Goal: Task Accomplishment & Management: Complete application form

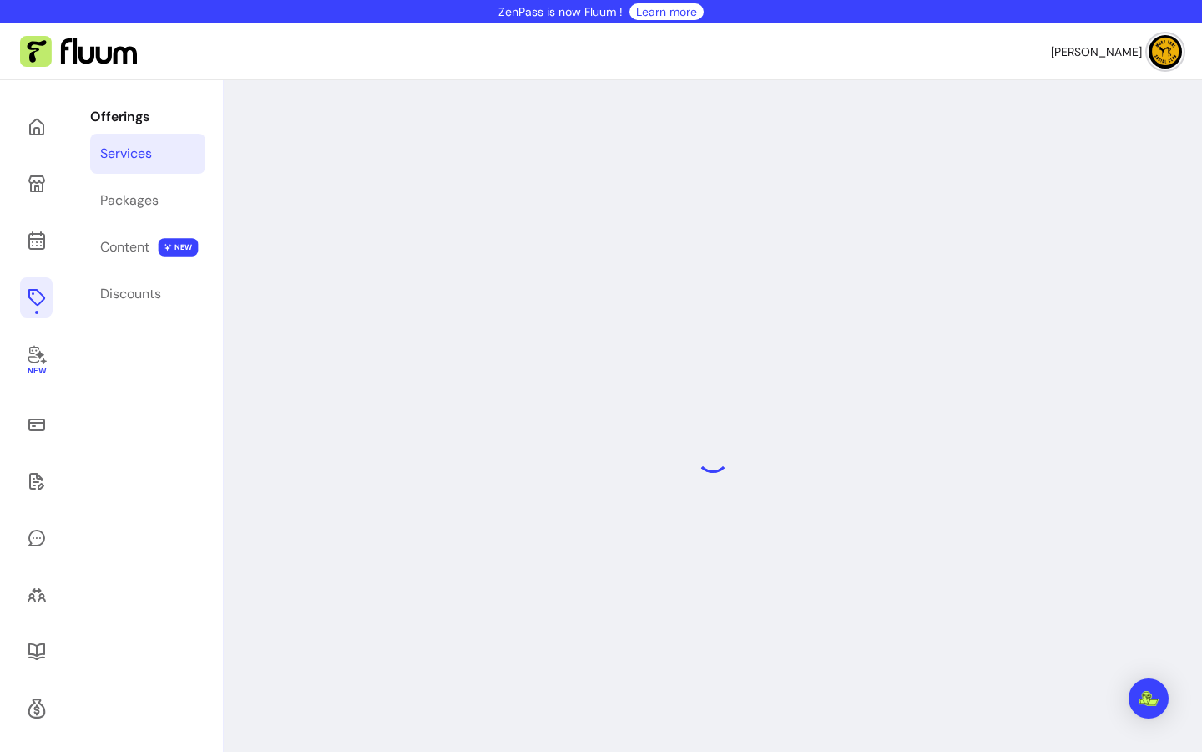
select select "***"
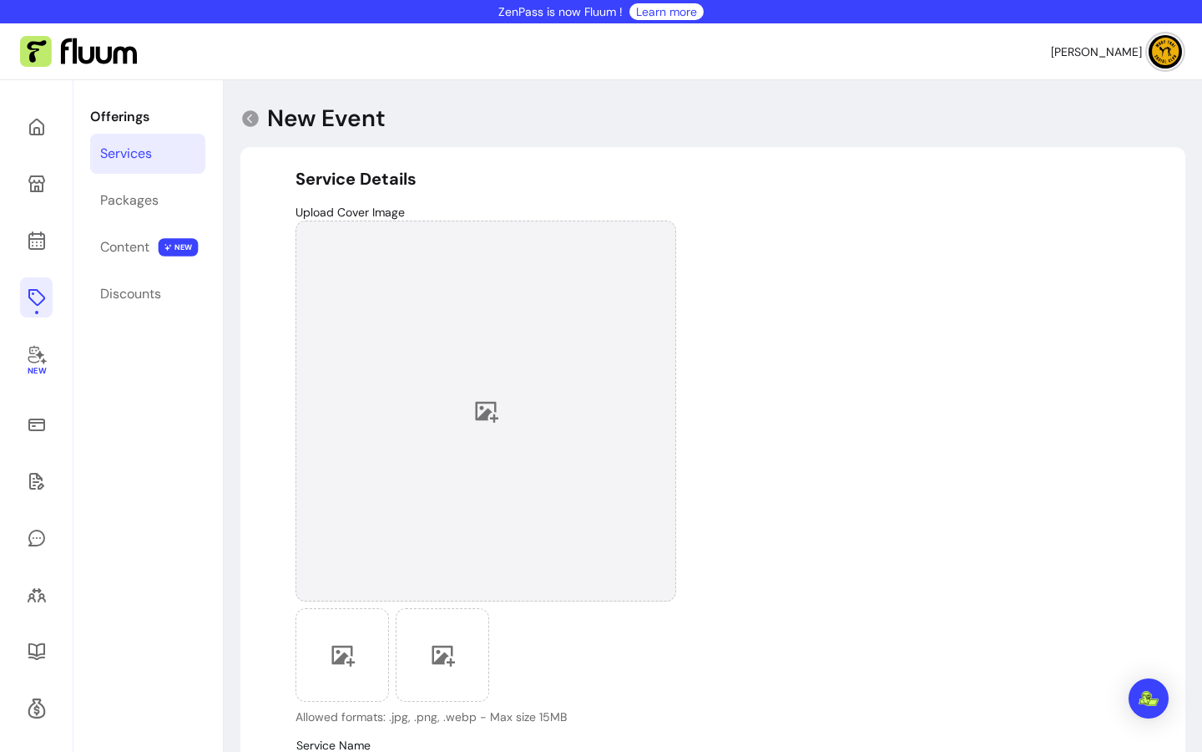
click at [488, 390] on div at bounding box center [486, 410] width 381 height 381
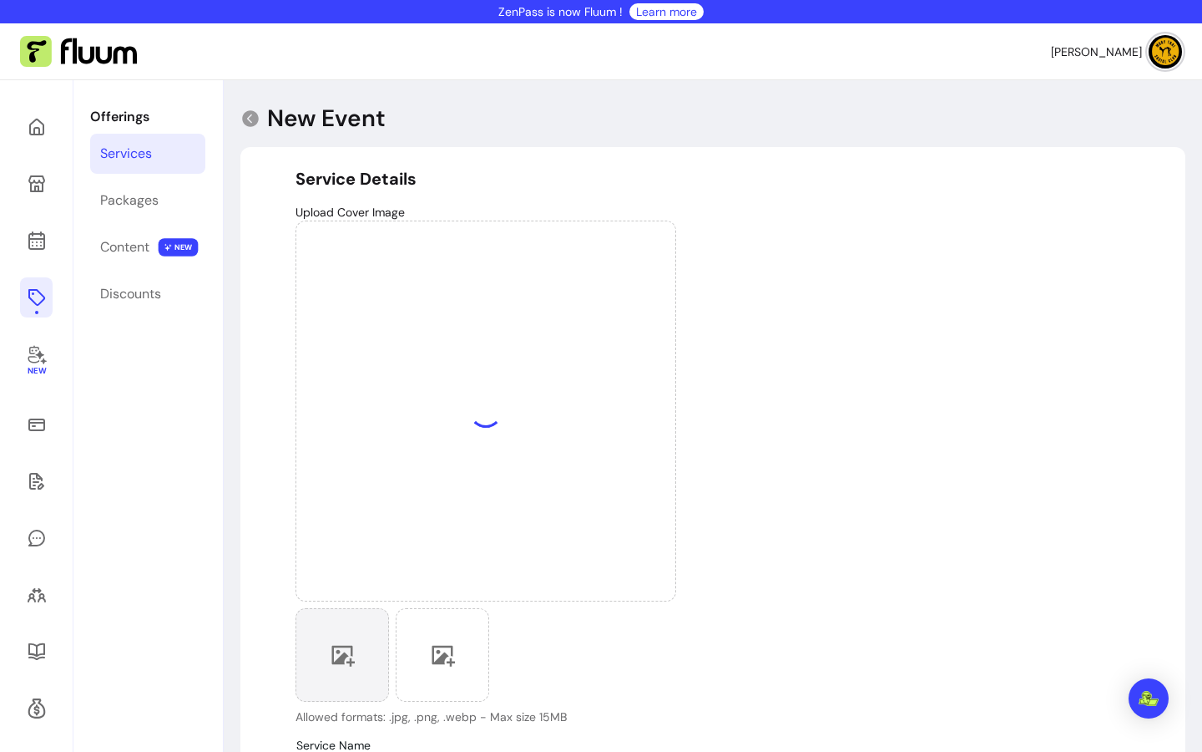
click at [362, 654] on div at bounding box center [343, 655] width 94 height 94
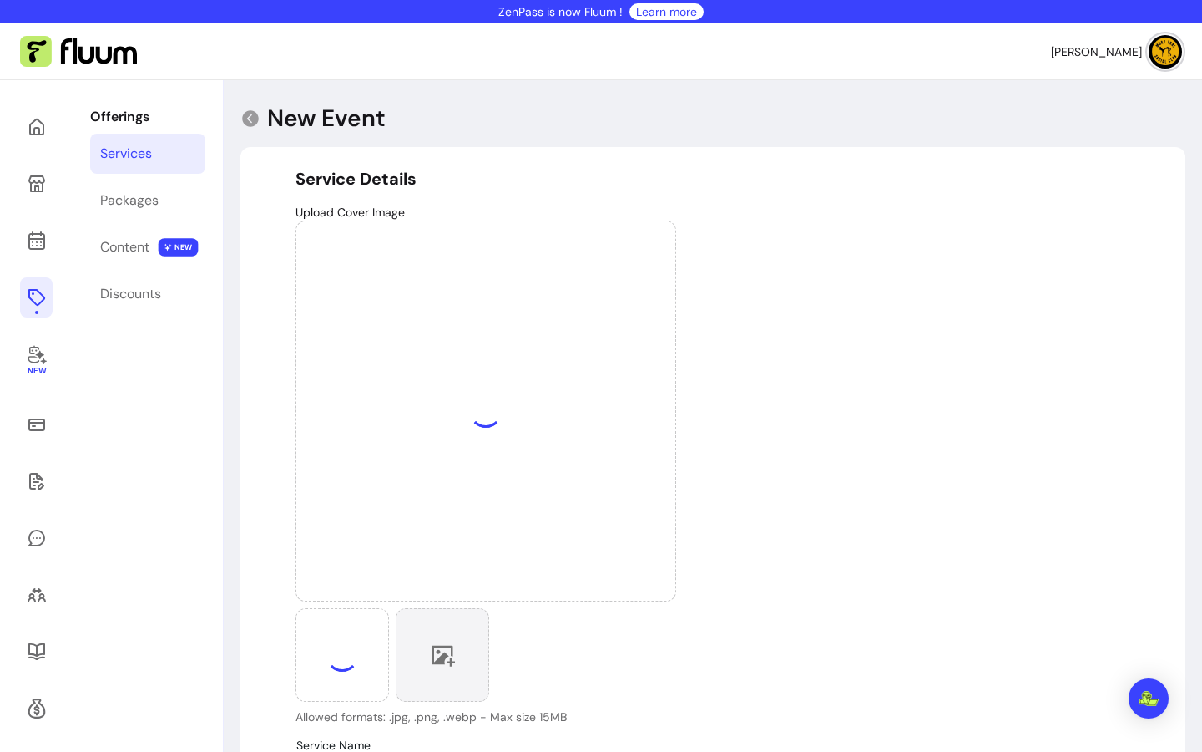
click at [455, 640] on div at bounding box center [443, 655] width 94 height 94
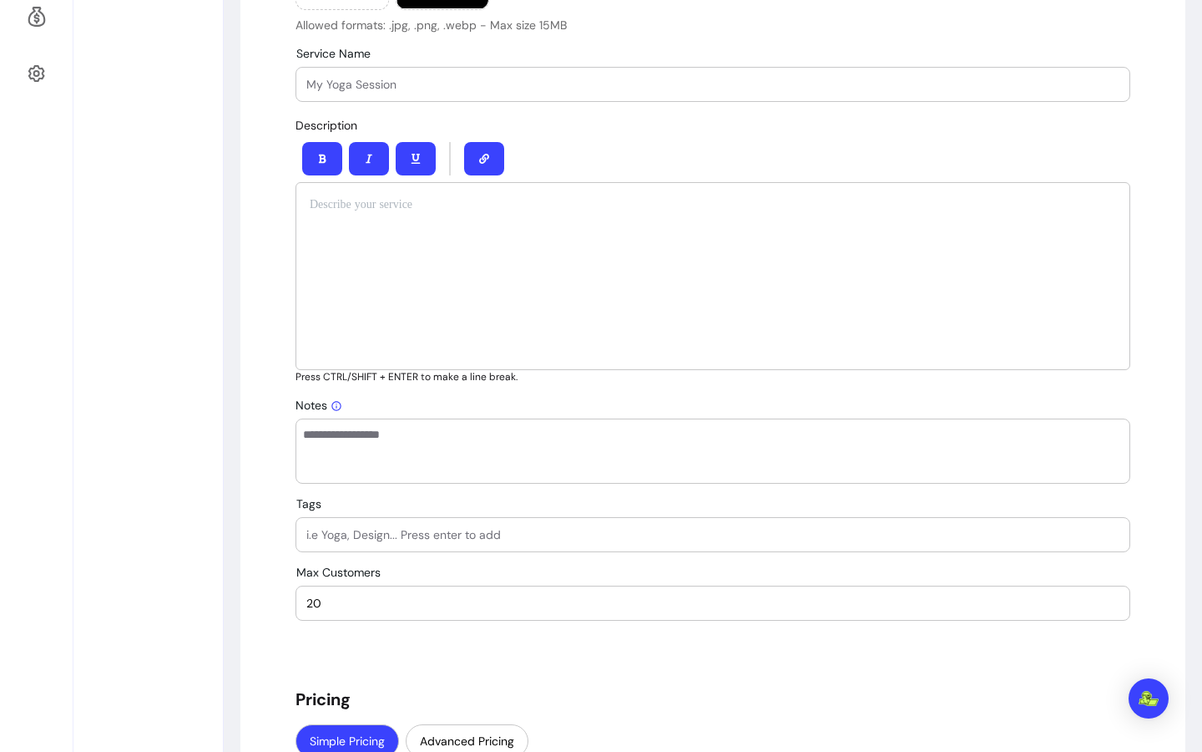
scroll to position [620, 0]
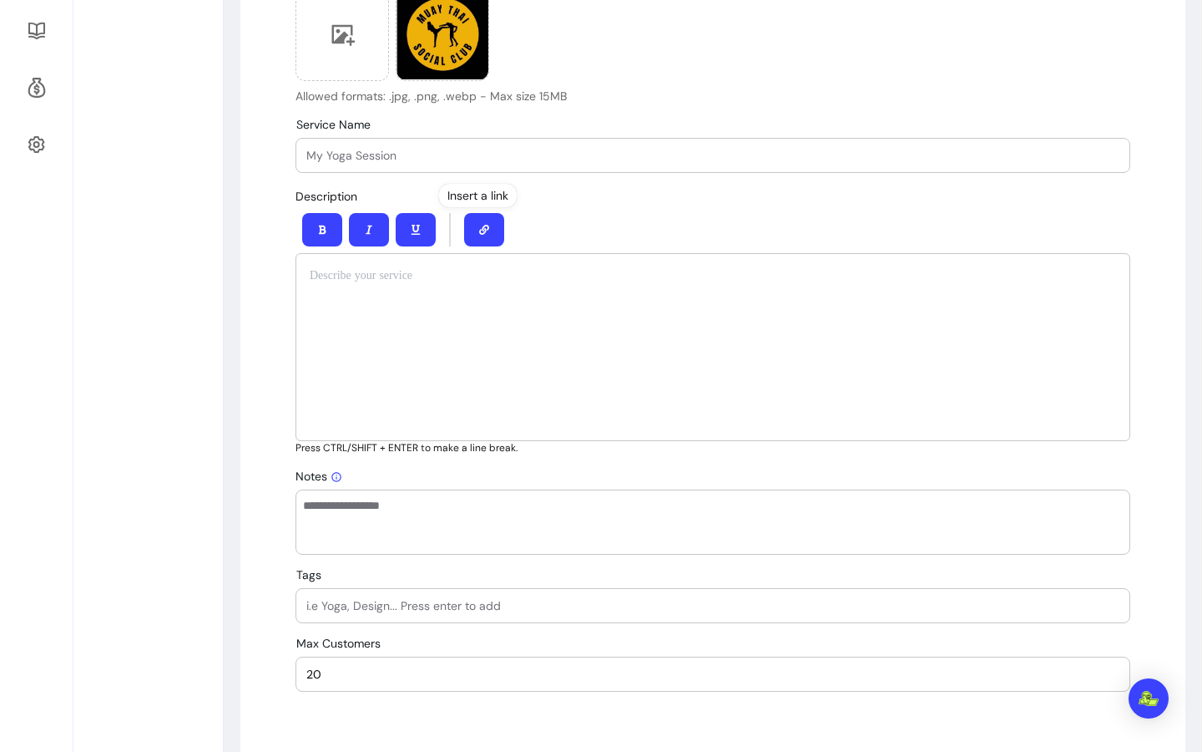
click at [453, 151] on input "Service Name" at bounding box center [712, 155] width 813 height 17
paste input "Salsa Footwork for Combat Sports + Friendly Sparring 🥊💃"
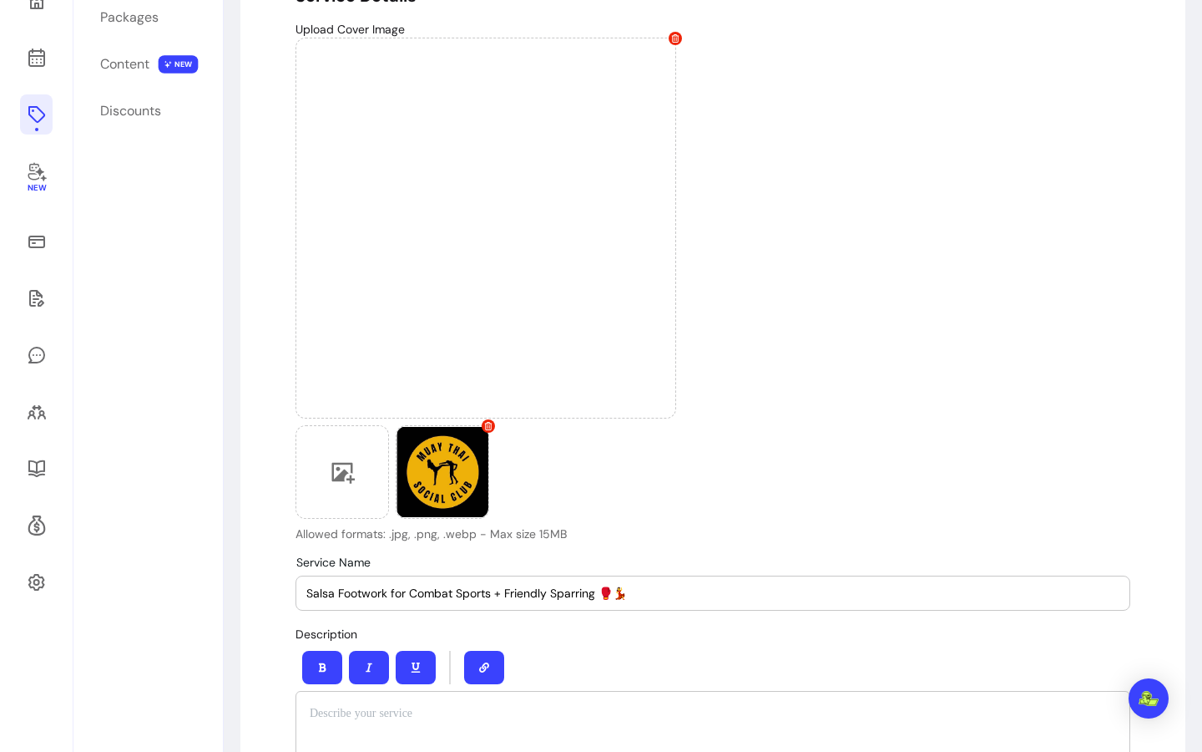
scroll to position [416, 0]
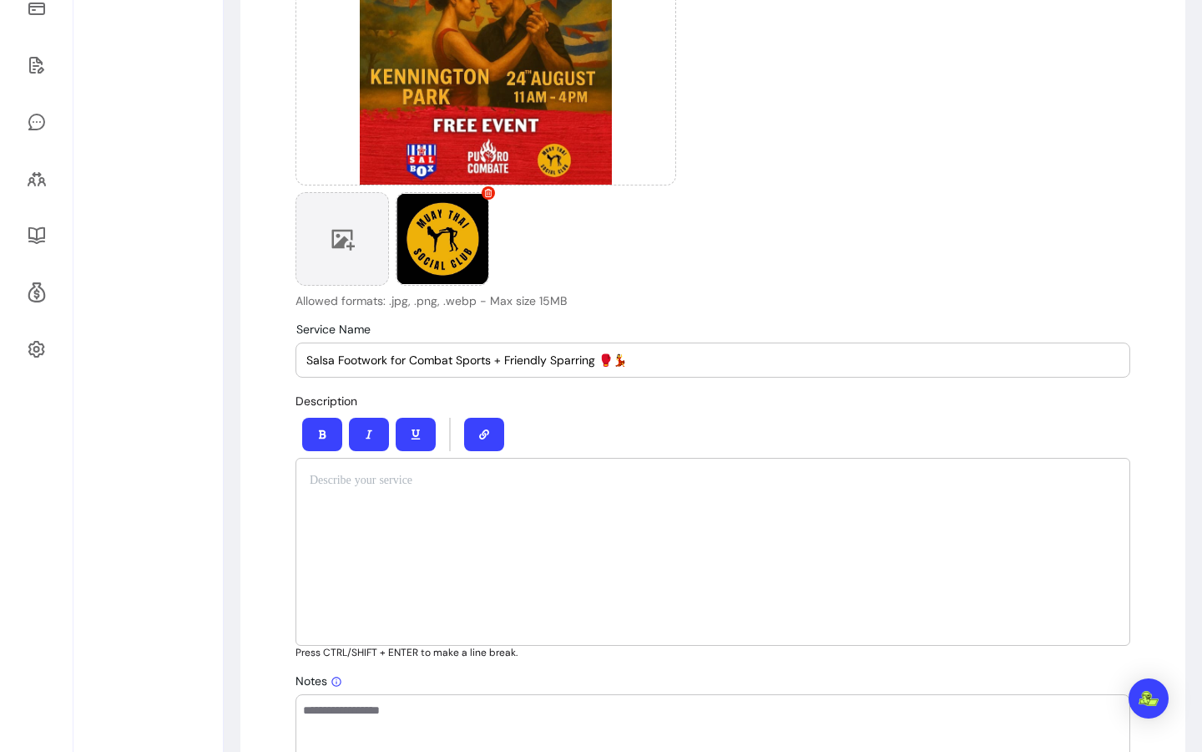
click at [366, 245] on div at bounding box center [343, 239] width 94 height 94
click at [627, 367] on input "Salsa Footwork for Combat Sports + Friendly Sparring 🥊💃" at bounding box center [712, 360] width 813 height 17
drag, startPoint x: 625, startPoint y: 366, endPoint x: 609, endPoint y: 367, distance: 16.7
click at [609, 367] on input "Salsa Footwork for Combat Sports + Friendly Sparring 🥊💃" at bounding box center [712, 360] width 813 height 17
drag, startPoint x: 489, startPoint y: 359, endPoint x: 408, endPoint y: 361, distance: 81.0
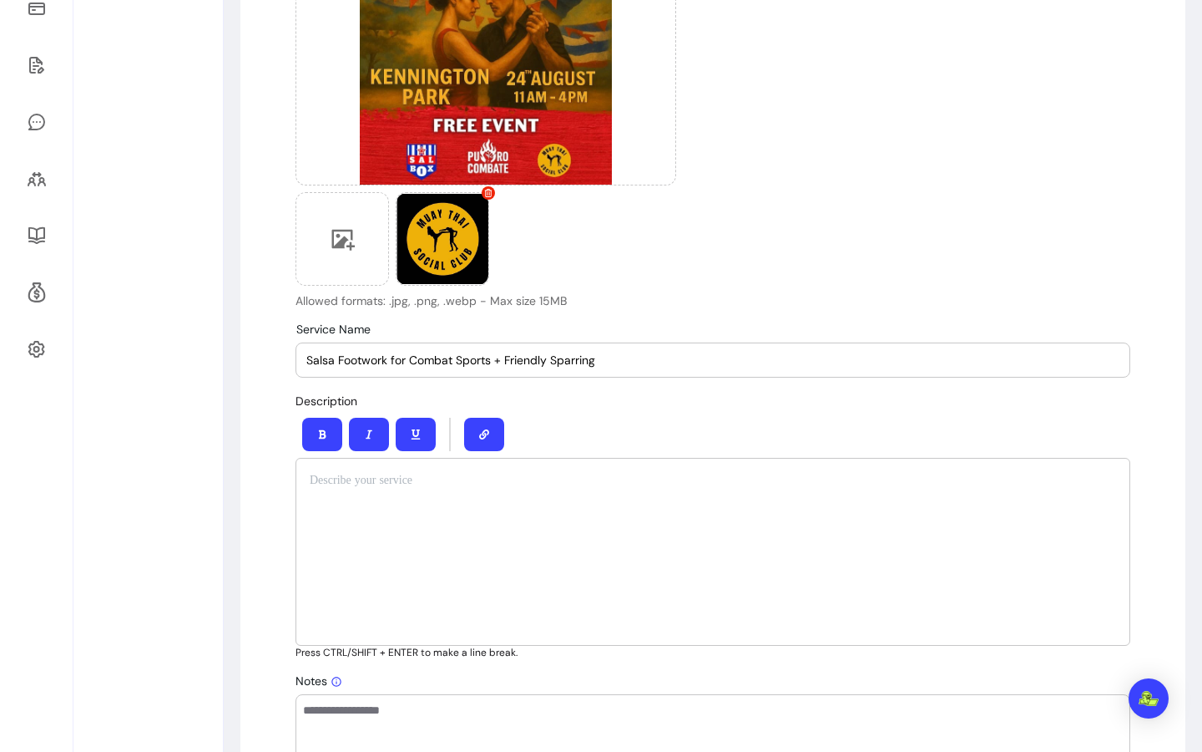
click at [408, 362] on input "Salsa Footwork for Combat Sports + Friendly Sparring" at bounding box center [712, 360] width 813 height 17
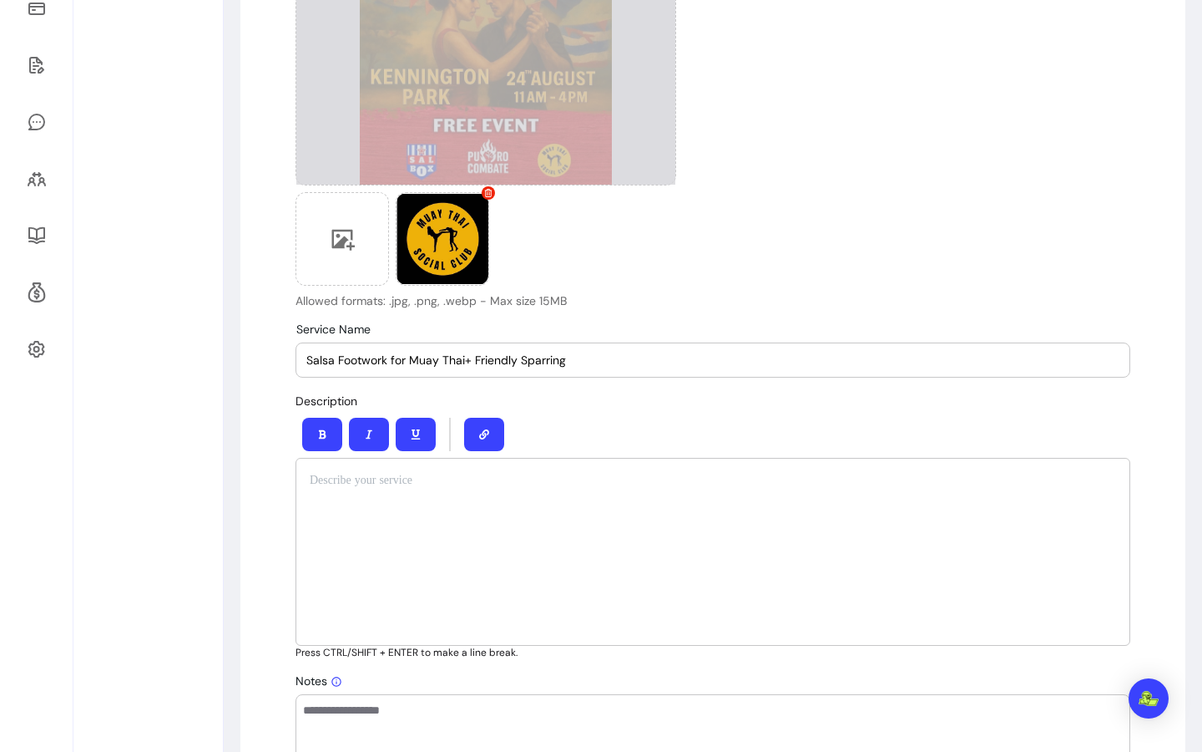
type input "Salsa Footwork for Muay Thai+ Friendly Sparring"
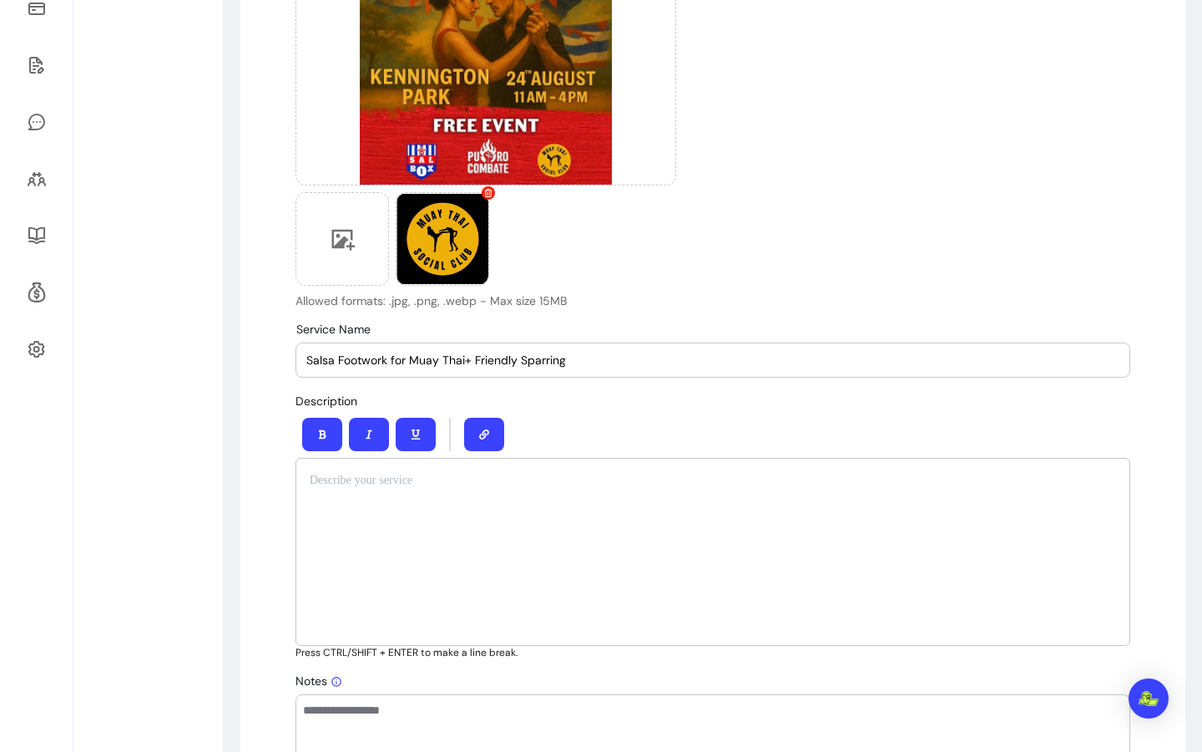
click at [372, 554] on div at bounding box center [713, 552] width 835 height 188
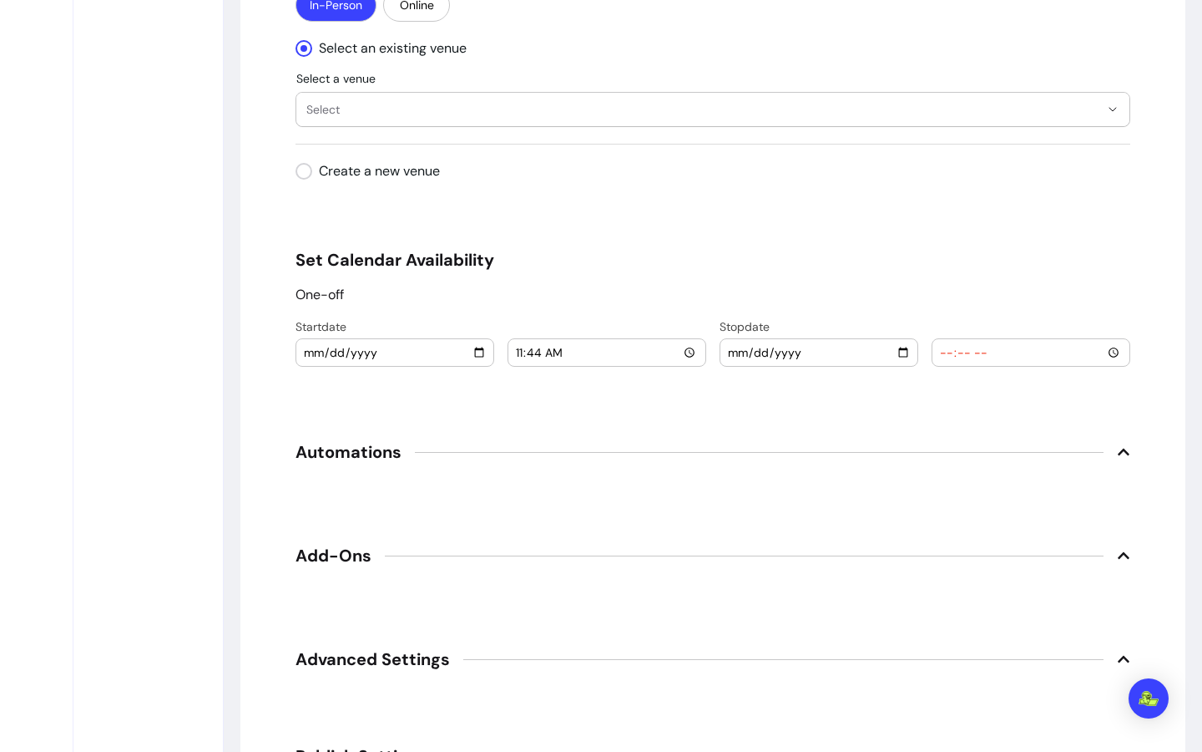
scroll to position [1785, 0]
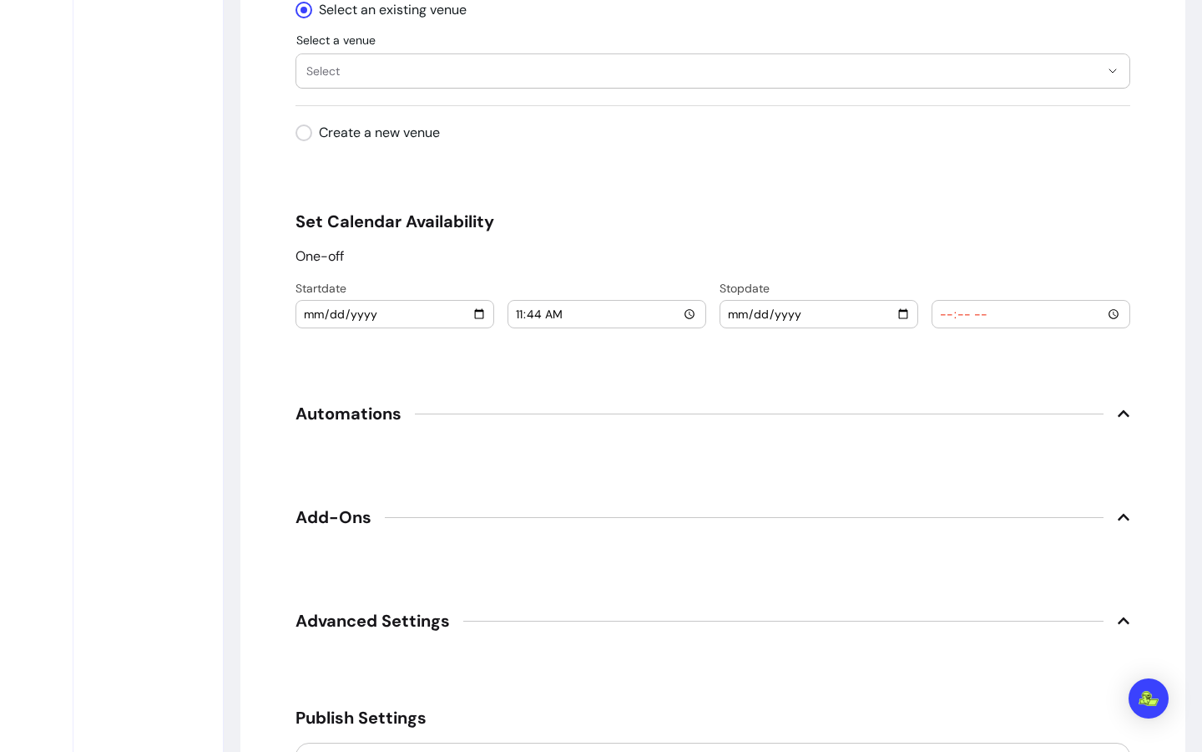
click at [473, 313] on input "[DATE]" at bounding box center [395, 314] width 184 height 18
type input "[DATE]"
click at [640, 321] on input "11:44" at bounding box center [607, 314] width 184 height 18
click at [677, 316] on input "11:44" at bounding box center [607, 314] width 184 height 18
type input "11:00"
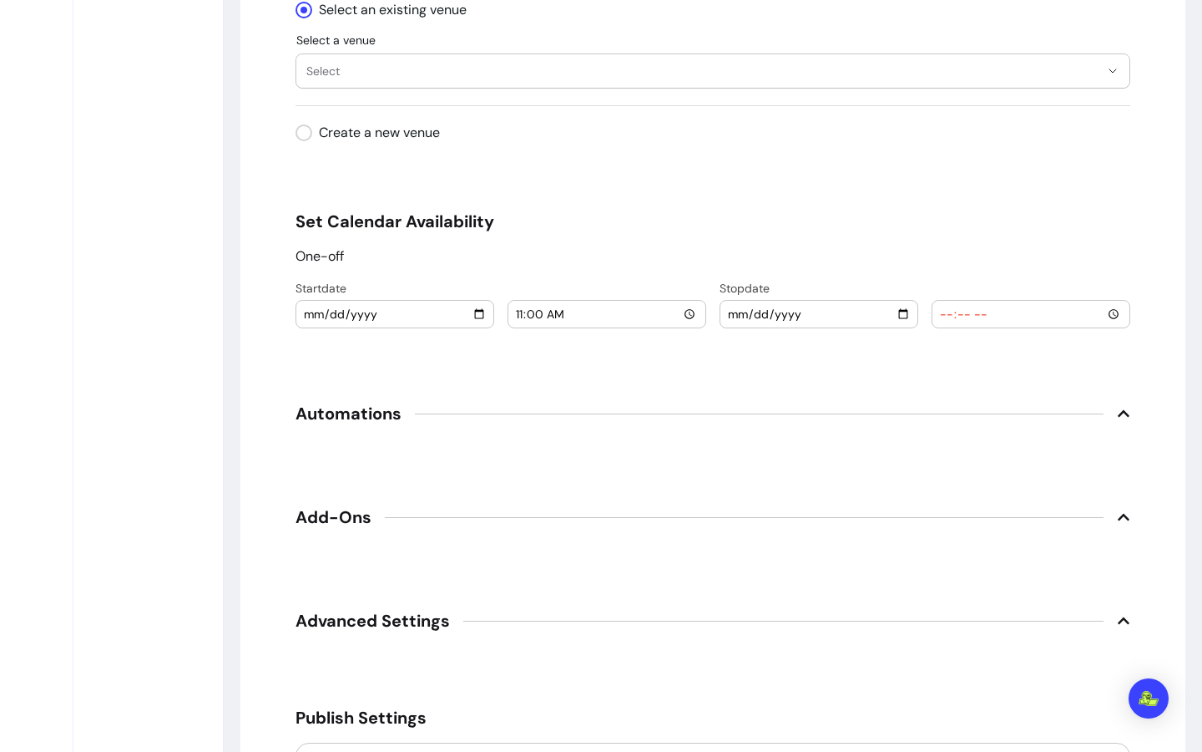
click at [894, 309] on input "date" at bounding box center [819, 314] width 184 height 18
type input "[DATE]"
click at [1010, 315] on input "time" at bounding box center [1031, 314] width 184 height 18
click at [1104, 312] on input "time" at bounding box center [1031, 314] width 184 height 18
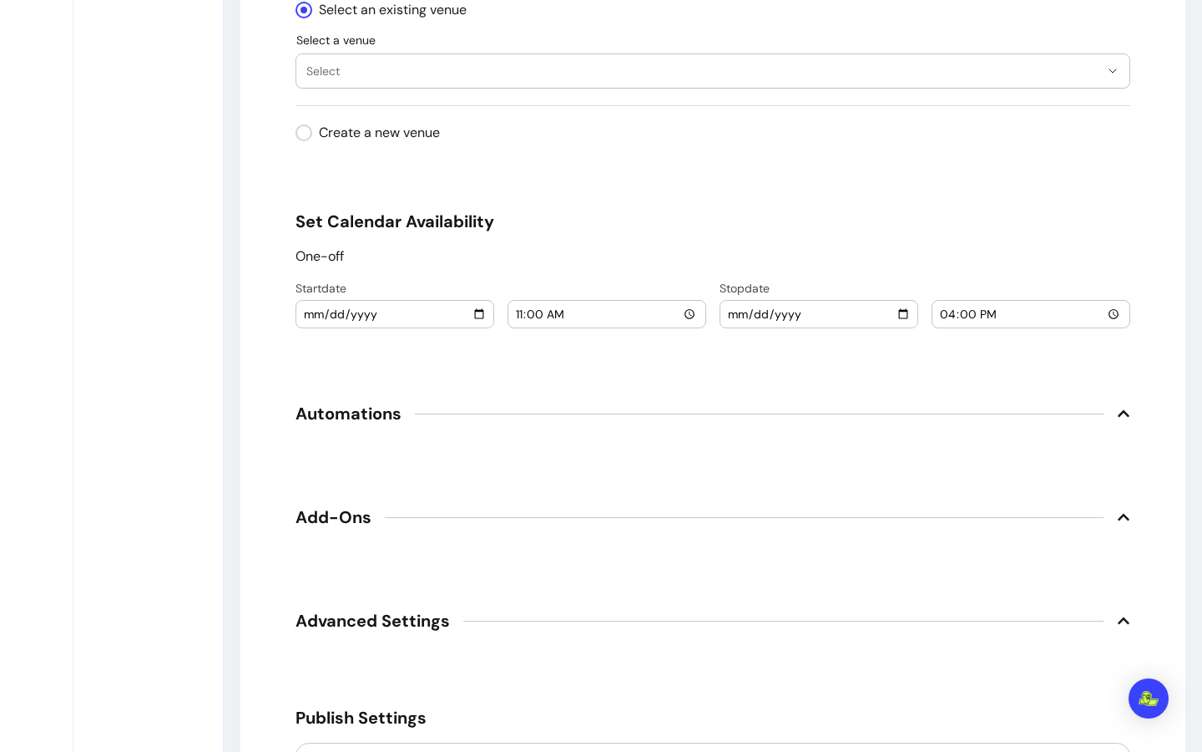
type input "16:00"
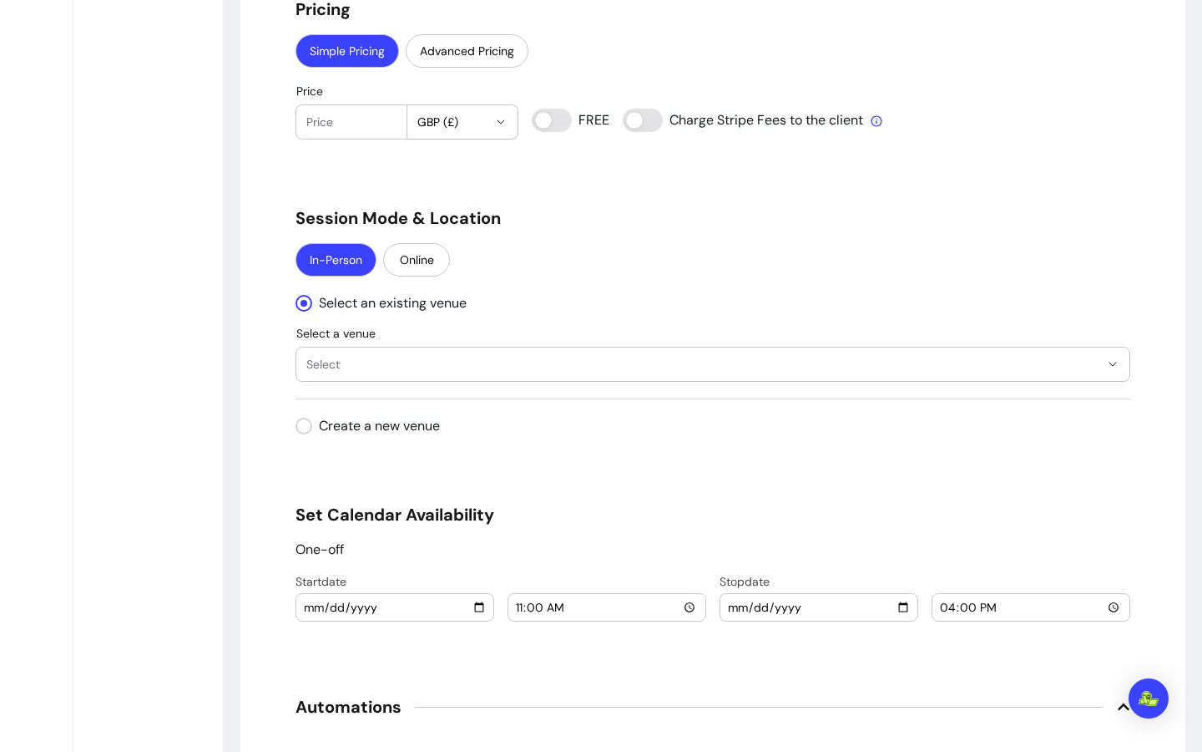
scroll to position [986, 0]
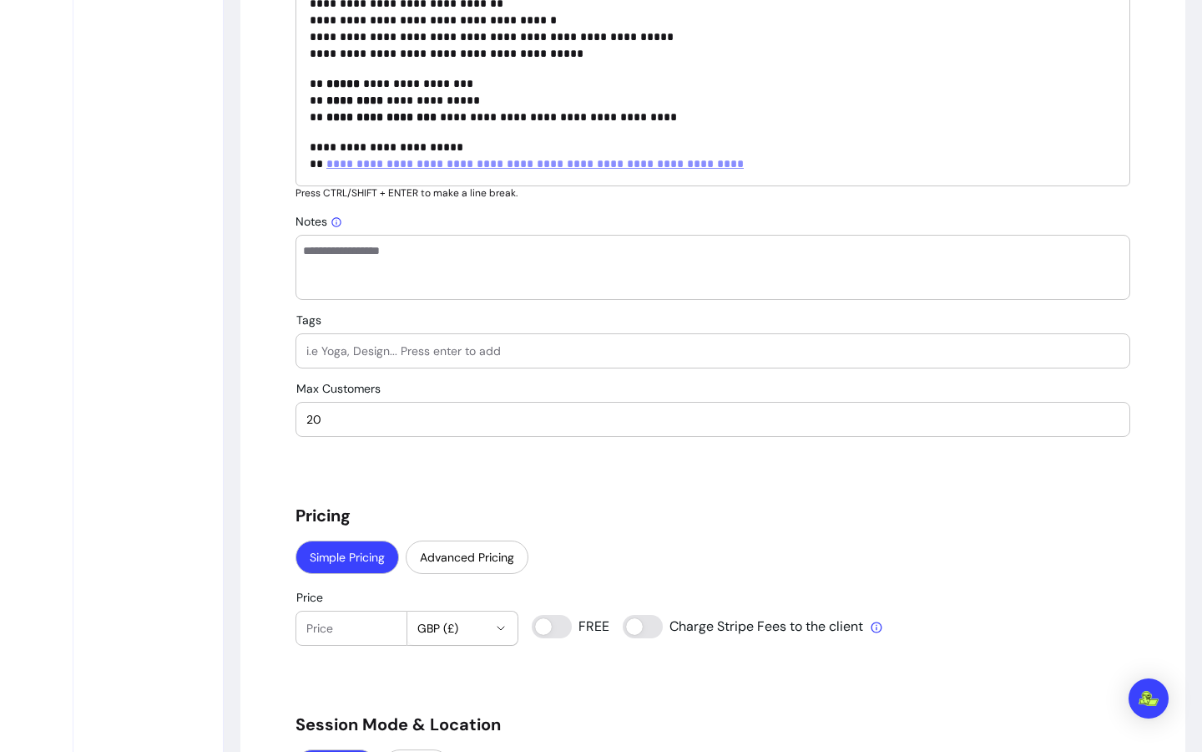
type input "0"
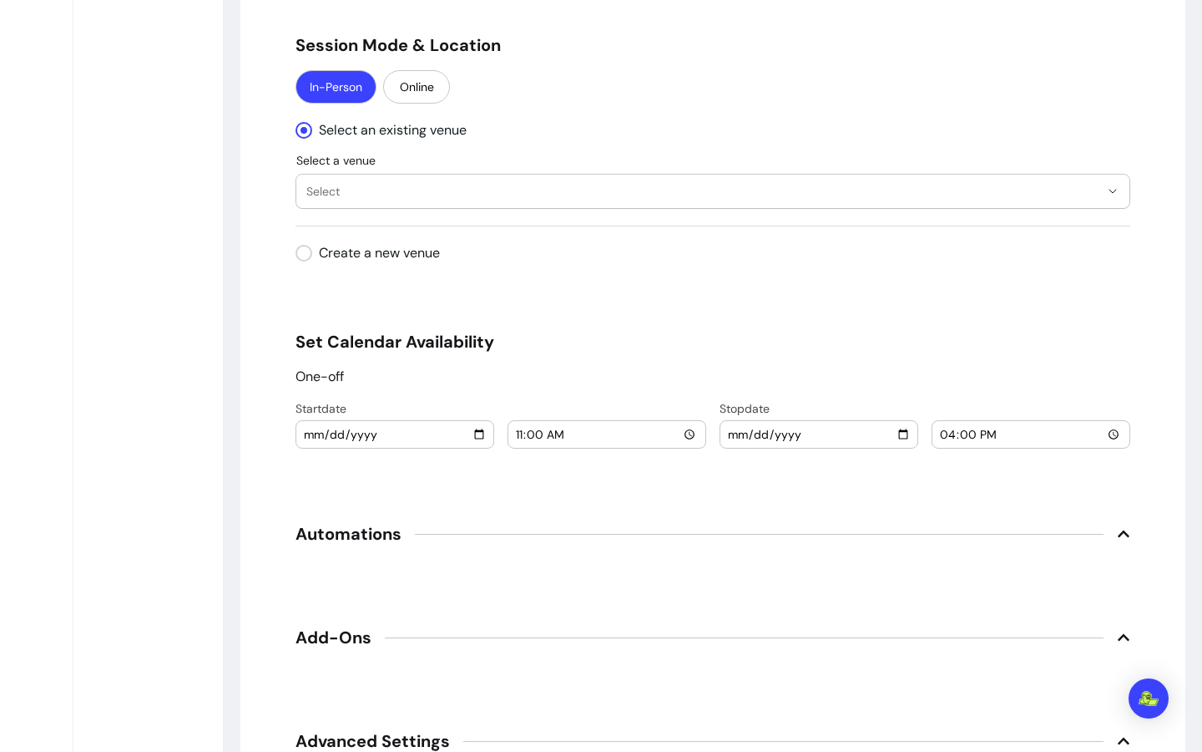
scroll to position [2029, 0]
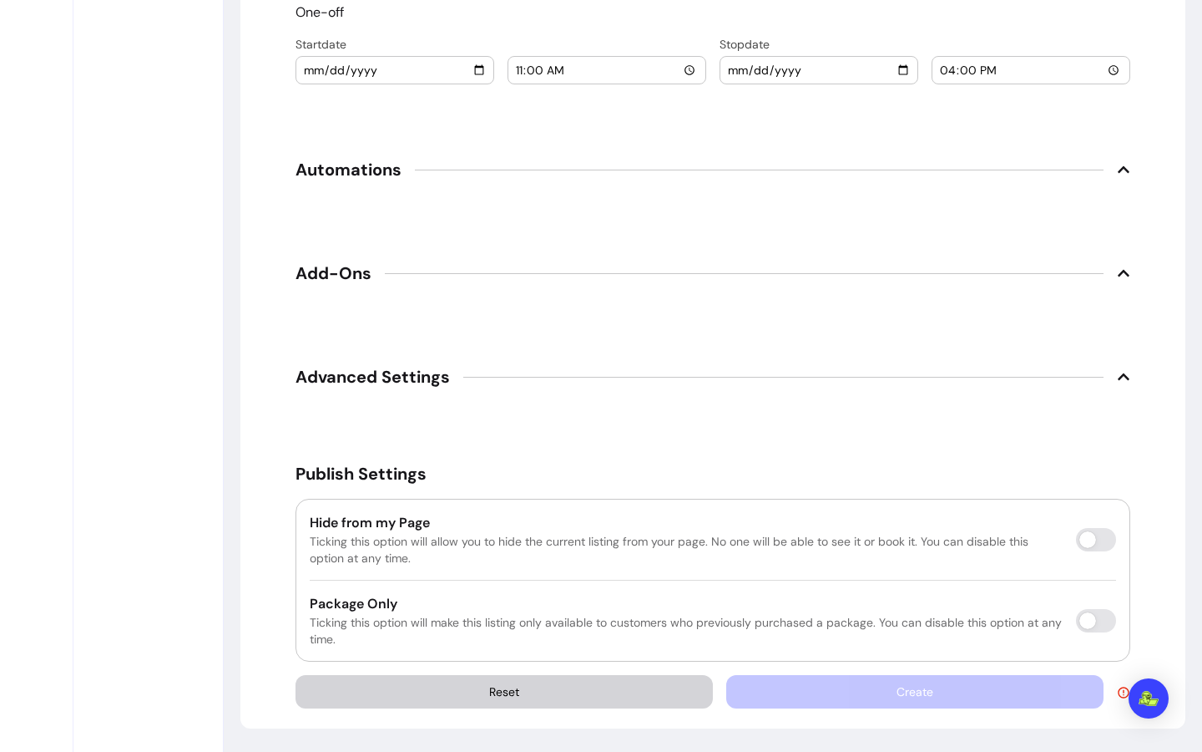
click at [875, 703] on div "Create" at bounding box center [928, 691] width 404 height 33
click at [976, 700] on div "Create" at bounding box center [928, 691] width 404 height 33
click at [1152, 701] on img "Open Intercom Messenger" at bounding box center [1149, 698] width 22 height 17
click at [1121, 691] on icon at bounding box center [1123, 692] width 13 height 13
click at [1120, 691] on icon at bounding box center [1123, 692] width 13 height 13
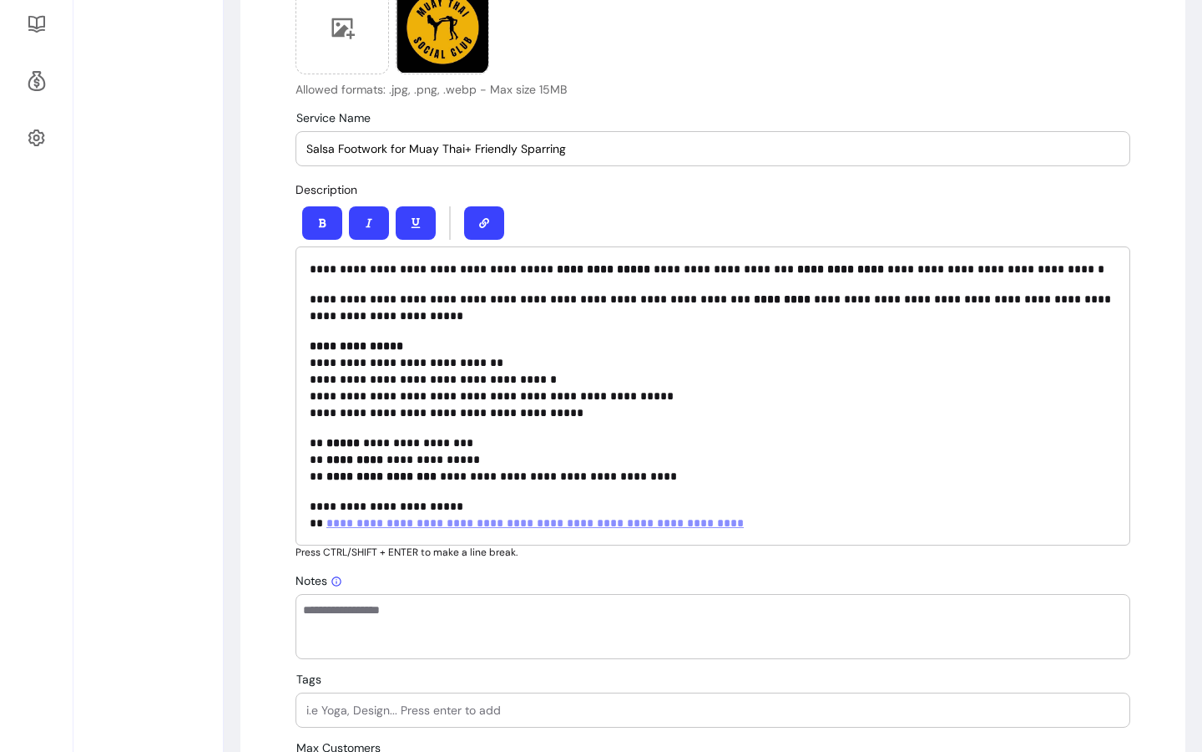
scroll to position [627, 0]
click at [428, 615] on textarea "Notes" at bounding box center [713, 626] width 820 height 50
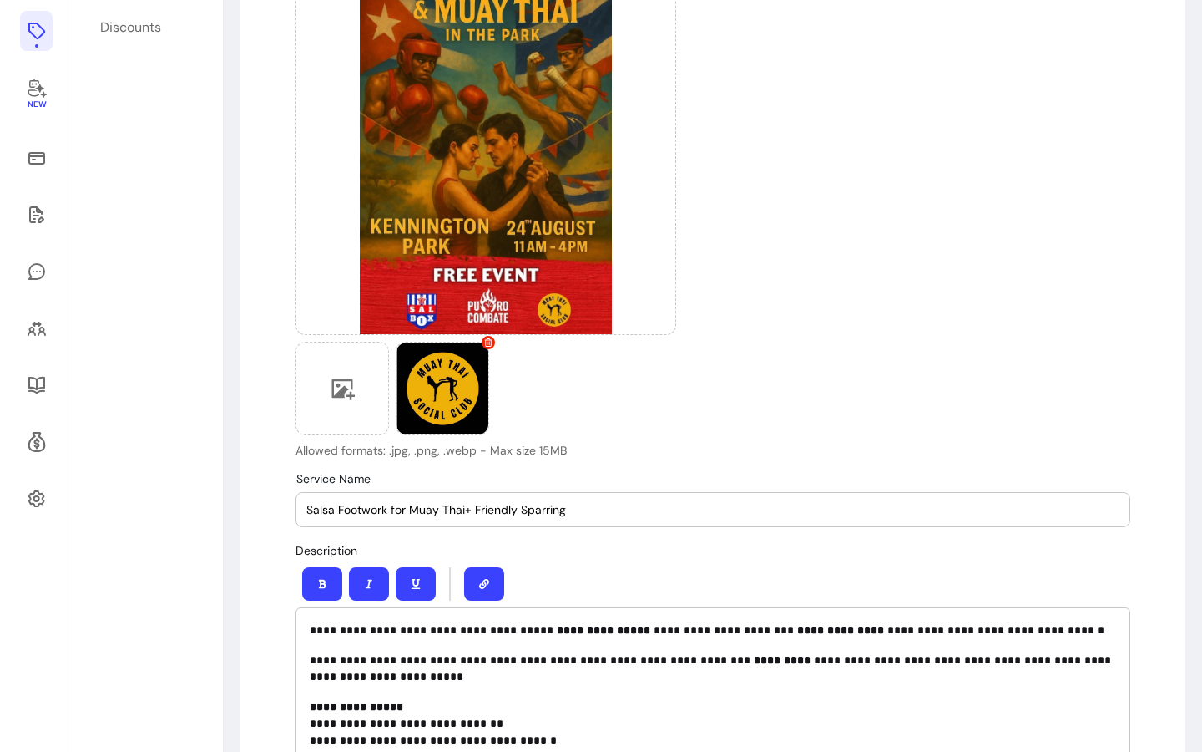
scroll to position [0, 0]
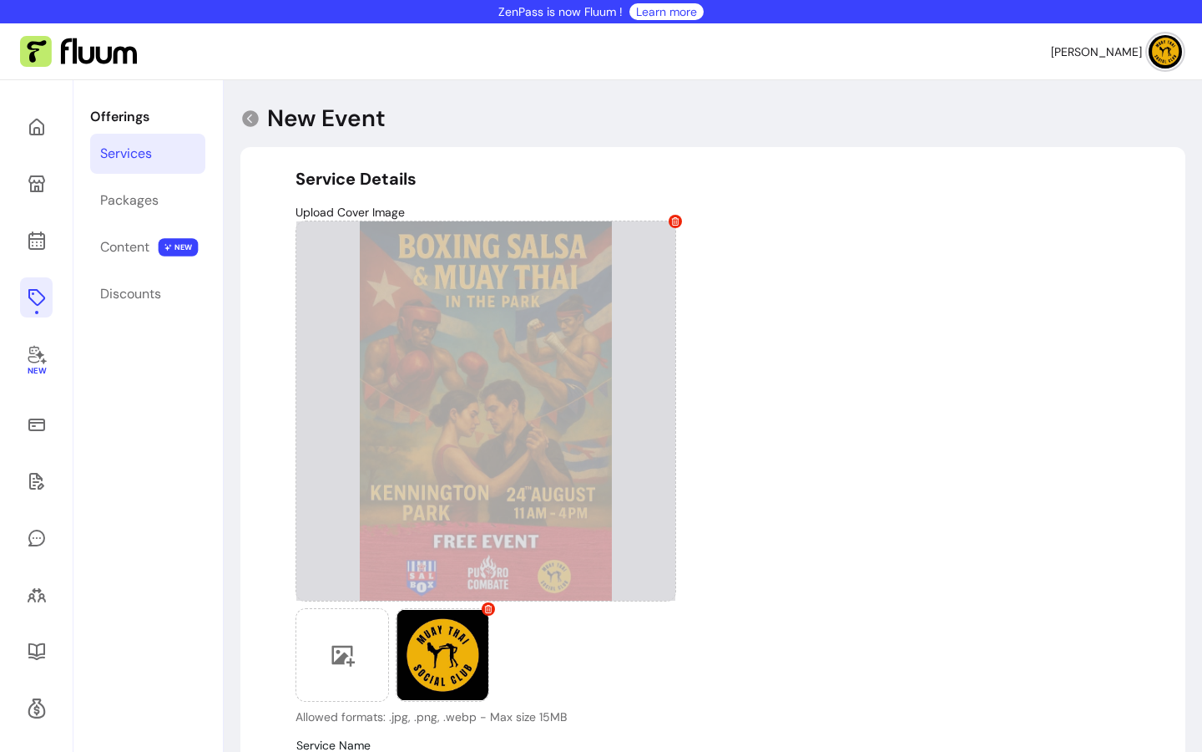
type textarea "*"
click at [569, 407] on div at bounding box center [486, 410] width 381 height 381
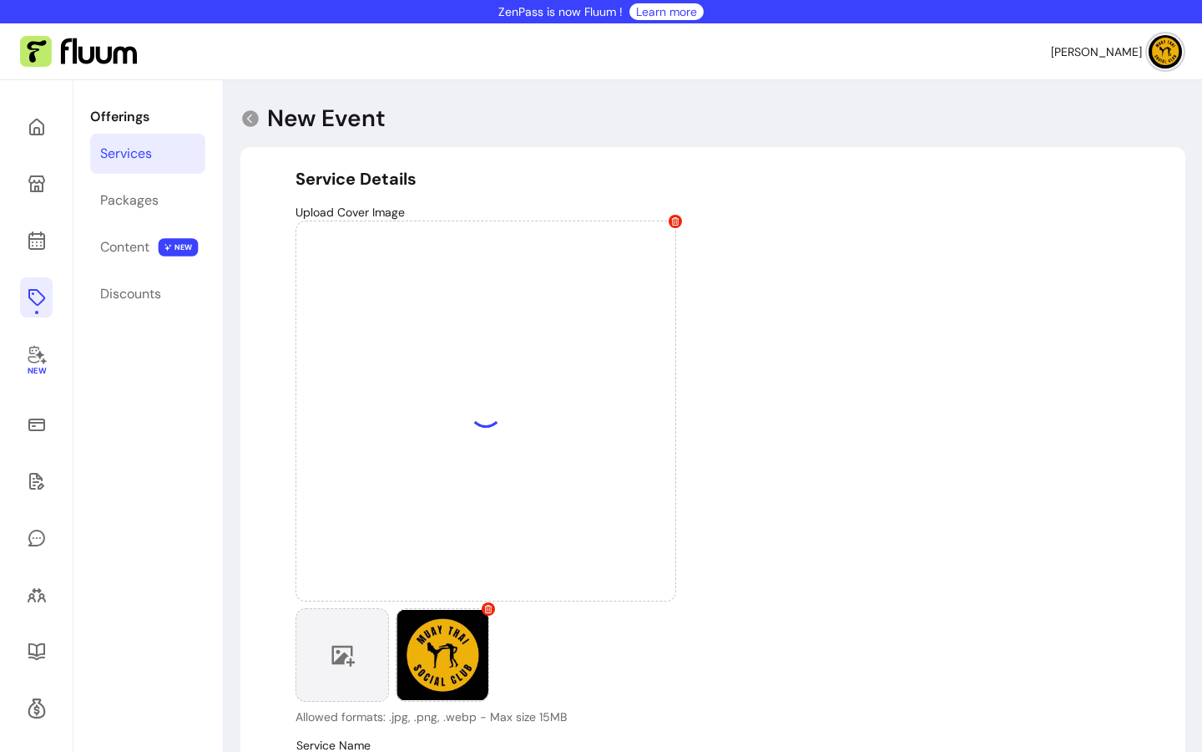
drag, startPoint x: 433, startPoint y: 671, endPoint x: 319, endPoint y: 666, distance: 114.6
click at [319, 666] on div at bounding box center [486, 655] width 381 height 94
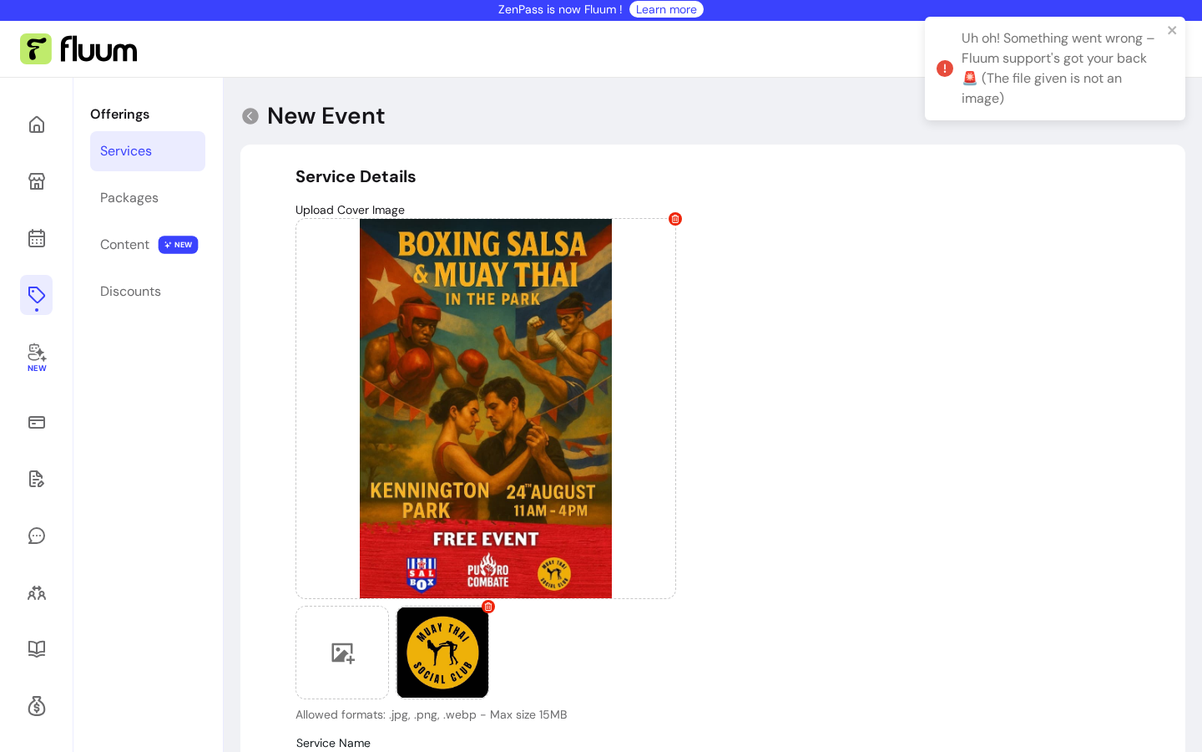
scroll to position [3, 0]
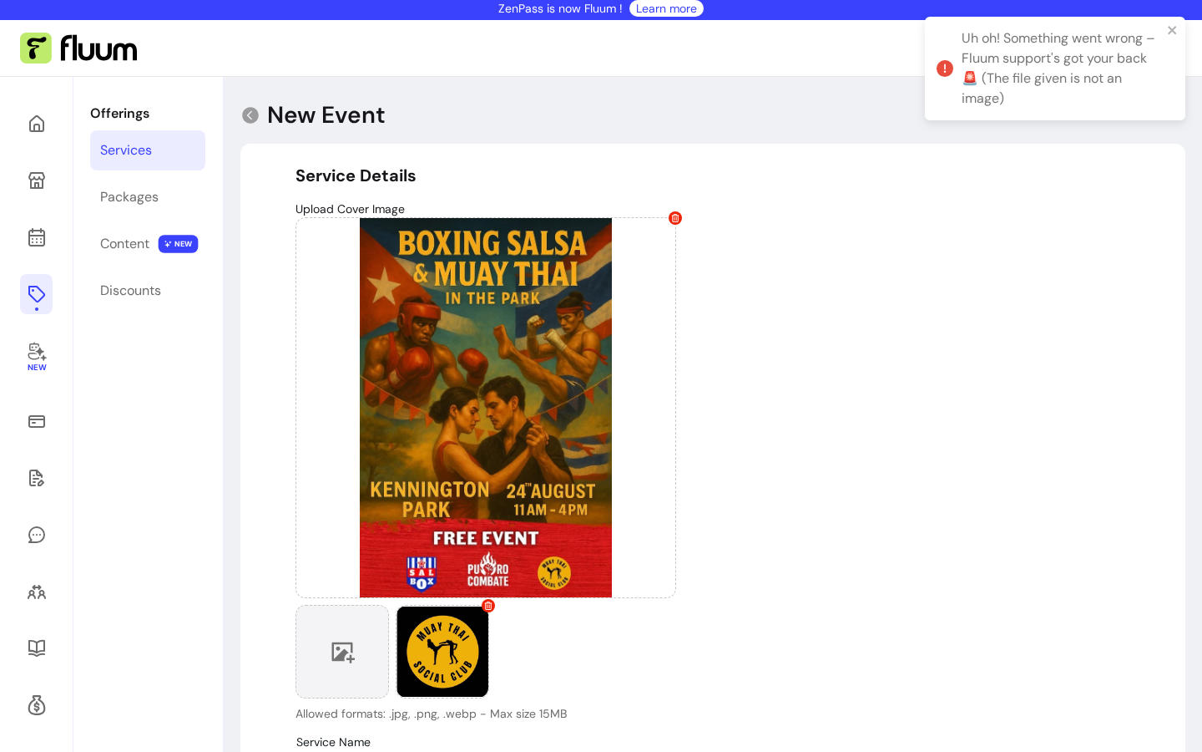
click at [365, 640] on div at bounding box center [343, 652] width 94 height 94
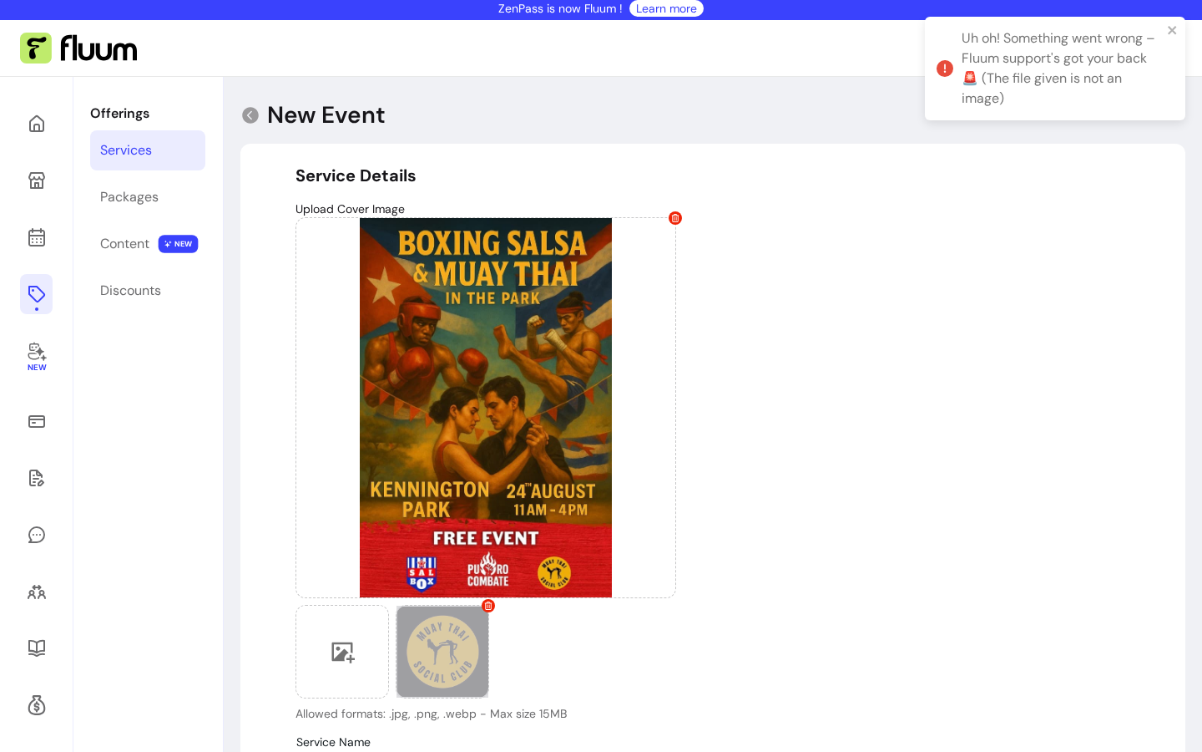
drag, startPoint x: 485, startPoint y: 608, endPoint x: 463, endPoint y: 619, distance: 25.0
click at [484, 607] on icon at bounding box center [488, 605] width 8 height 8
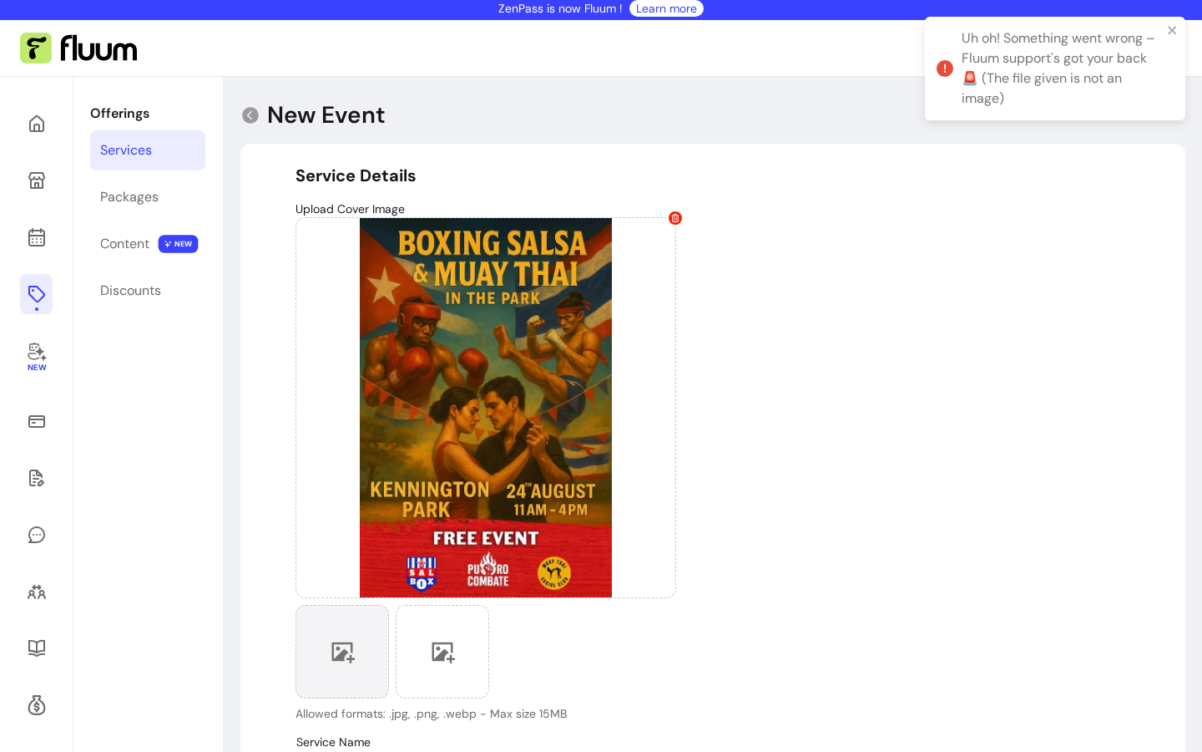
click at [347, 637] on div at bounding box center [343, 652] width 94 height 94
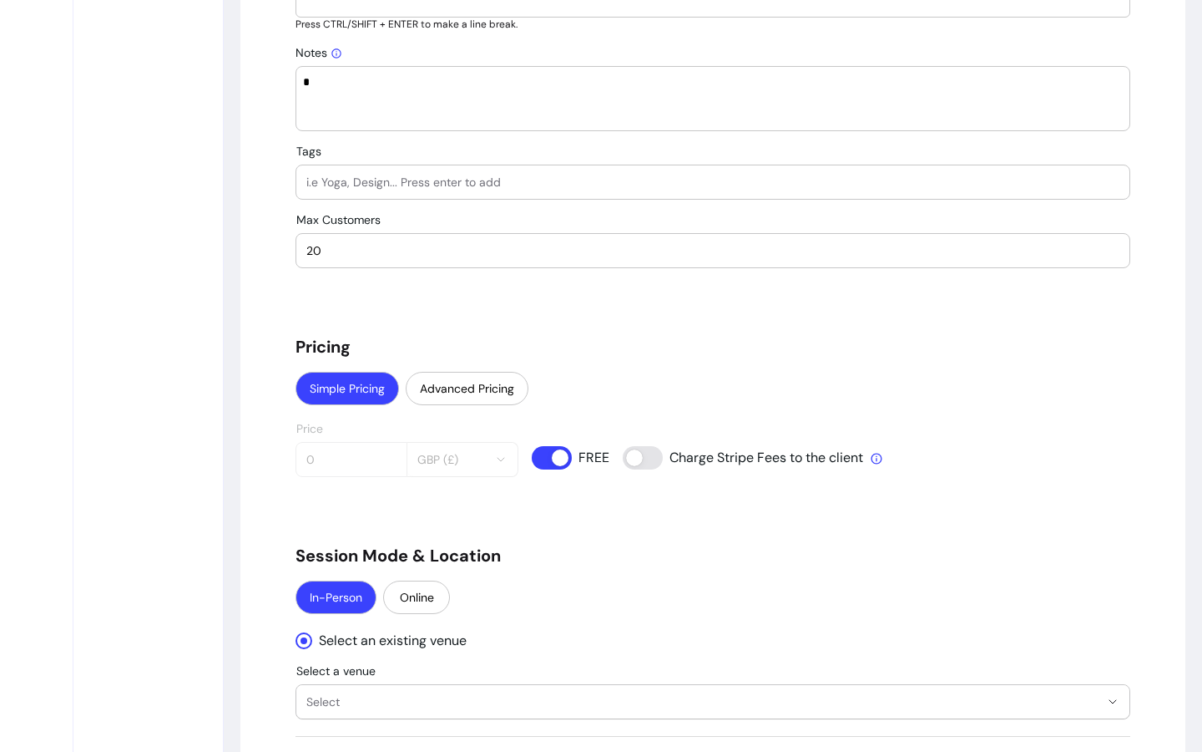
scroll to position [1230, 0]
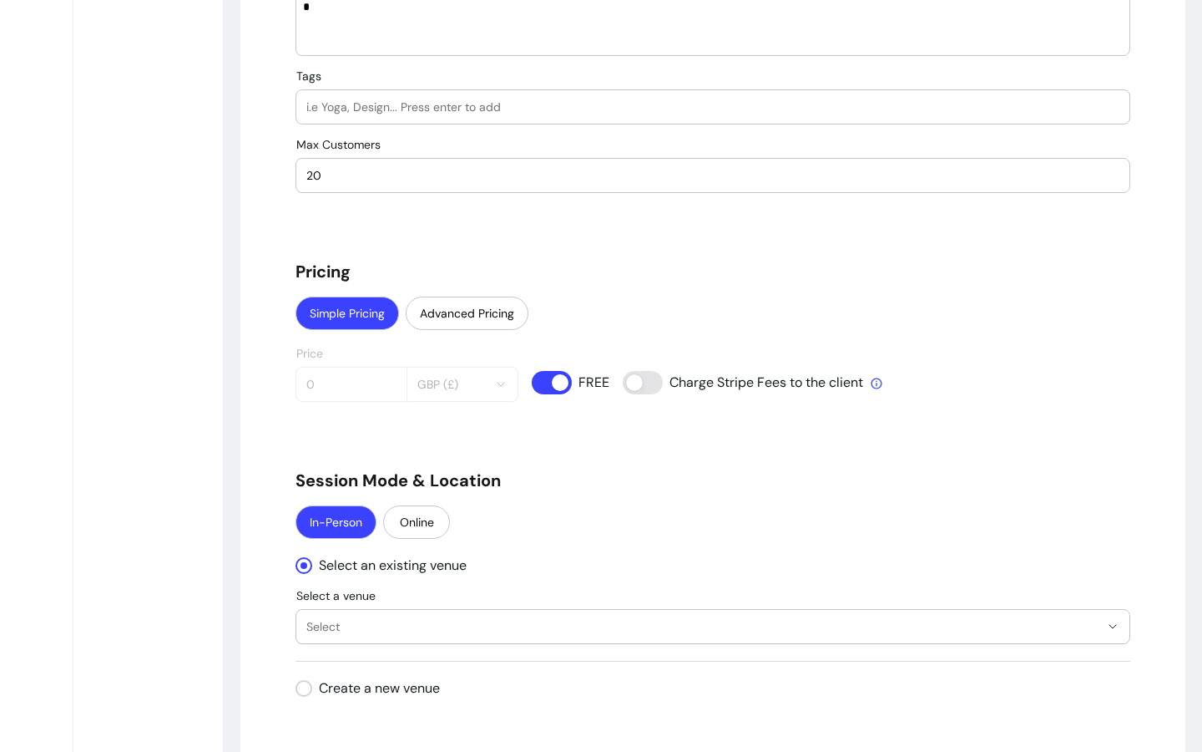
click at [499, 104] on input "Tags" at bounding box center [712, 107] width 813 height 17
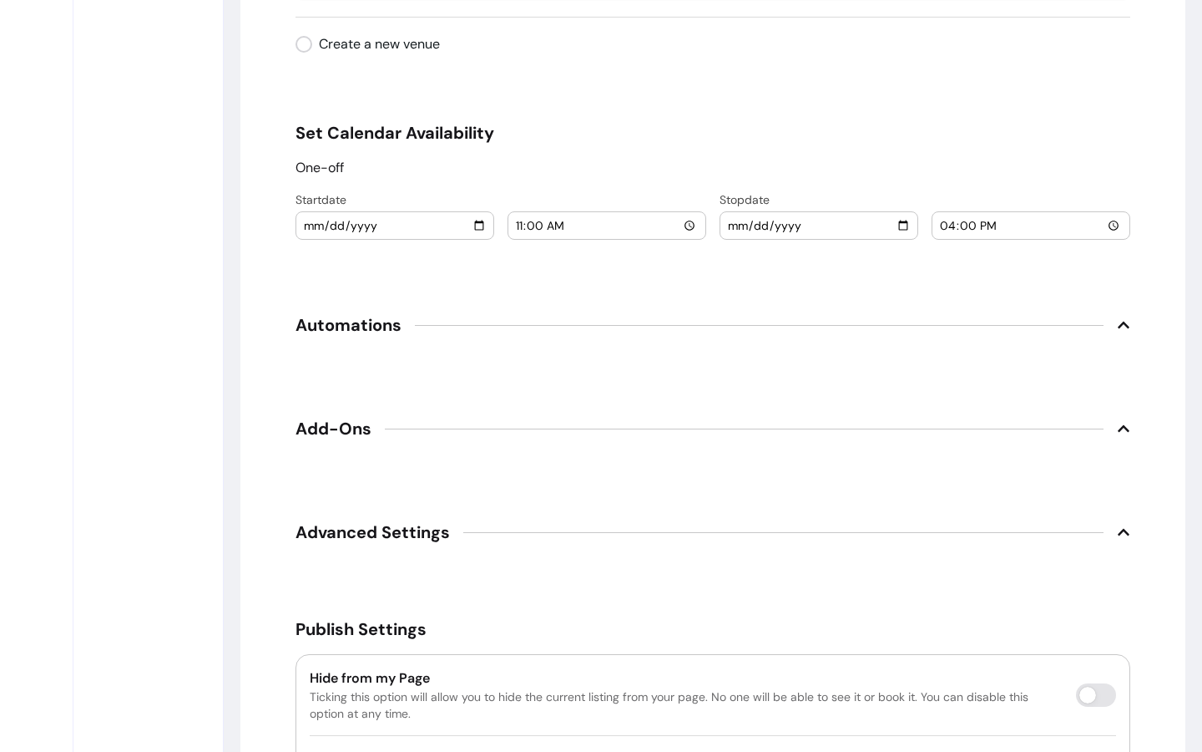
scroll to position [2029, 0]
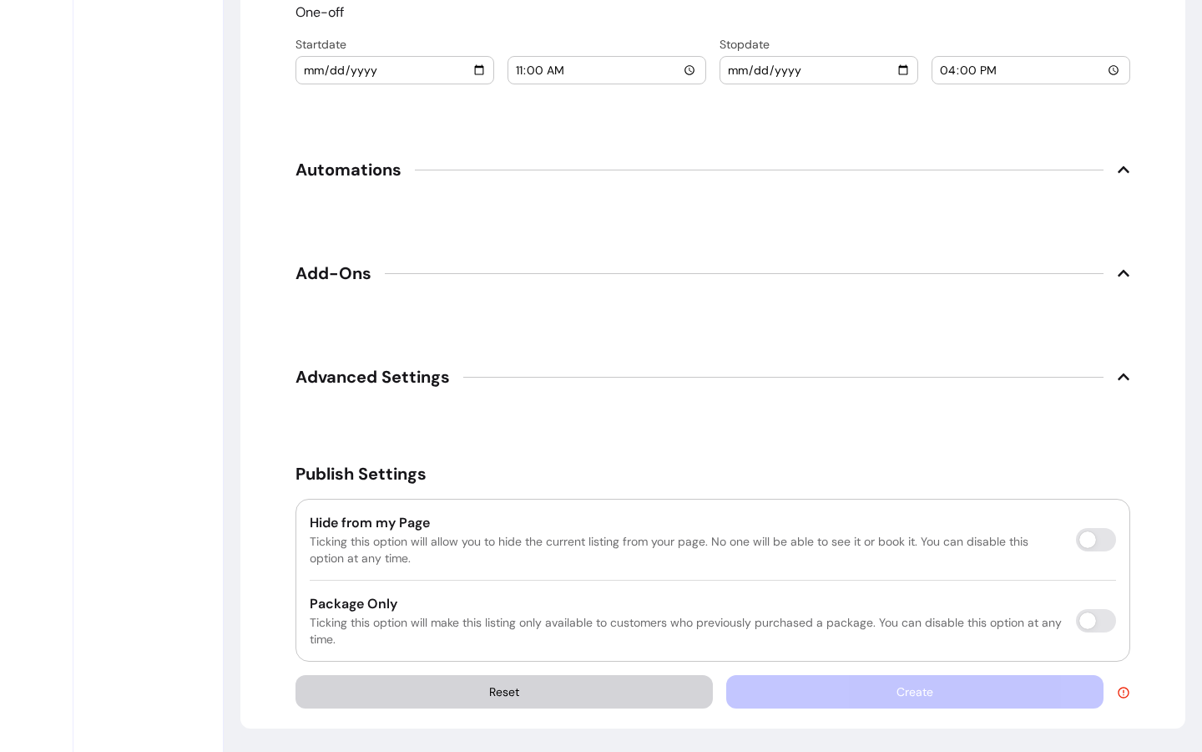
click at [919, 695] on div "Create" at bounding box center [928, 691] width 404 height 33
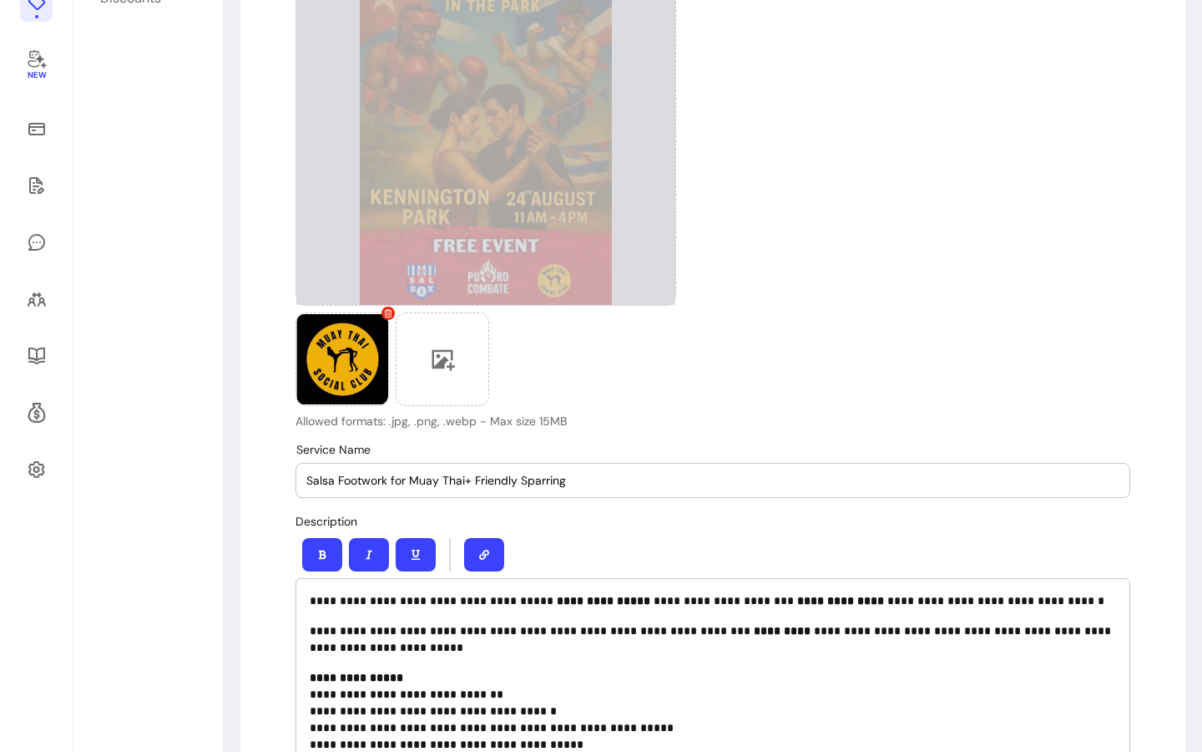
scroll to position [0, 0]
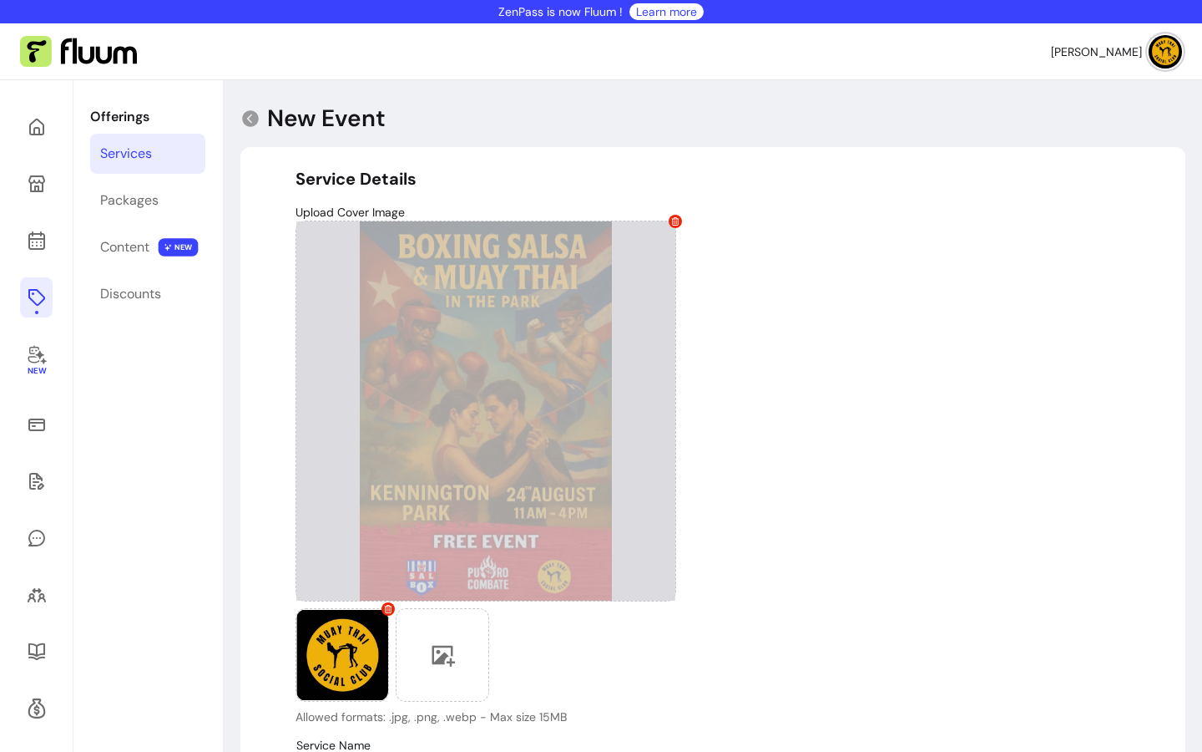
click at [671, 224] on icon at bounding box center [675, 221] width 8 height 8
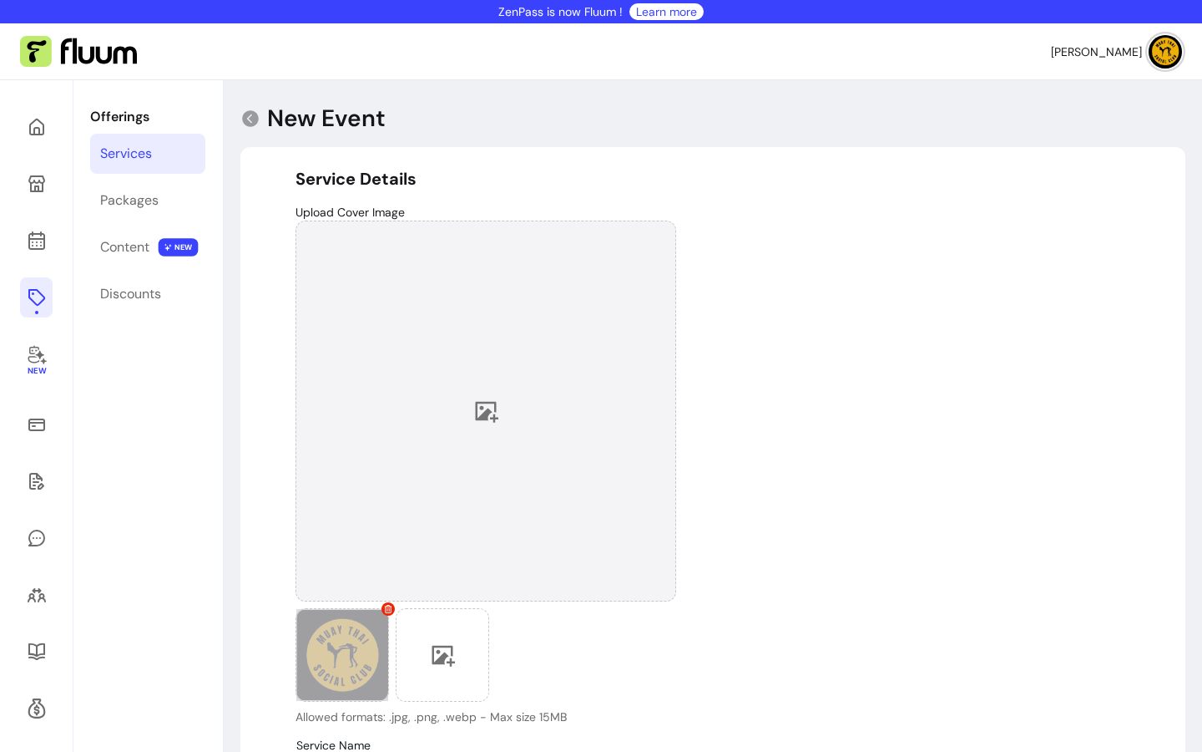
click at [375, 611] on div at bounding box center [343, 655] width 94 height 94
click at [496, 408] on div at bounding box center [486, 410] width 381 height 381
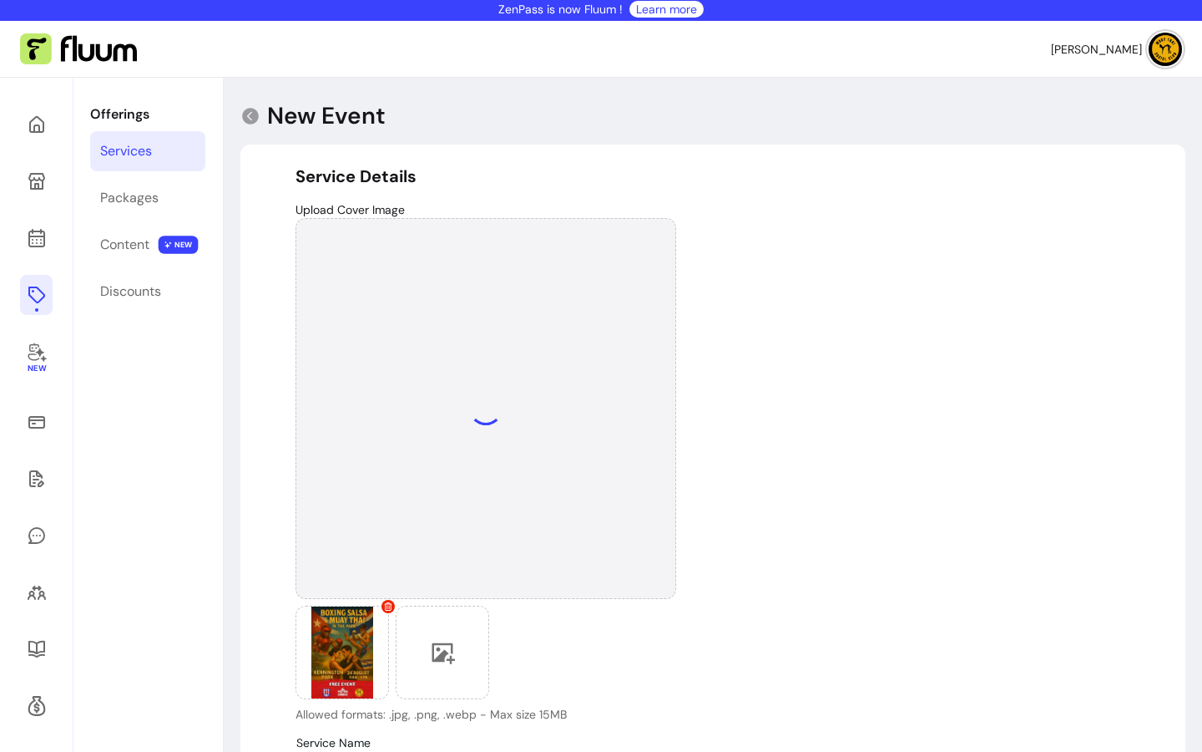
scroll to position [3, 0]
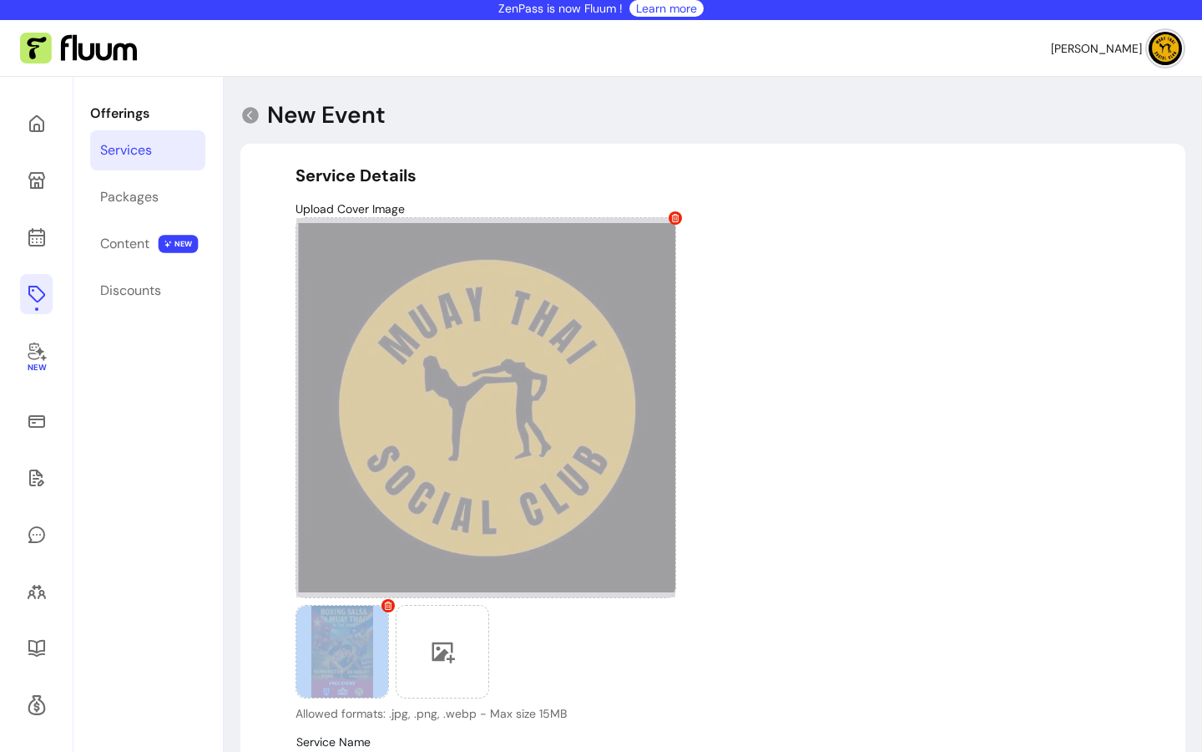
drag, startPoint x: 338, startPoint y: 652, endPoint x: 421, endPoint y: 463, distance: 206.8
click at [421, 463] on div "Allowed formats: .jpg, .png, .webp - Max size 15MB" at bounding box center [486, 469] width 381 height 504
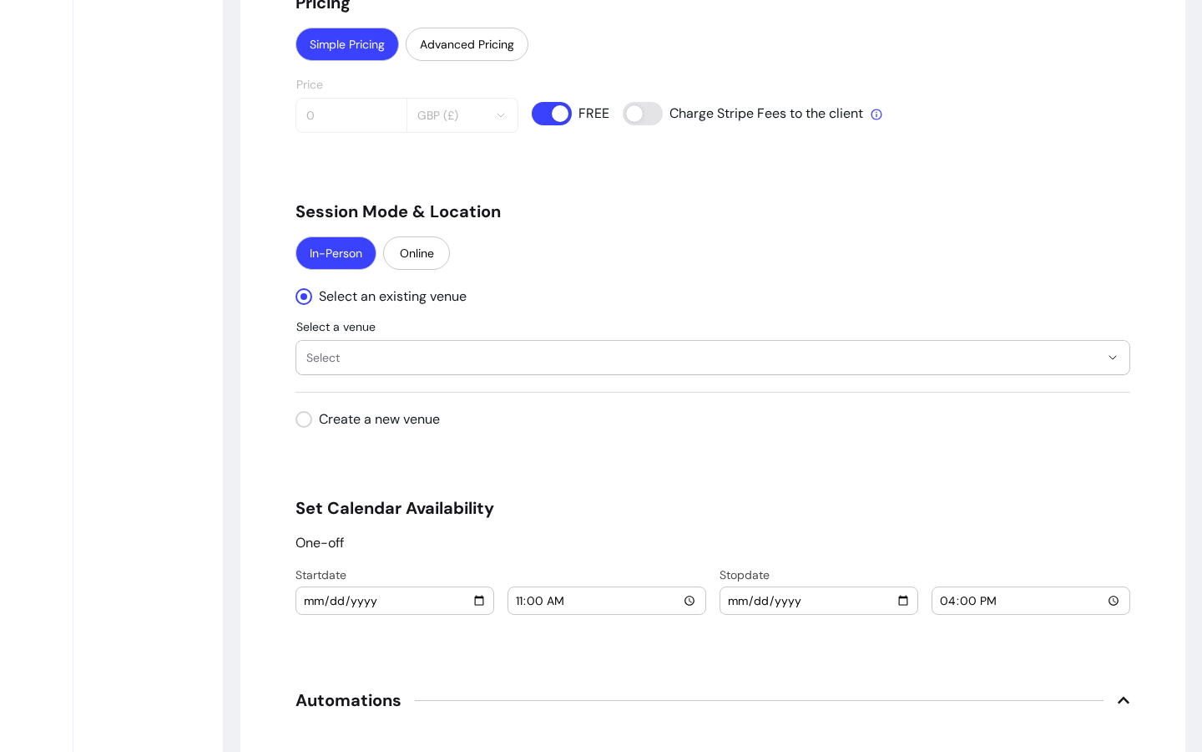
scroll to position [2029, 0]
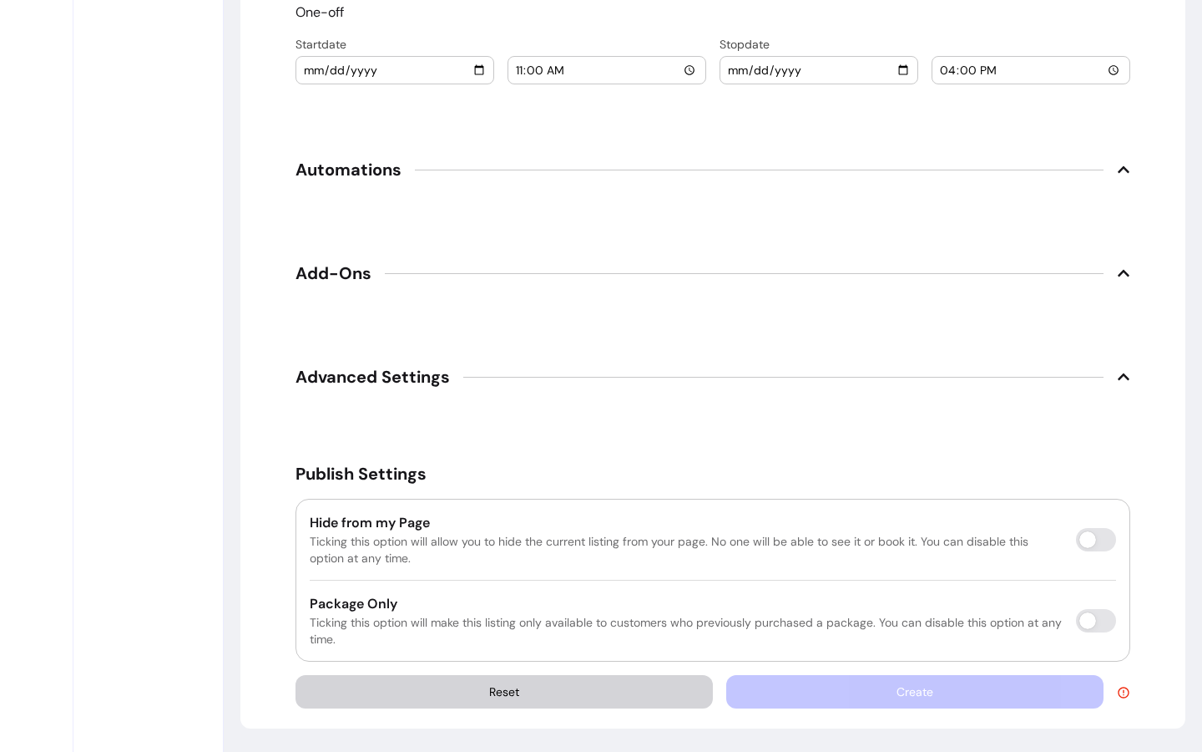
click at [886, 690] on div "Create" at bounding box center [928, 691] width 404 height 33
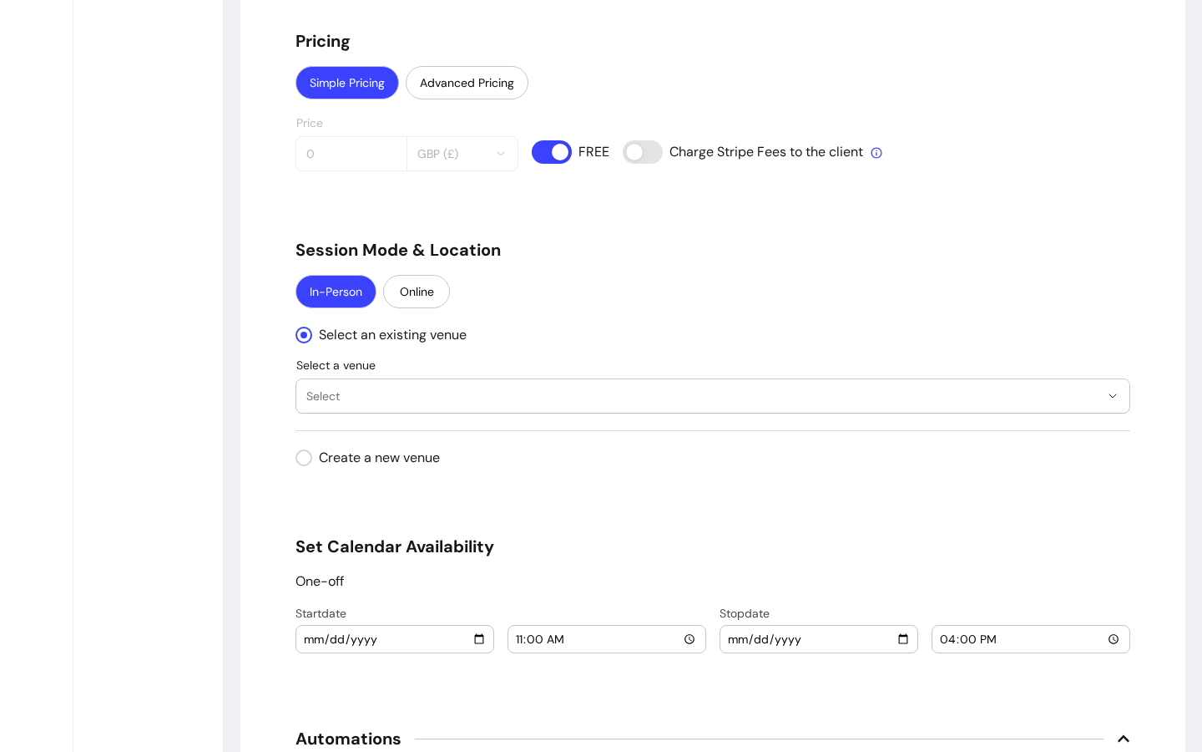
scroll to position [1461, 0]
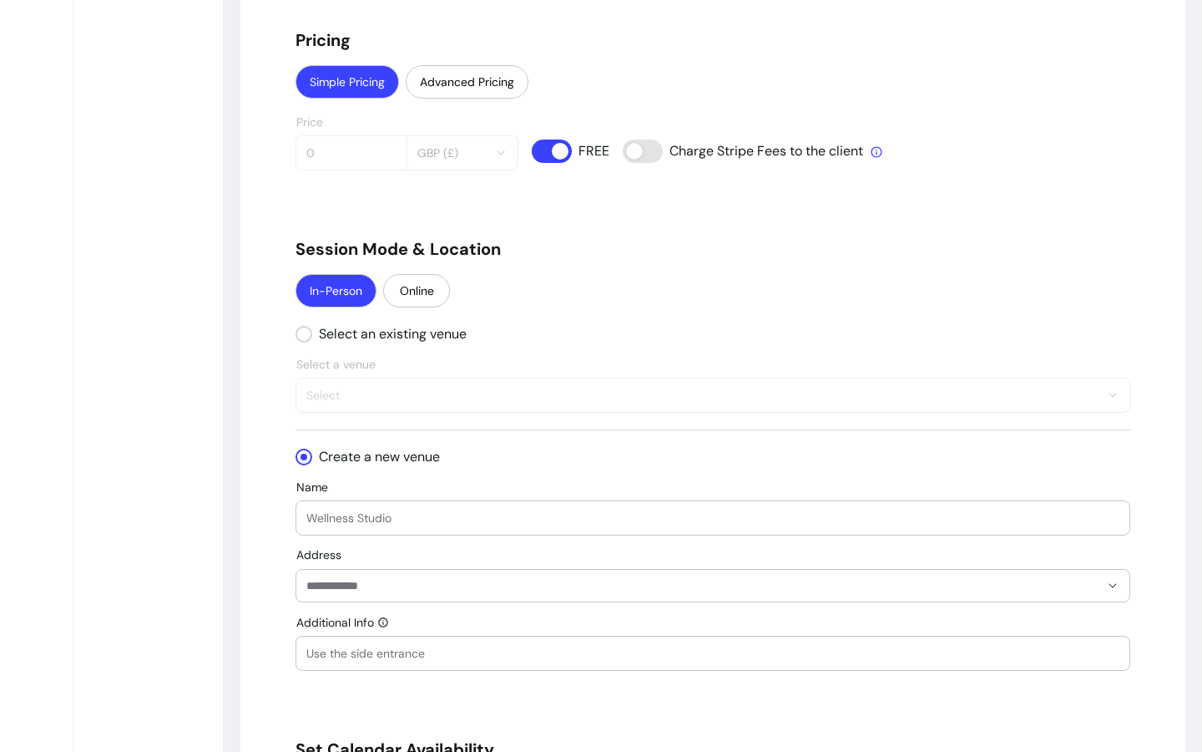
click at [408, 513] on input "Name" at bounding box center [712, 517] width 813 height 17
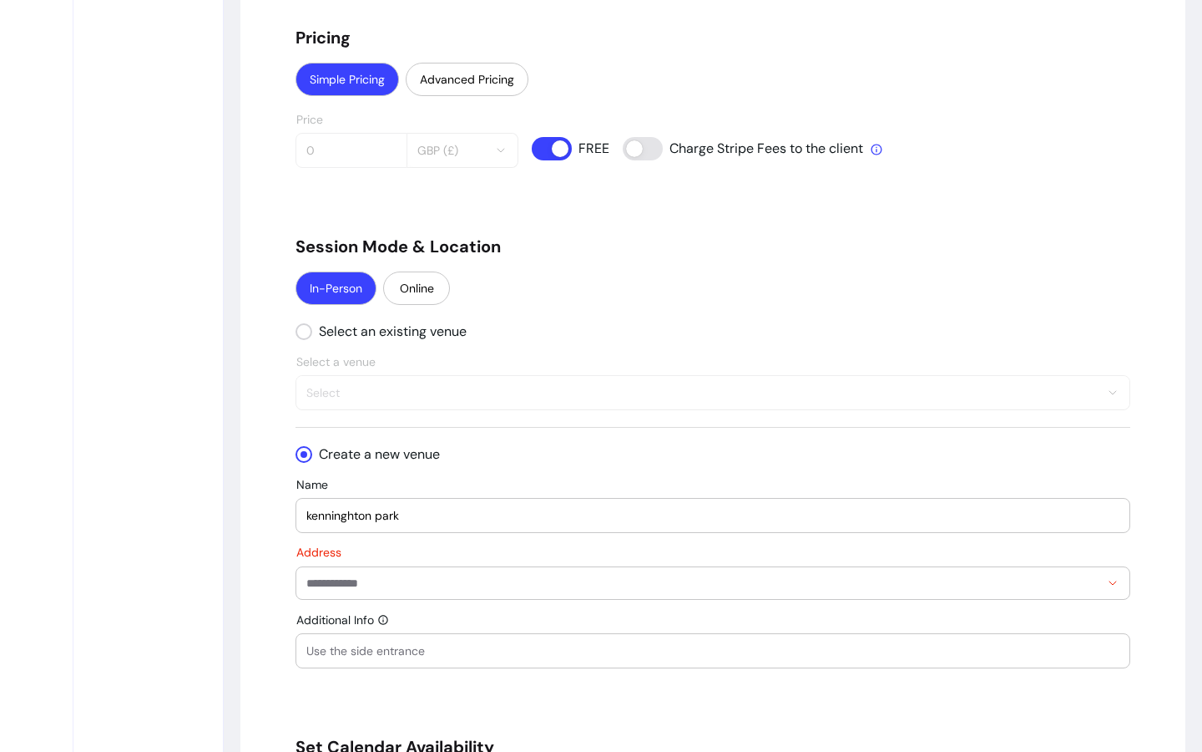
scroll to position [1465, 0]
type input "kenninghton park"
click at [406, 568] on div "" at bounding box center [712, 582] width 813 height 32
click at [468, 645] on input "Additional Info" at bounding box center [712, 649] width 813 height 17
click at [418, 583] on input "******" at bounding box center [702, 582] width 793 height 17
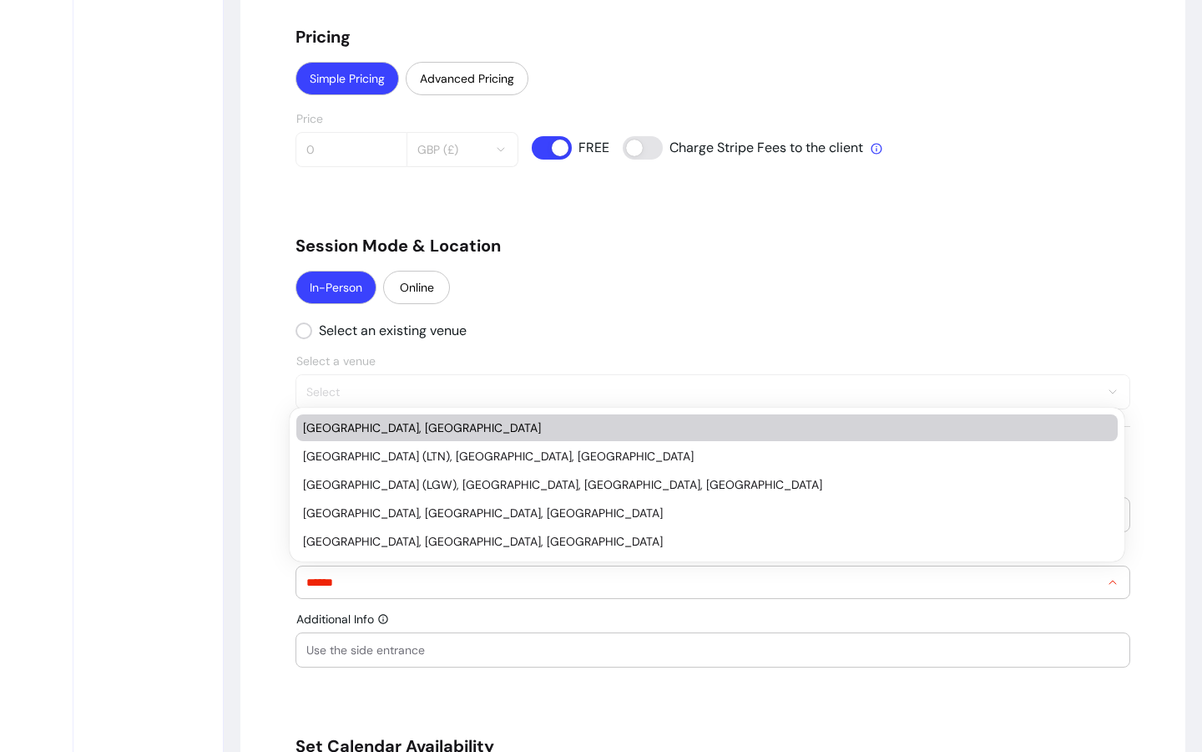
drag, startPoint x: 414, startPoint y: 578, endPoint x: 224, endPoint y: 568, distance: 190.7
click at [224, 568] on div "**********" at bounding box center [713, 67] width 979 height 2904
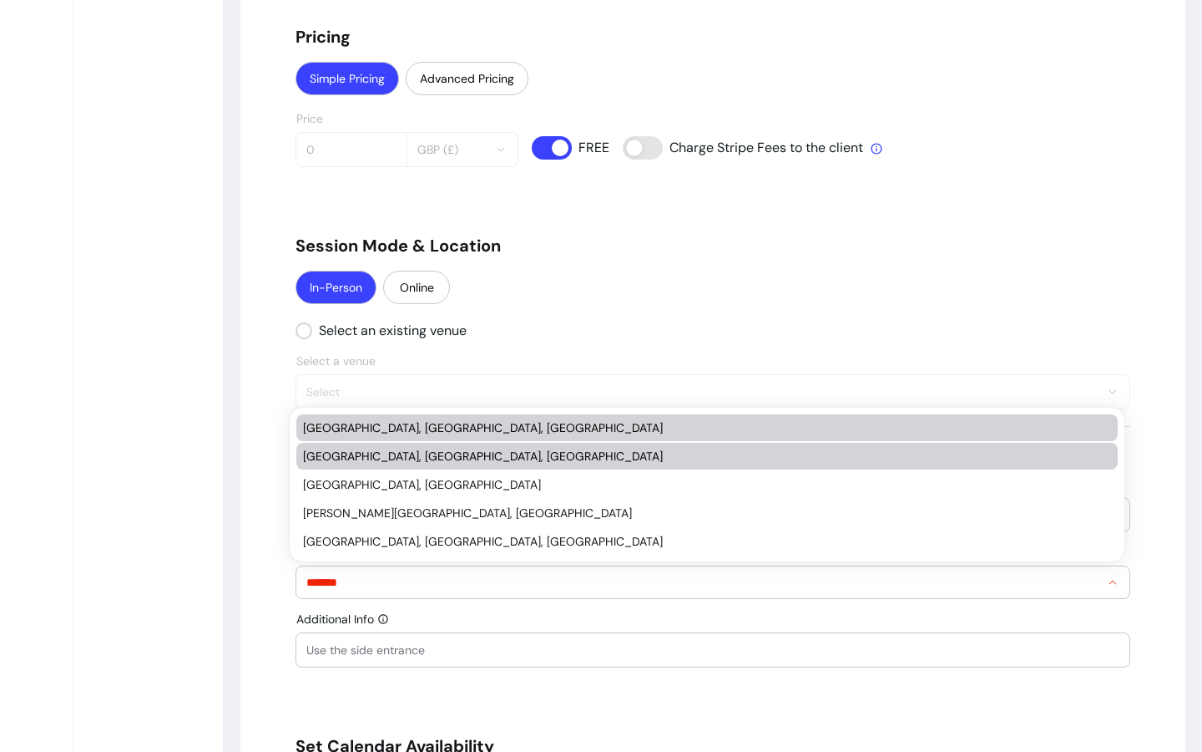
click at [363, 457] on div "[GEOGRAPHIC_DATA], [GEOGRAPHIC_DATA], [GEOGRAPHIC_DATA]" at bounding box center [699, 456] width 792 height 17
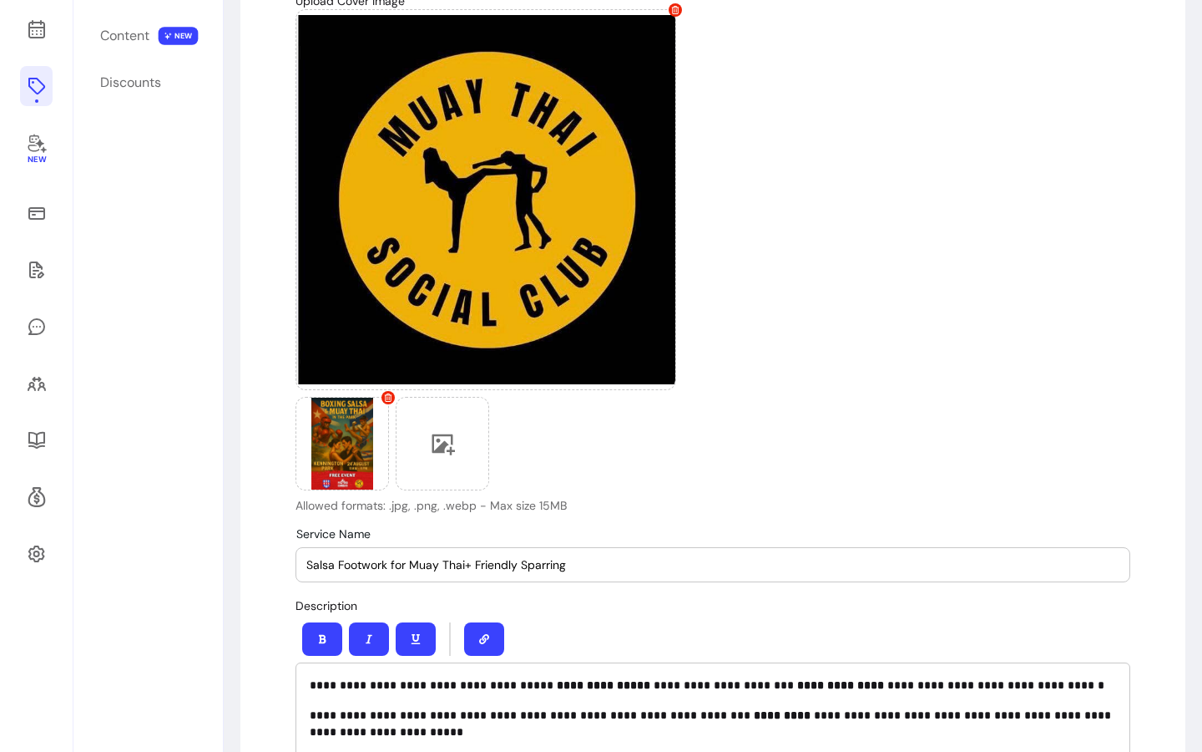
scroll to position [0, 0]
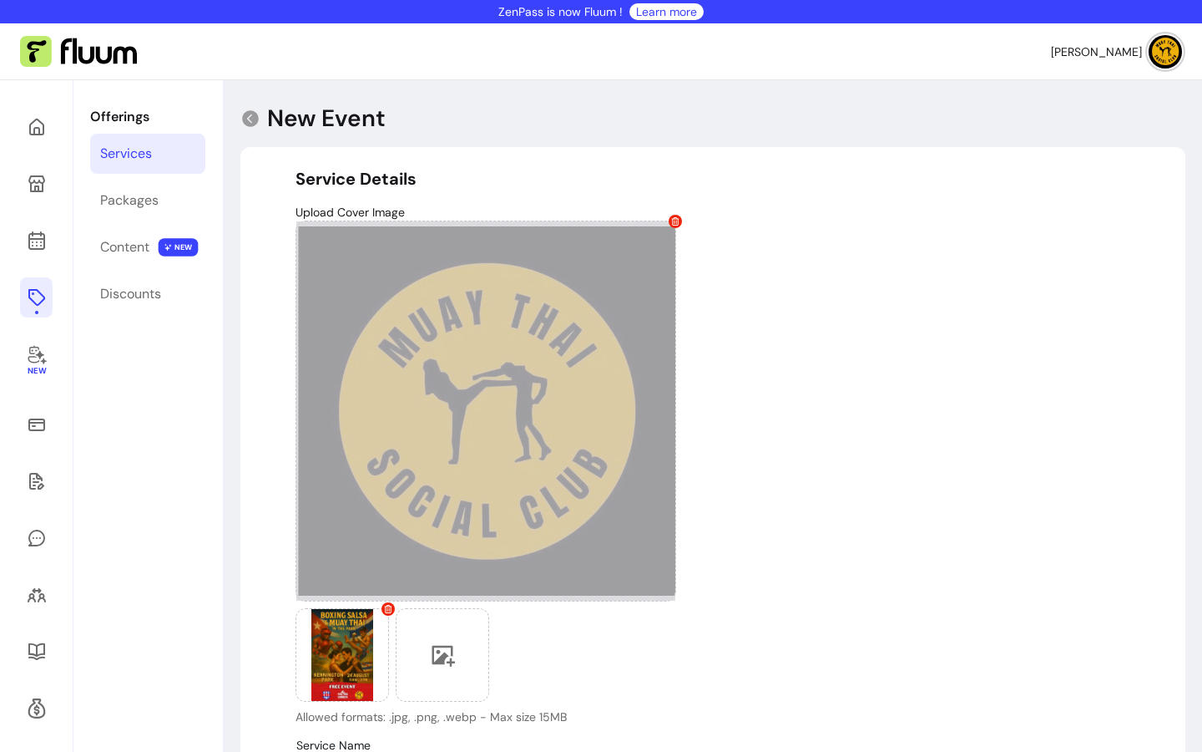
type input "**********"
click at [671, 222] on icon at bounding box center [675, 221] width 8 height 8
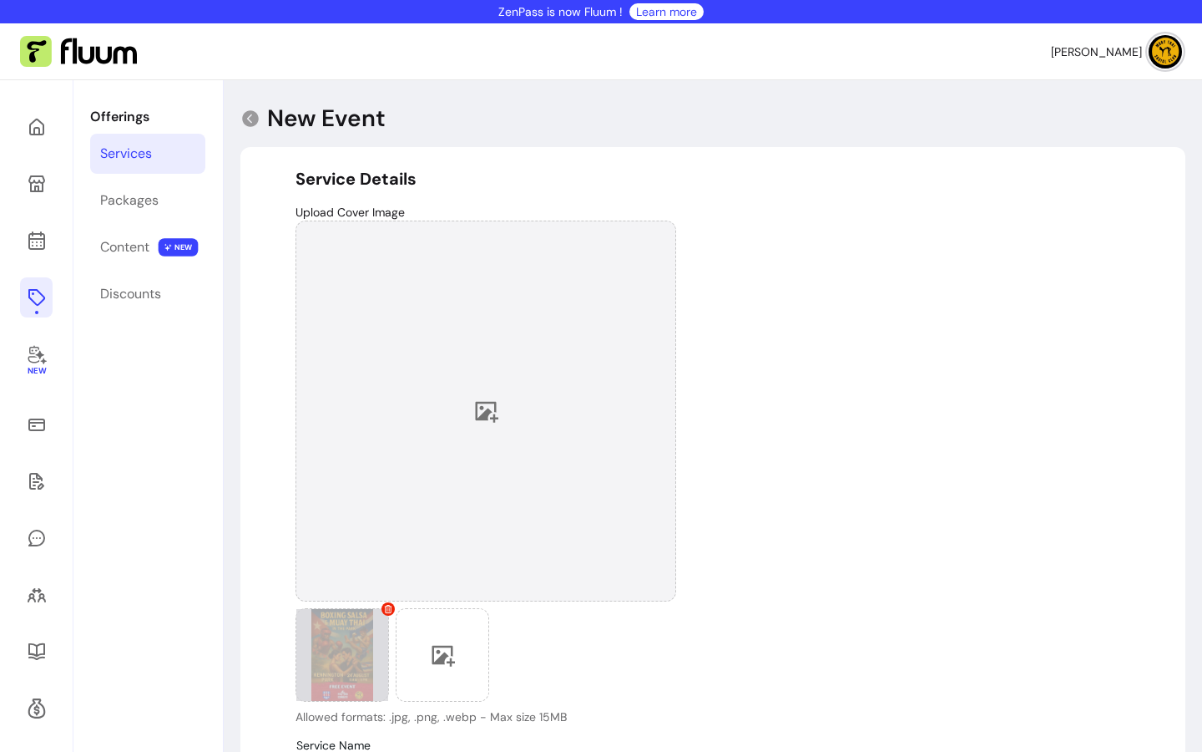
click at [385, 610] on icon at bounding box center [389, 609] width 8 height 8
click at [478, 395] on div at bounding box center [486, 410] width 381 height 381
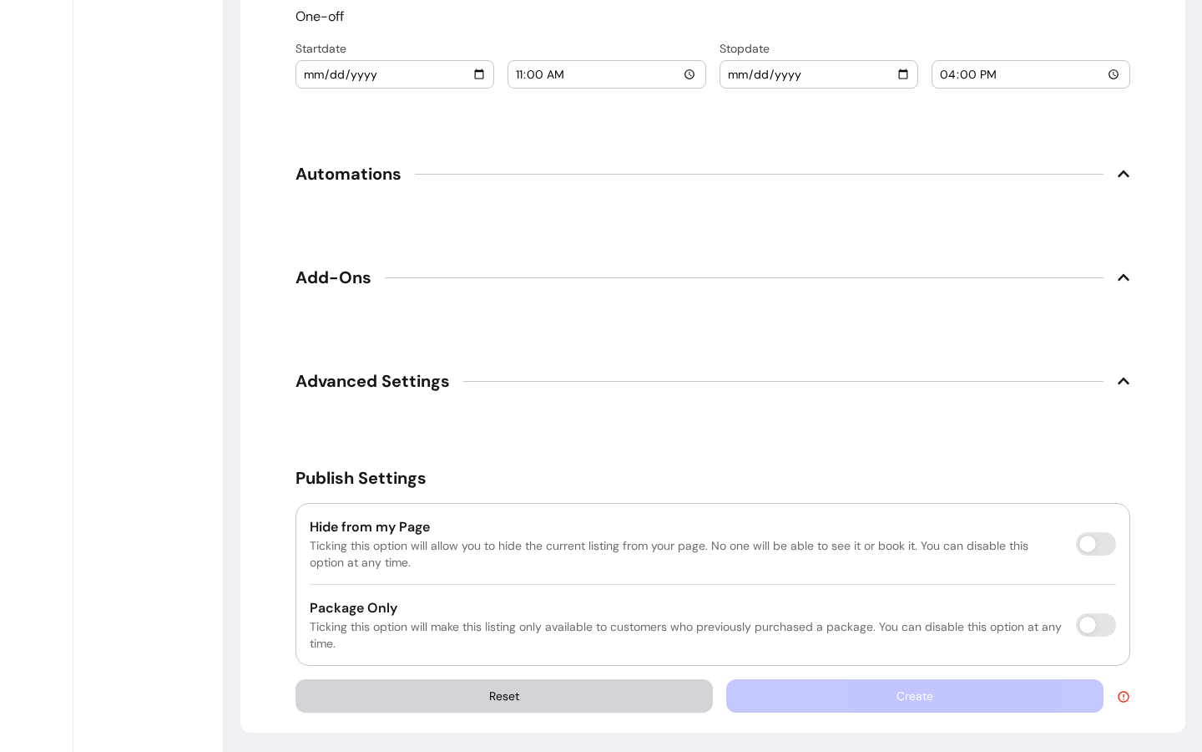
scroll to position [2233, 0]
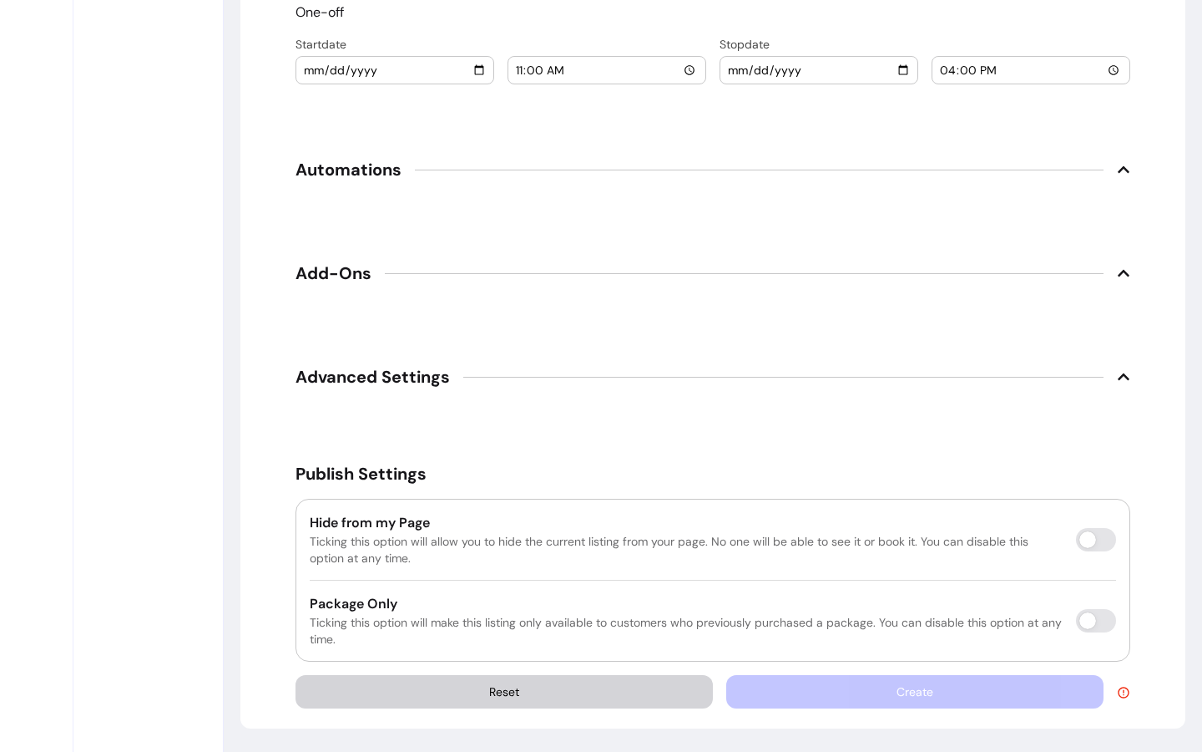
click at [892, 696] on div "Create" at bounding box center [928, 691] width 404 height 33
click at [336, 377] on span "Advanced Settings" at bounding box center [373, 376] width 154 height 23
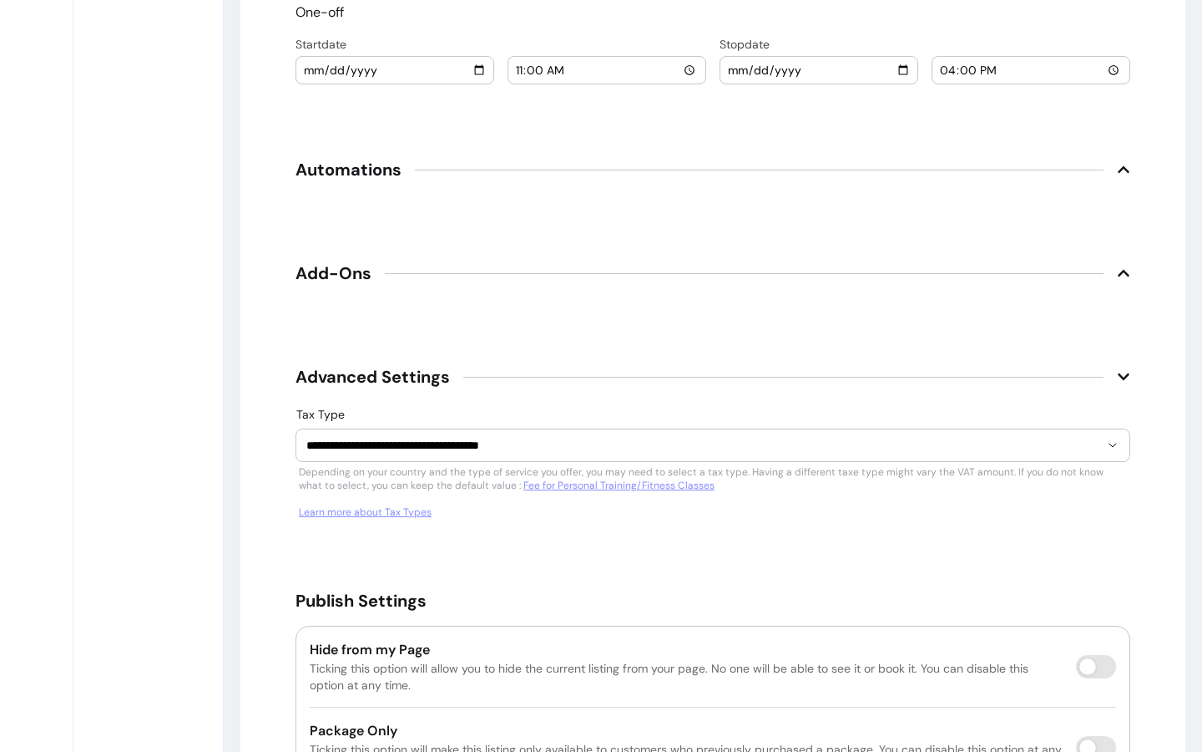
click at [1119, 269] on icon at bounding box center [1123, 272] width 13 height 13
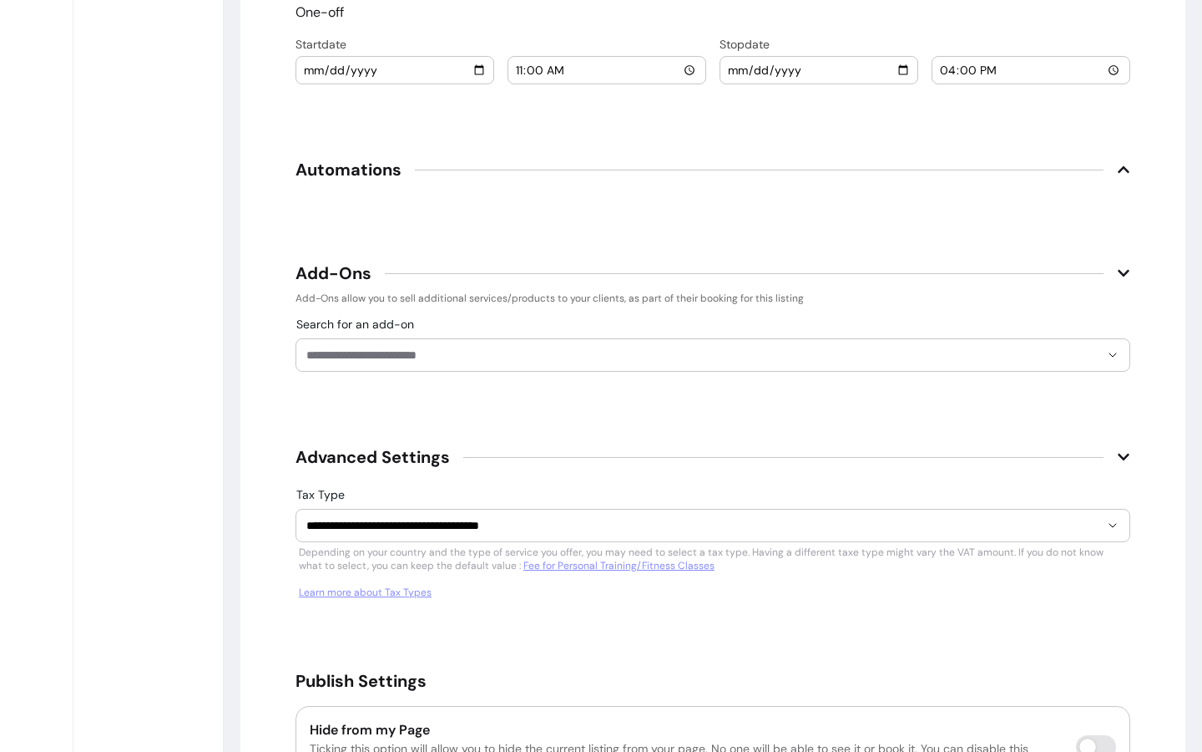
click at [1117, 174] on icon at bounding box center [1123, 169] width 13 height 13
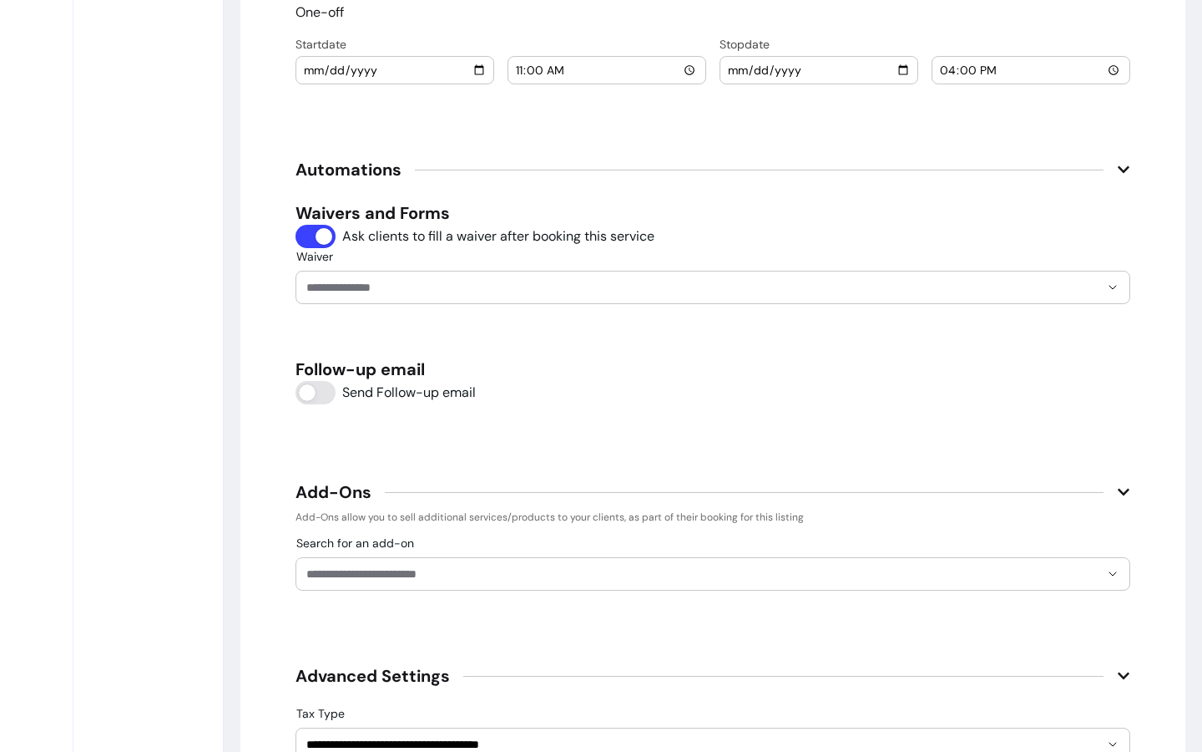
click at [457, 294] on input "Waiver" at bounding box center [689, 287] width 767 height 17
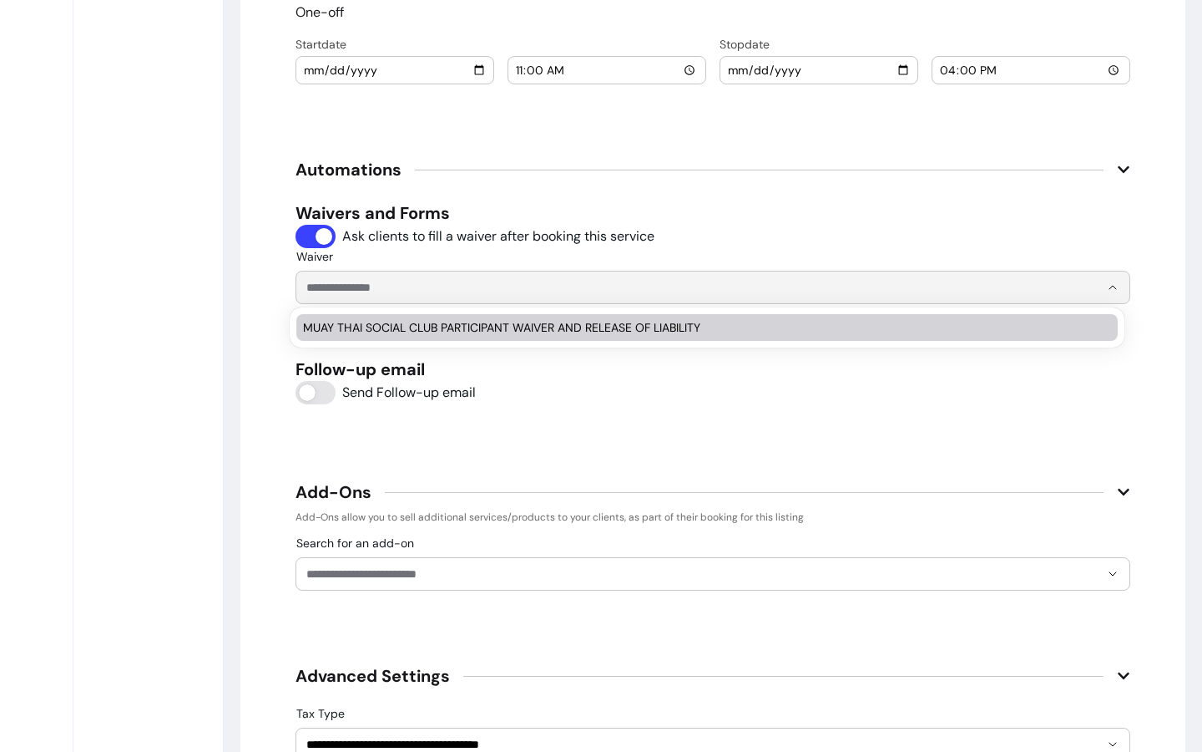
click at [418, 332] on span "MUAY THAI SOCIAL CLUB PARTICIPANT WAIVER AND RELEASE OF LIABILITY" at bounding box center [699, 327] width 792 height 17
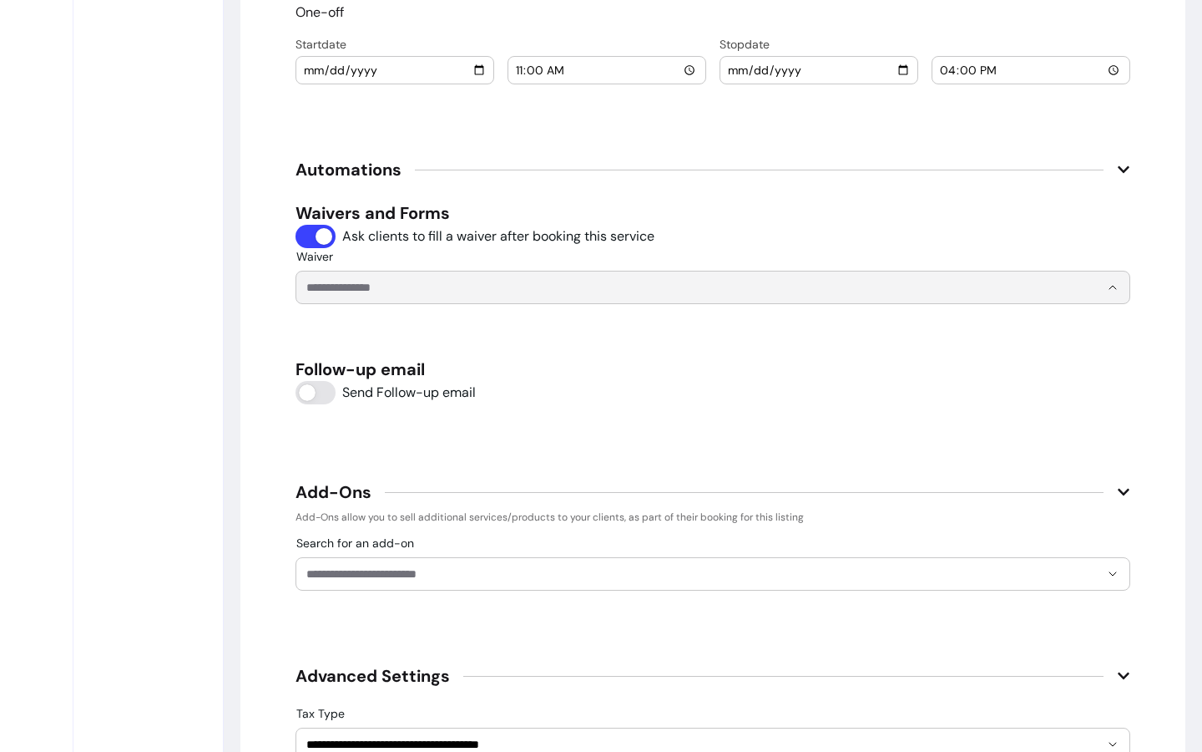
type input "**********"
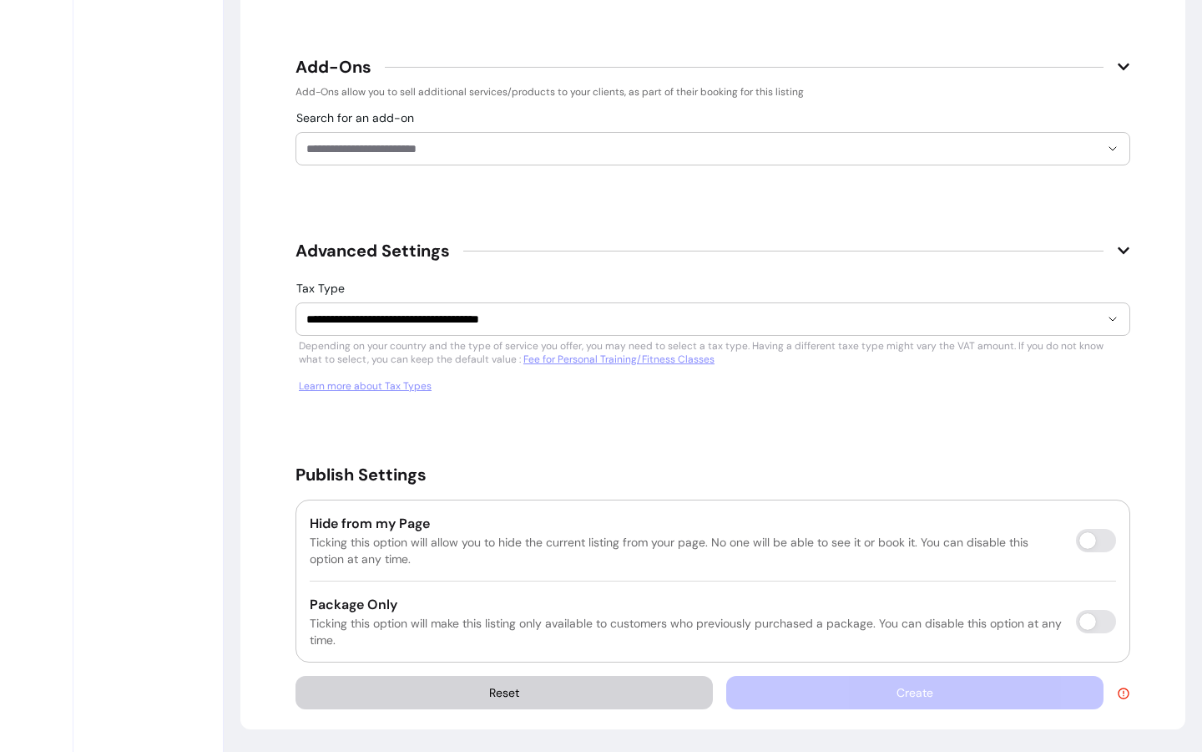
click at [1123, 539] on div "Hide from my Page Ticking this option will allow you to hide the current listin…" at bounding box center [713, 580] width 835 height 163
drag, startPoint x: 1069, startPoint y: 677, endPoint x: 1107, endPoint y: 647, distance: 48.8
click at [1070, 677] on div "Create" at bounding box center [928, 692] width 404 height 33
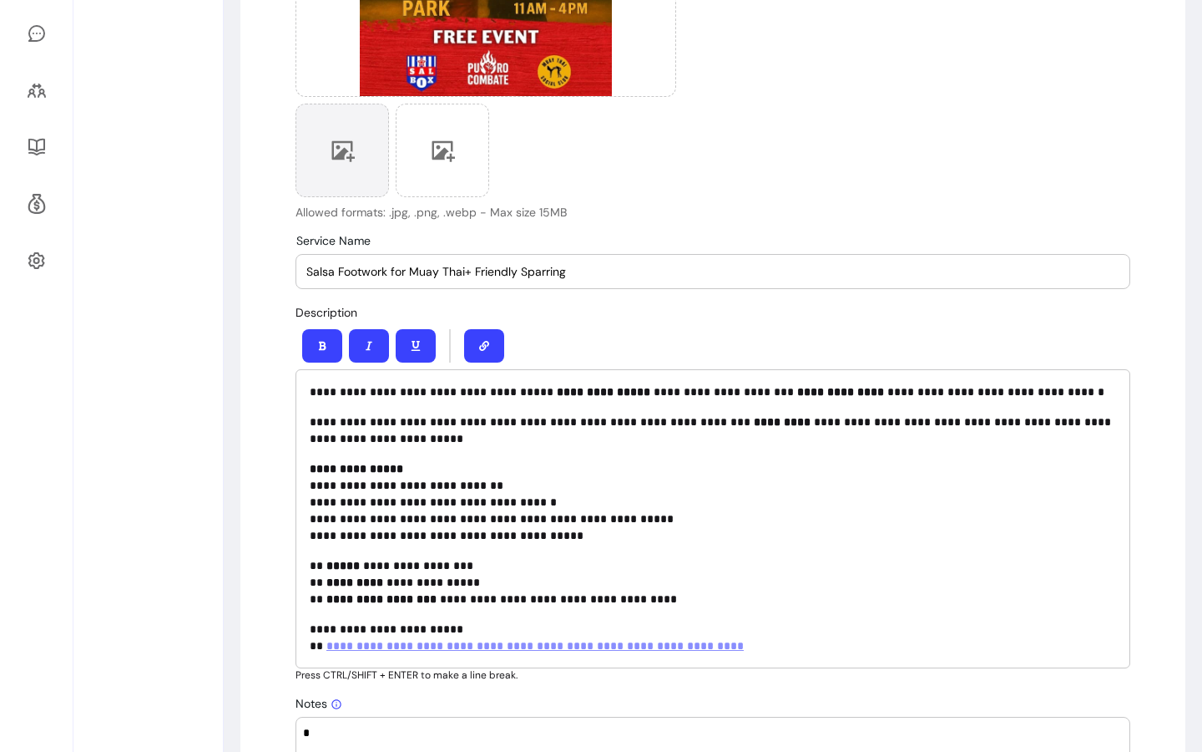
scroll to position [0, 0]
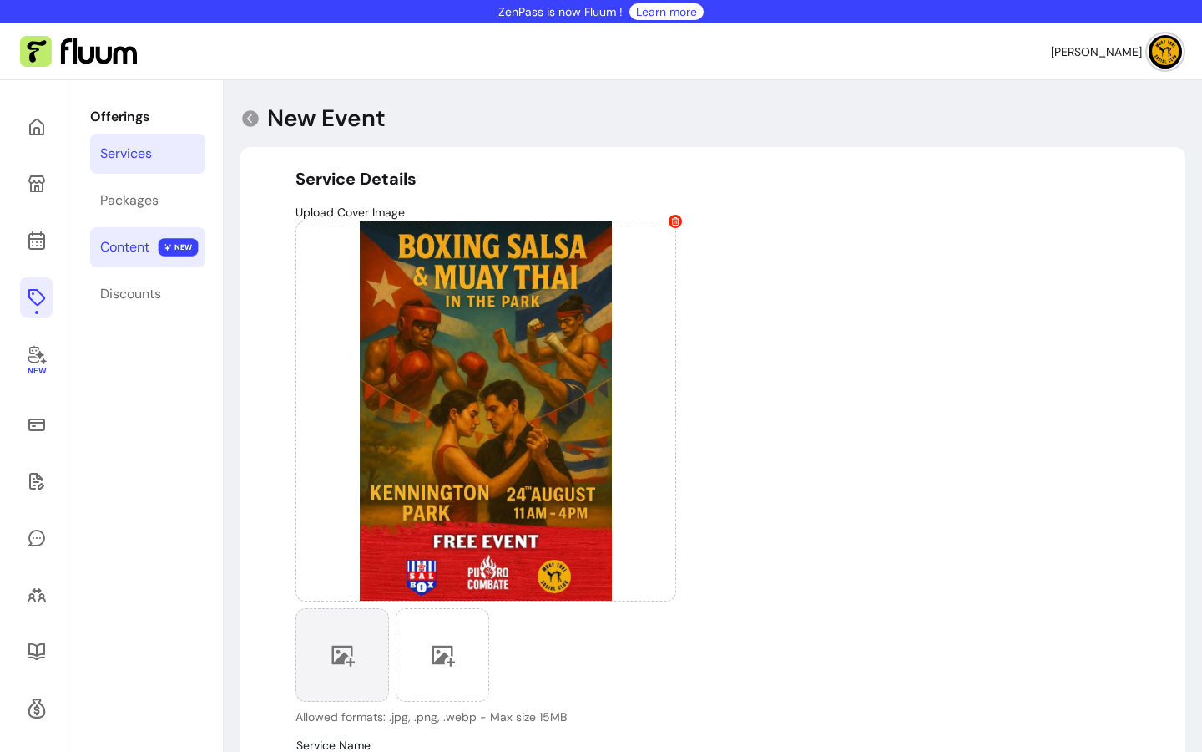
click at [152, 240] on link "Content NEW" at bounding box center [147, 247] width 115 height 40
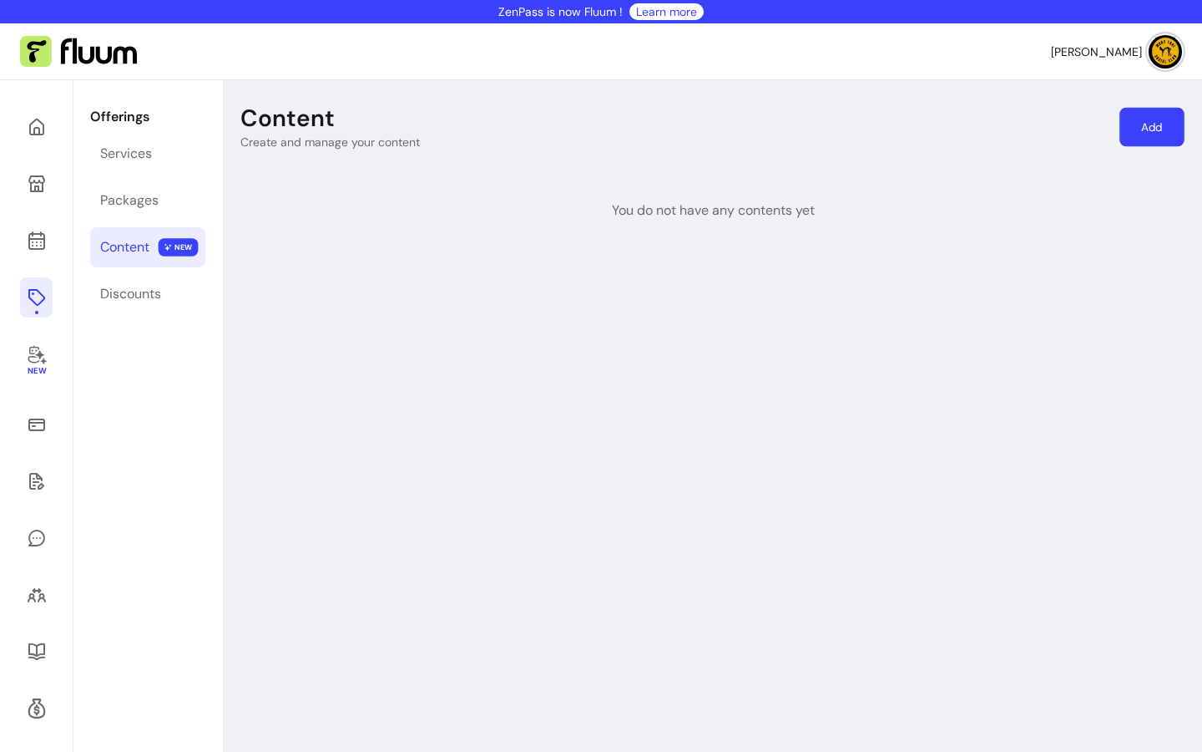
click at [1140, 127] on link "Add" at bounding box center [1152, 127] width 65 height 39
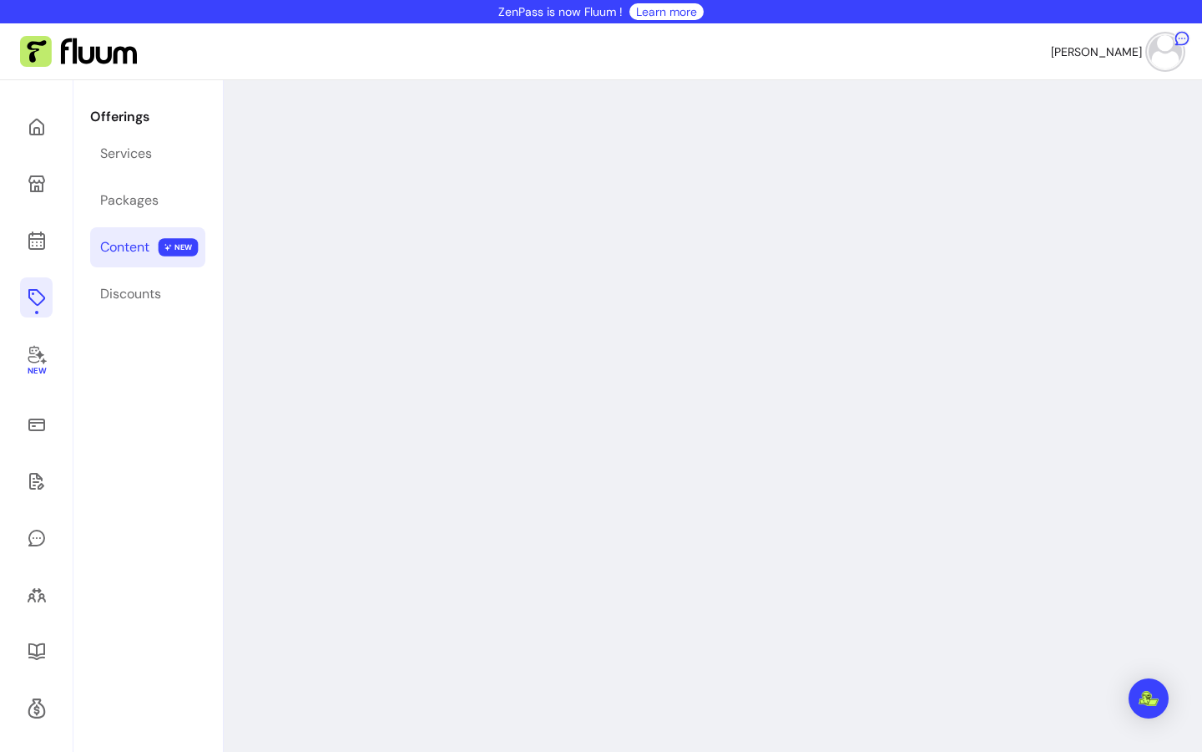
select select "***"
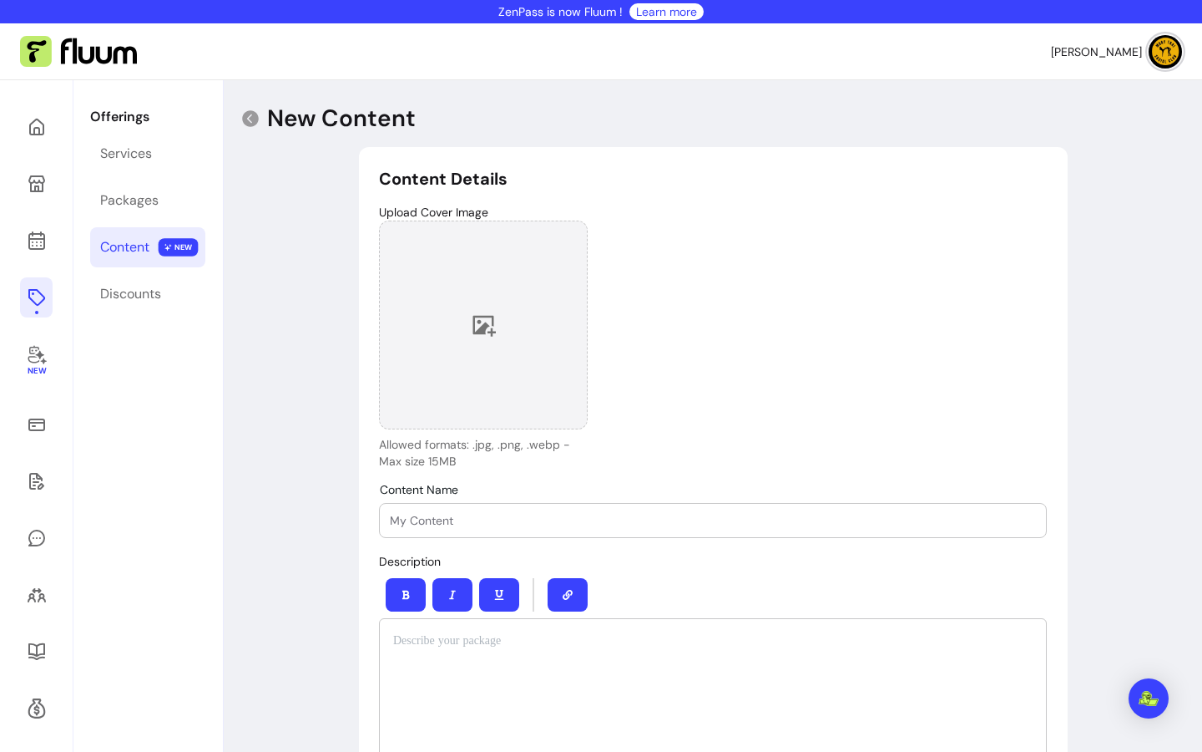
click at [533, 361] on div at bounding box center [483, 324] width 209 height 209
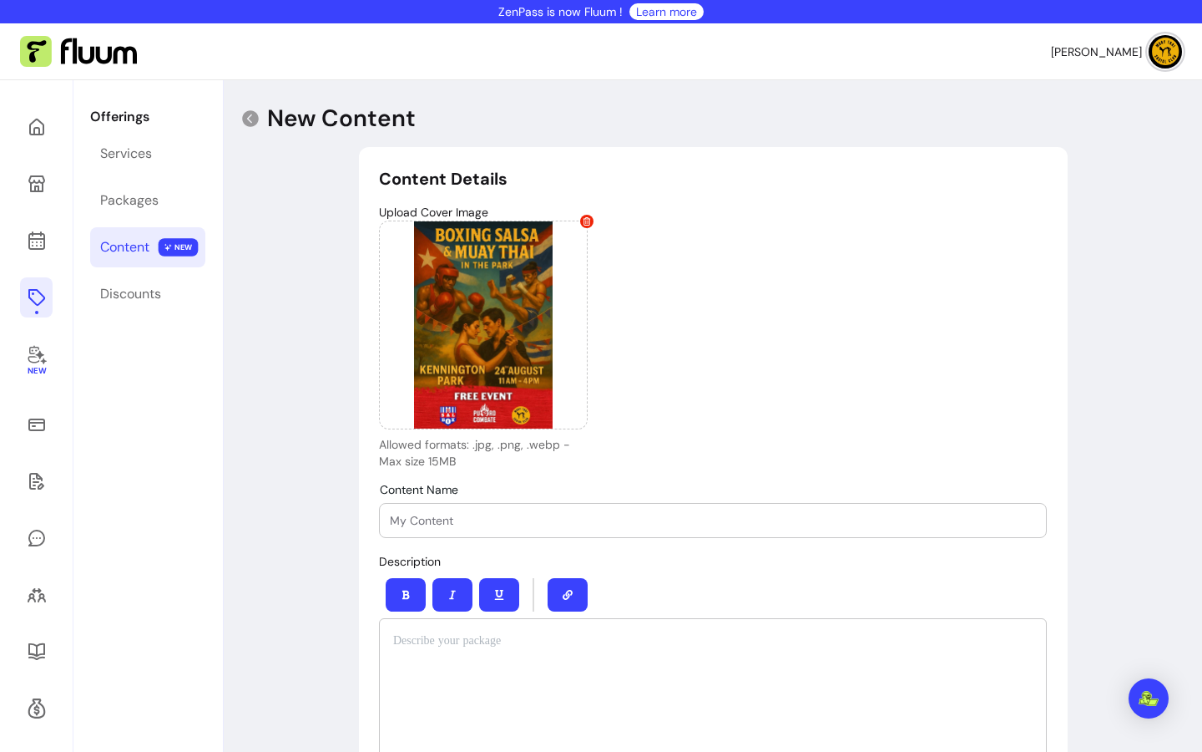
scroll to position [337, 0]
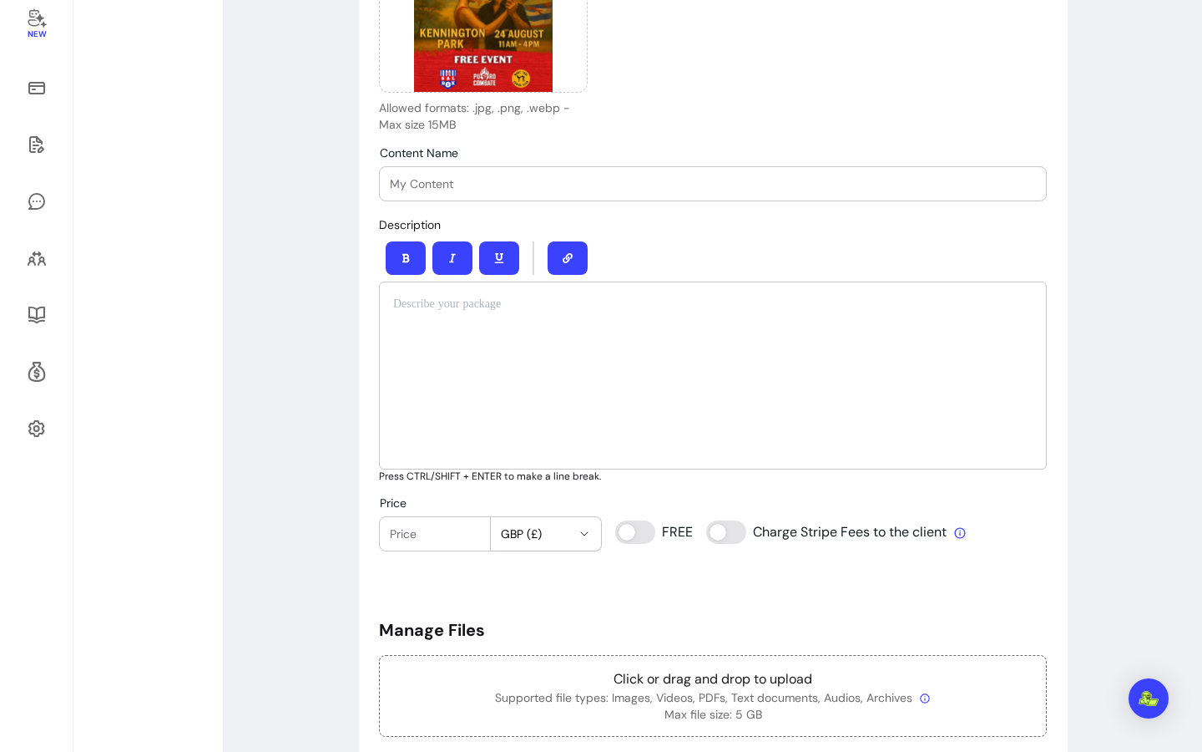
click at [473, 324] on div at bounding box center [713, 375] width 668 height 188
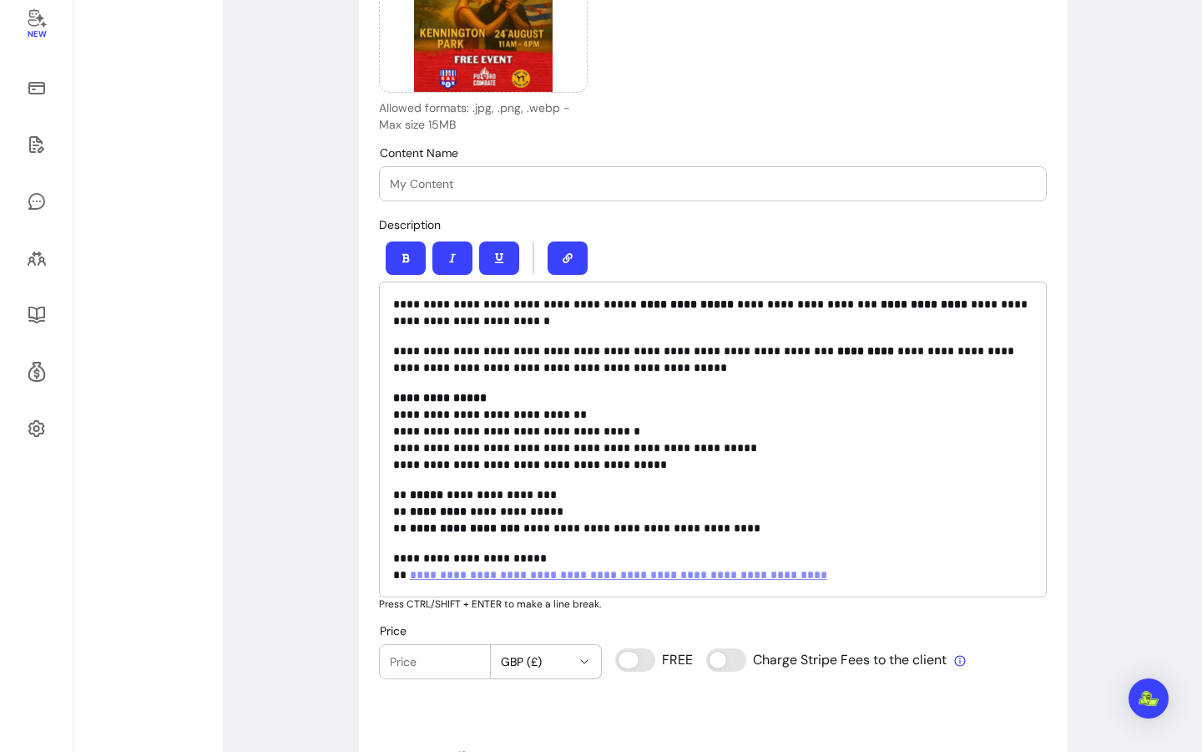
type input "0"
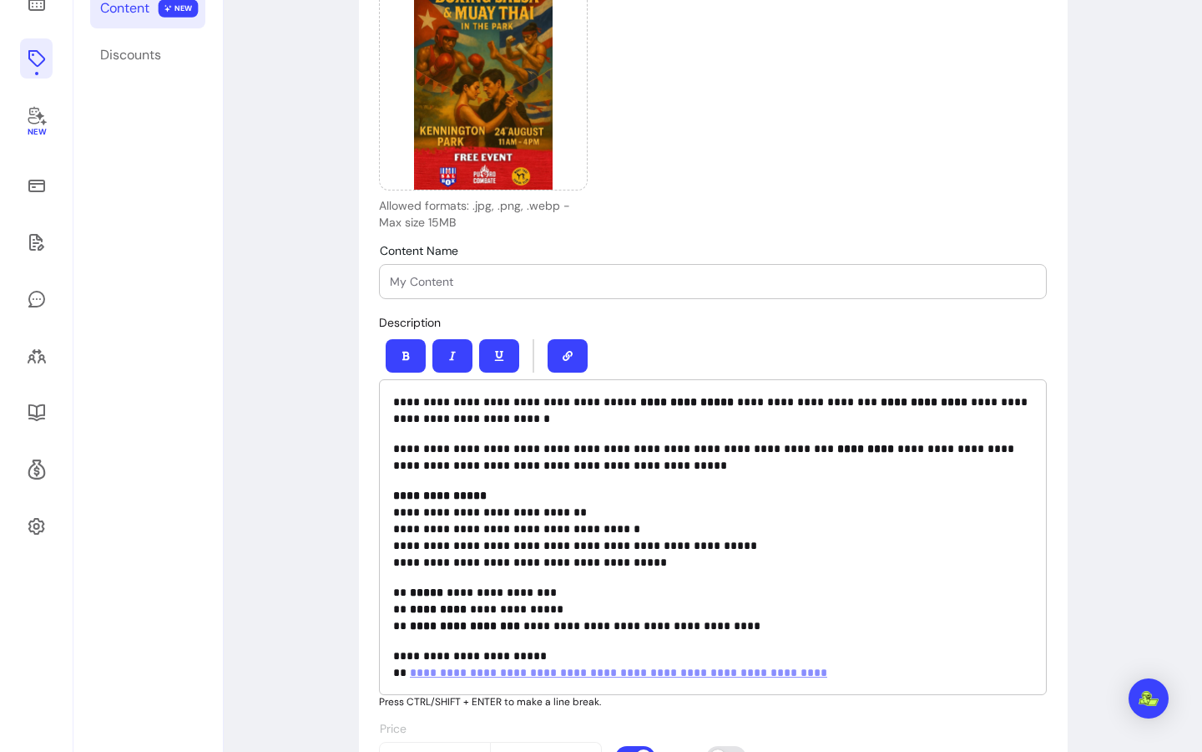
scroll to position [0, 0]
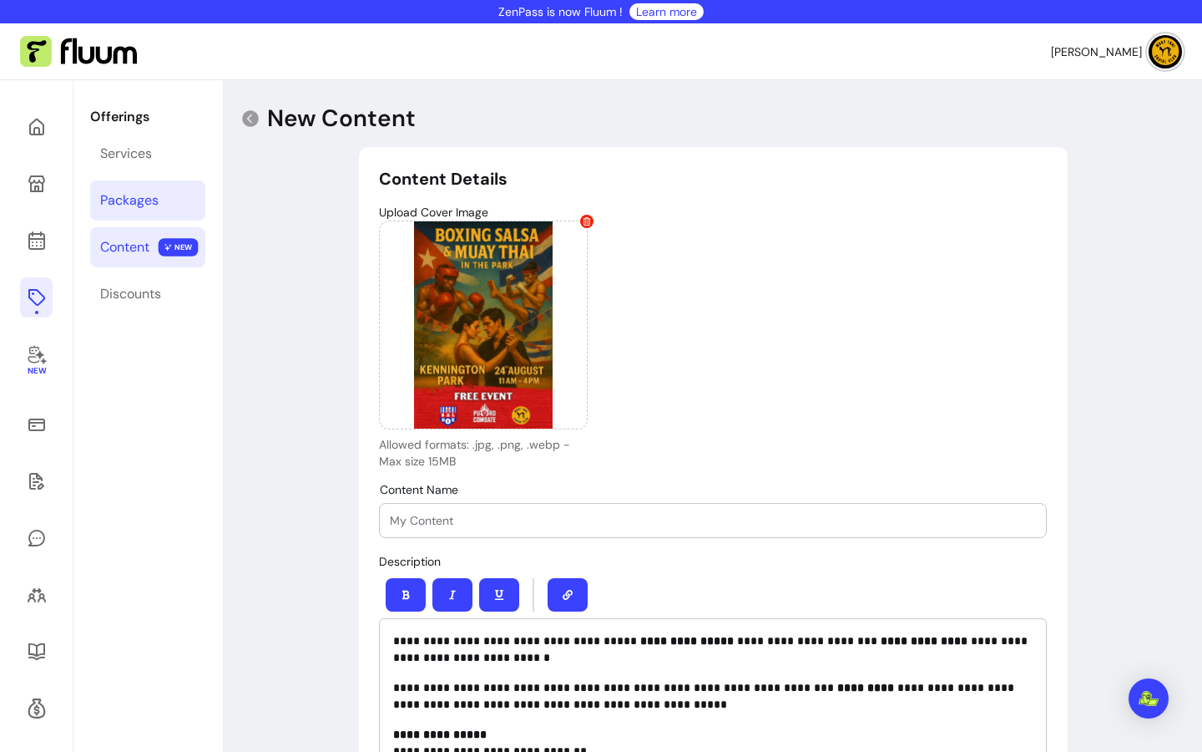
click at [137, 210] on link "Packages" at bounding box center [147, 200] width 115 height 40
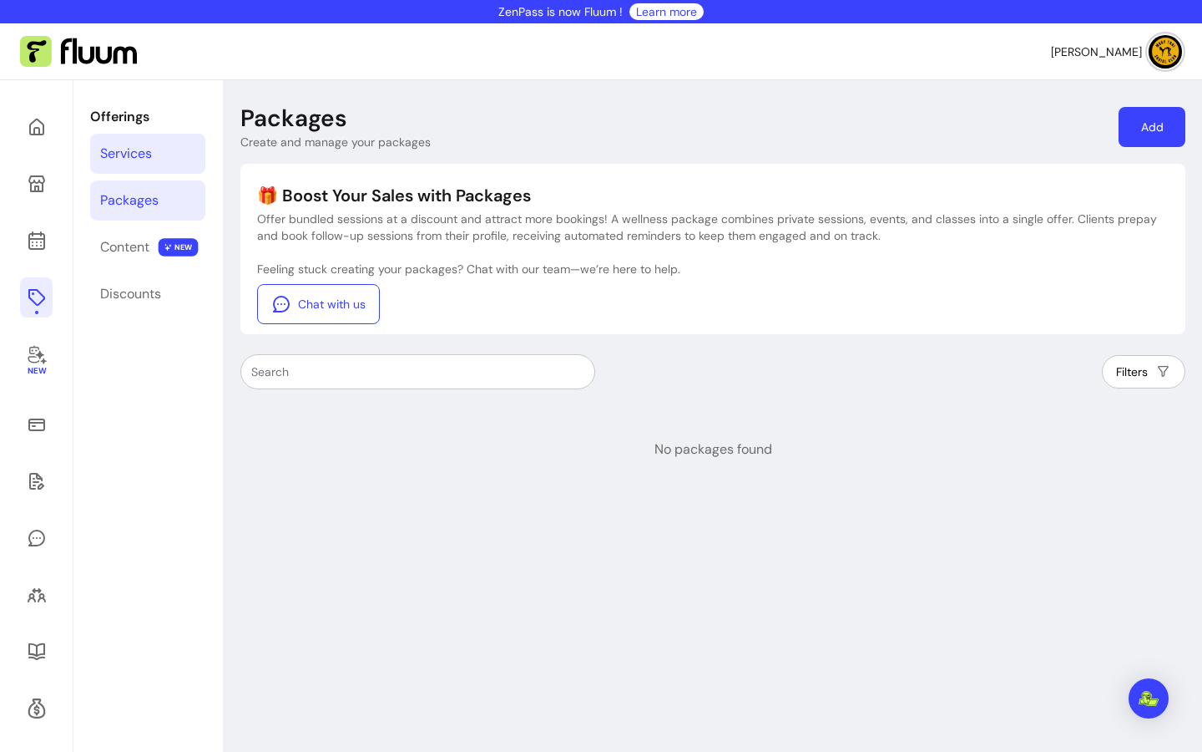
click at [140, 142] on link "Services" at bounding box center [147, 154] width 115 height 40
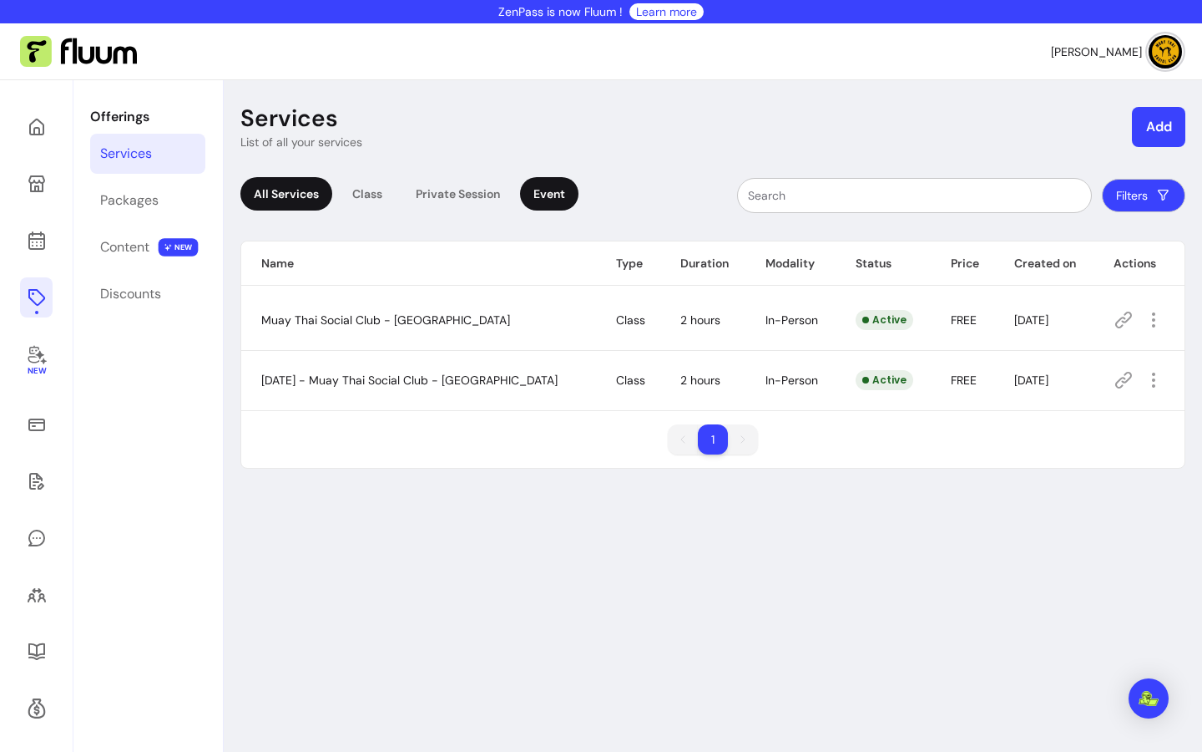
click at [547, 197] on div "Event" at bounding box center [549, 193] width 58 height 33
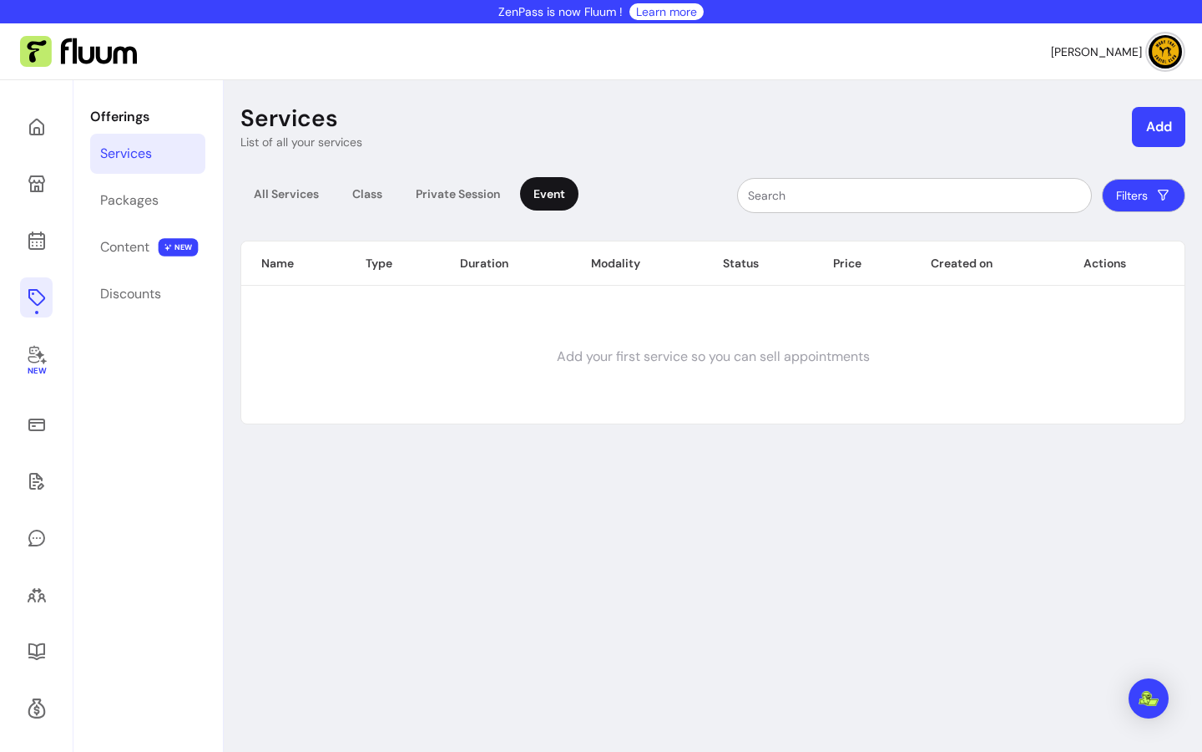
click at [847, 351] on td "Add your first service so you can sell appointments" at bounding box center [713, 357] width 944 height 134
click at [429, 301] on td "Add your first service so you can sell appointments" at bounding box center [713, 357] width 944 height 134
click at [1155, 124] on button "Add" at bounding box center [1159, 127] width 52 height 39
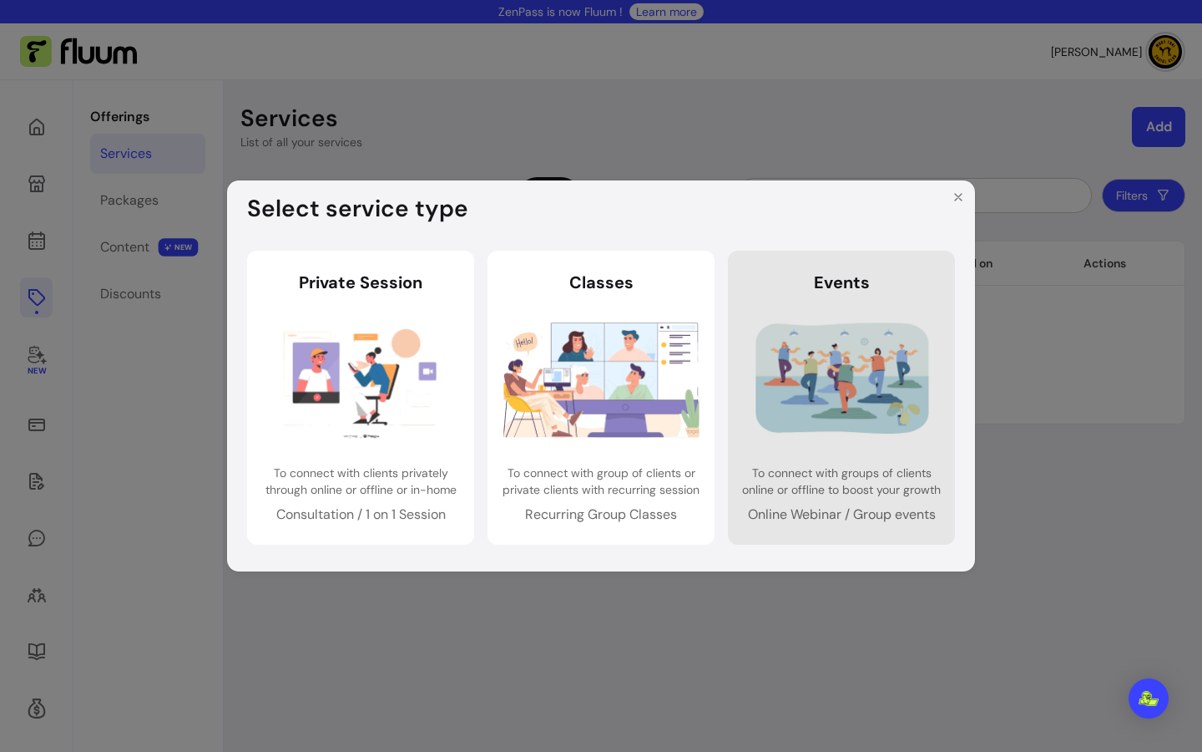
click at [856, 345] on img at bounding box center [842, 379] width 196 height 130
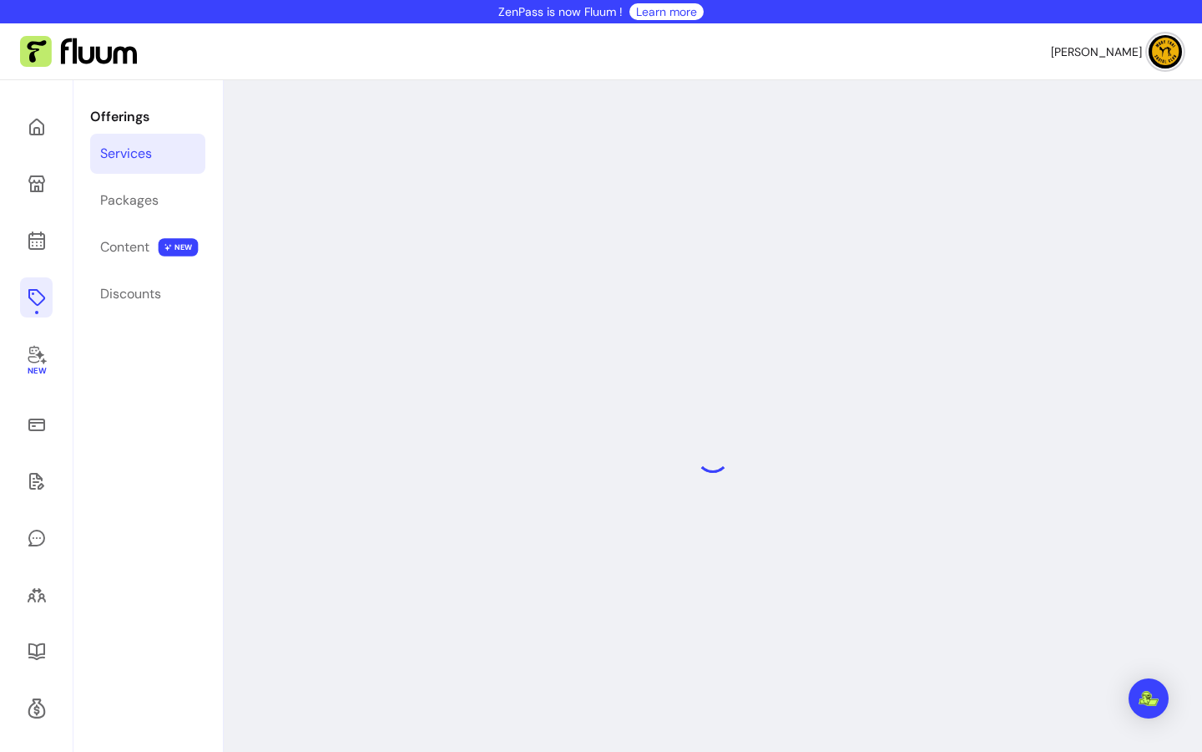
select select "***"
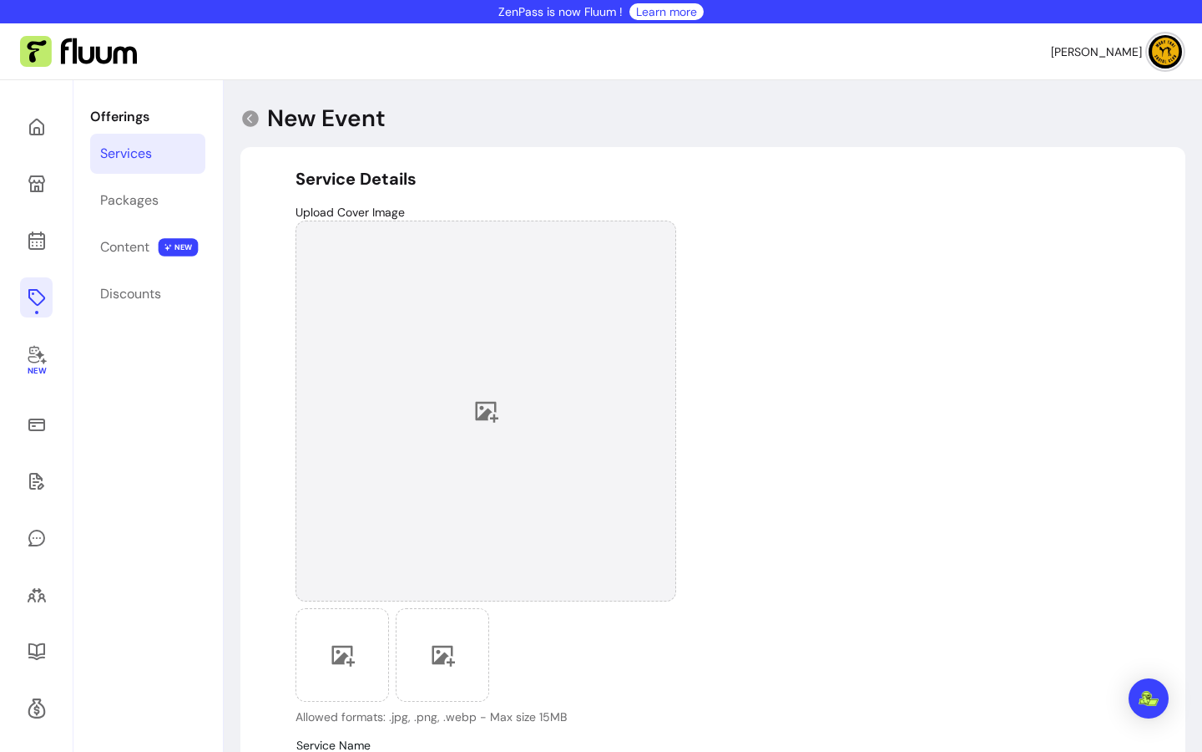
click at [515, 291] on div at bounding box center [486, 410] width 381 height 381
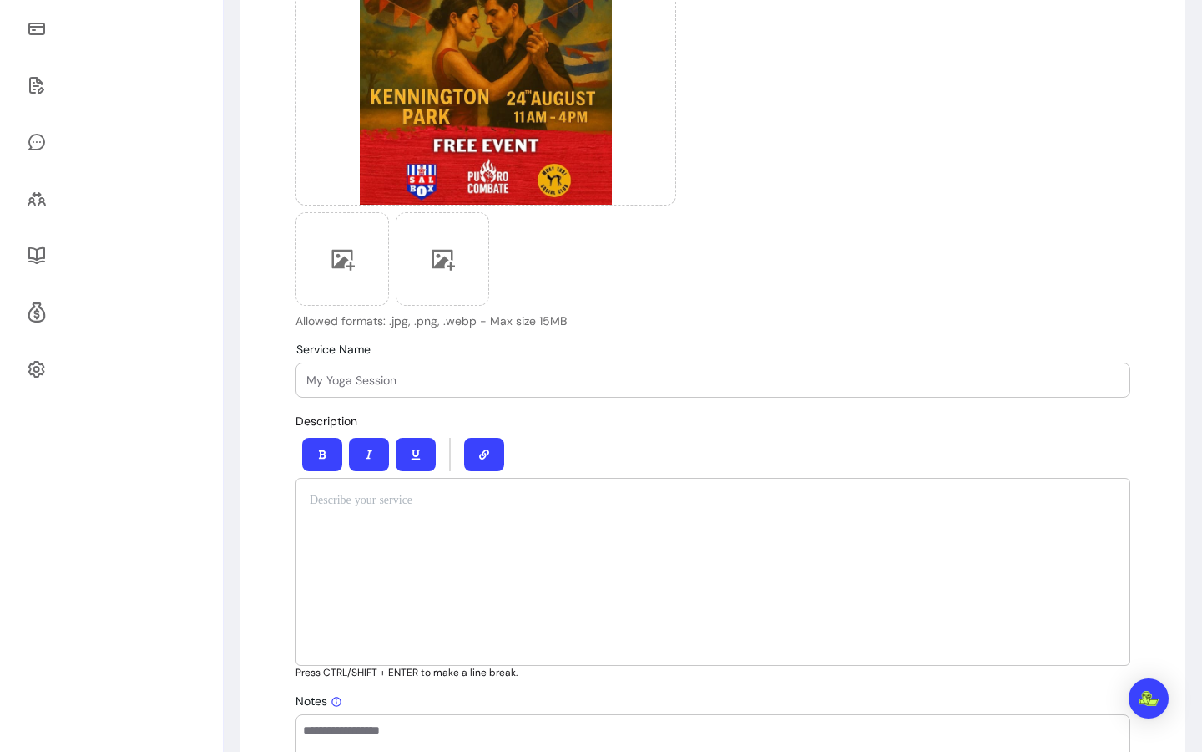
scroll to position [539, 0]
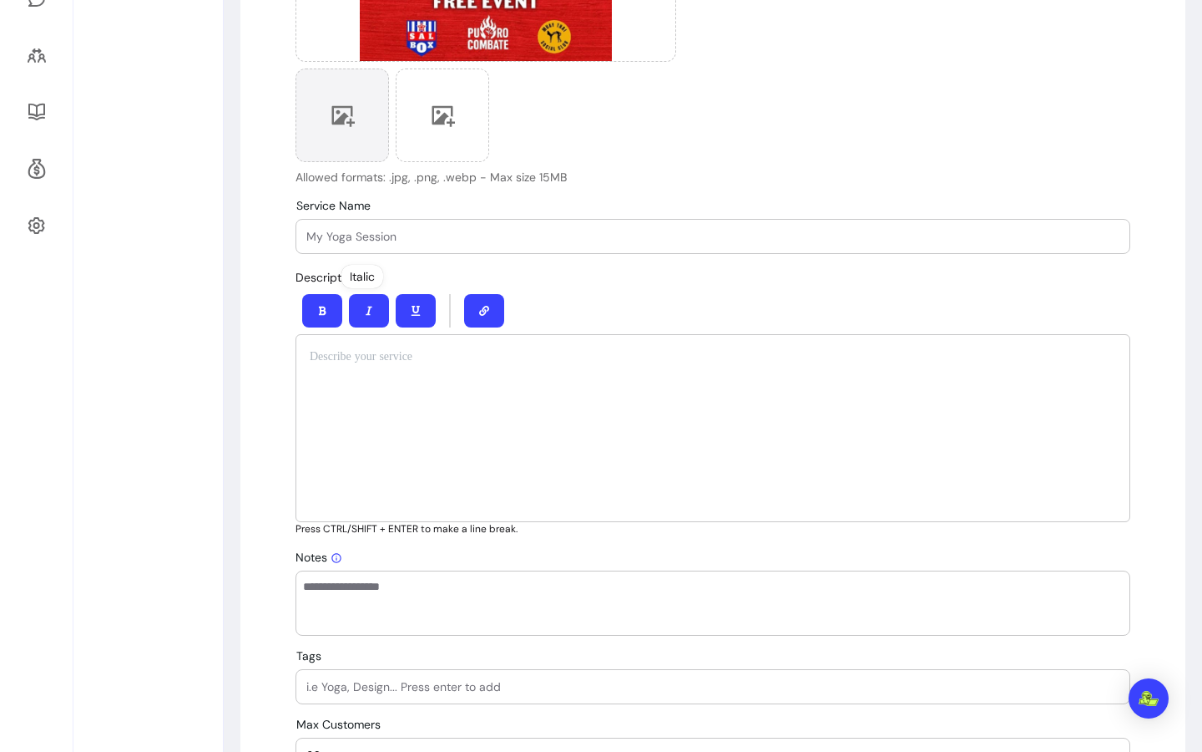
click at [342, 114] on icon at bounding box center [342, 115] width 25 height 25
click at [418, 230] on input "Service Name" at bounding box center [712, 236] width 813 height 17
click at [332, 377] on div at bounding box center [713, 428] width 835 height 188
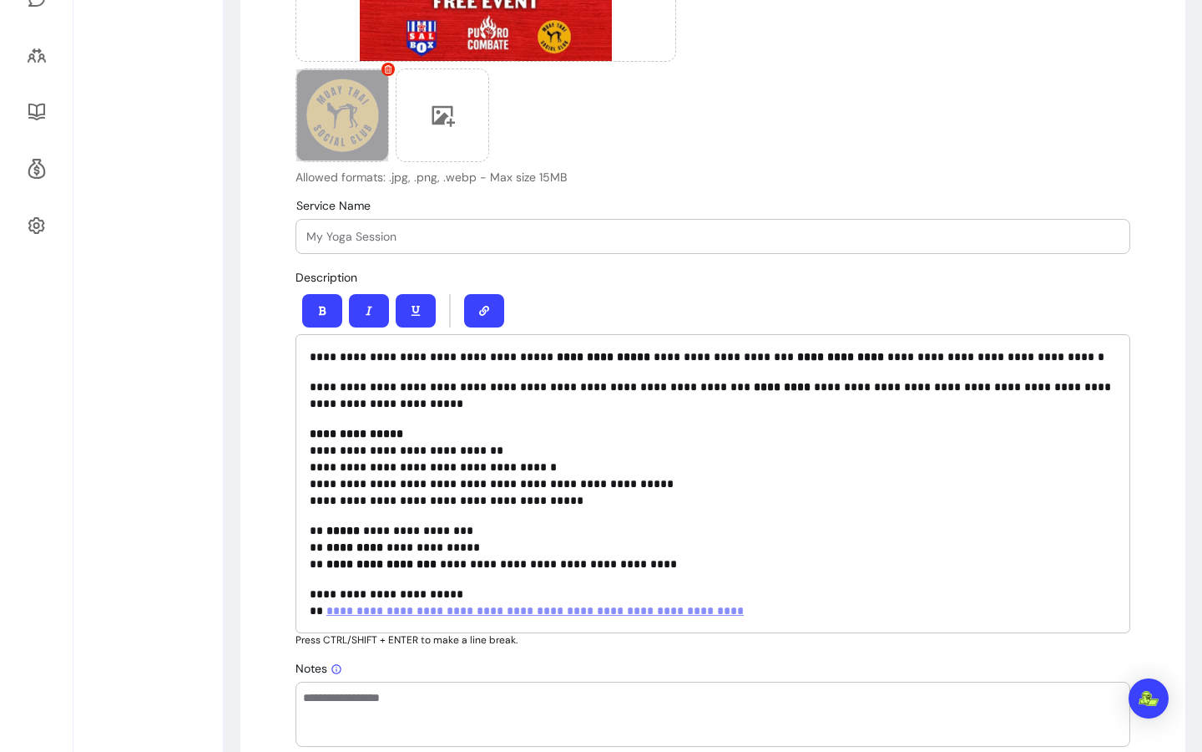
click at [494, 228] on input "Service Name" at bounding box center [712, 236] width 813 height 17
paste input "Salsa Footwork for Combat Sports + Friendly Sparring"
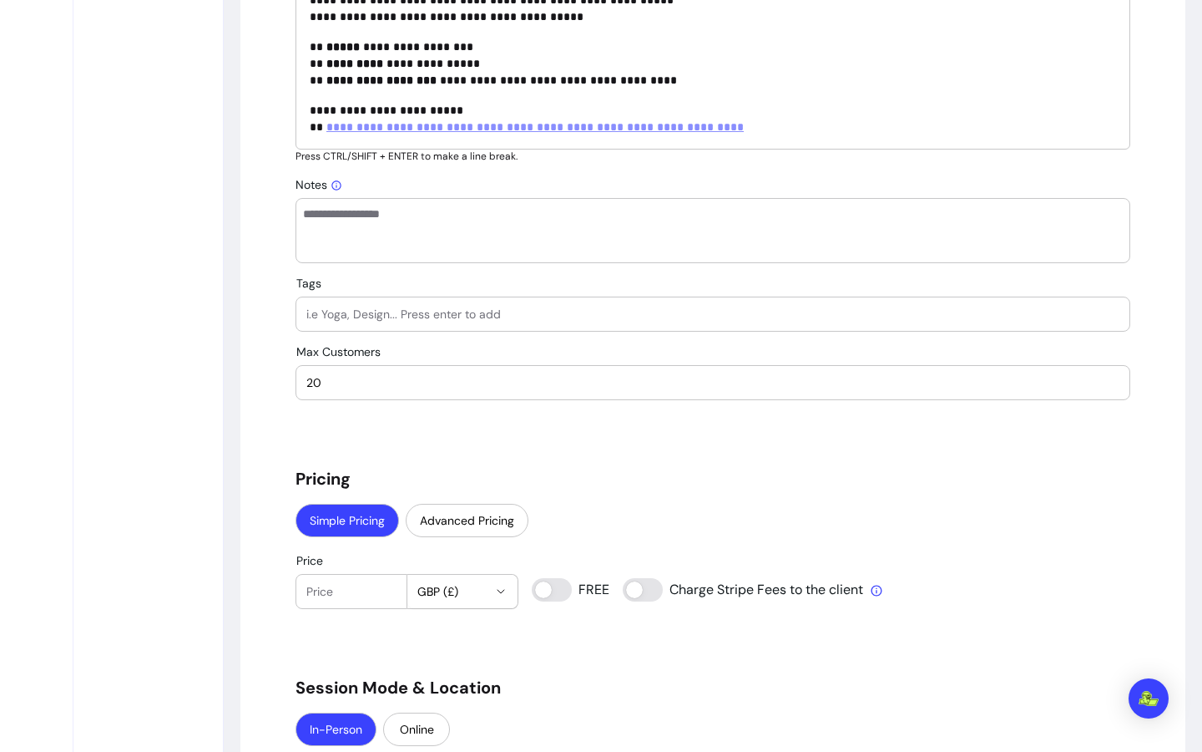
scroll to position [1019, 0]
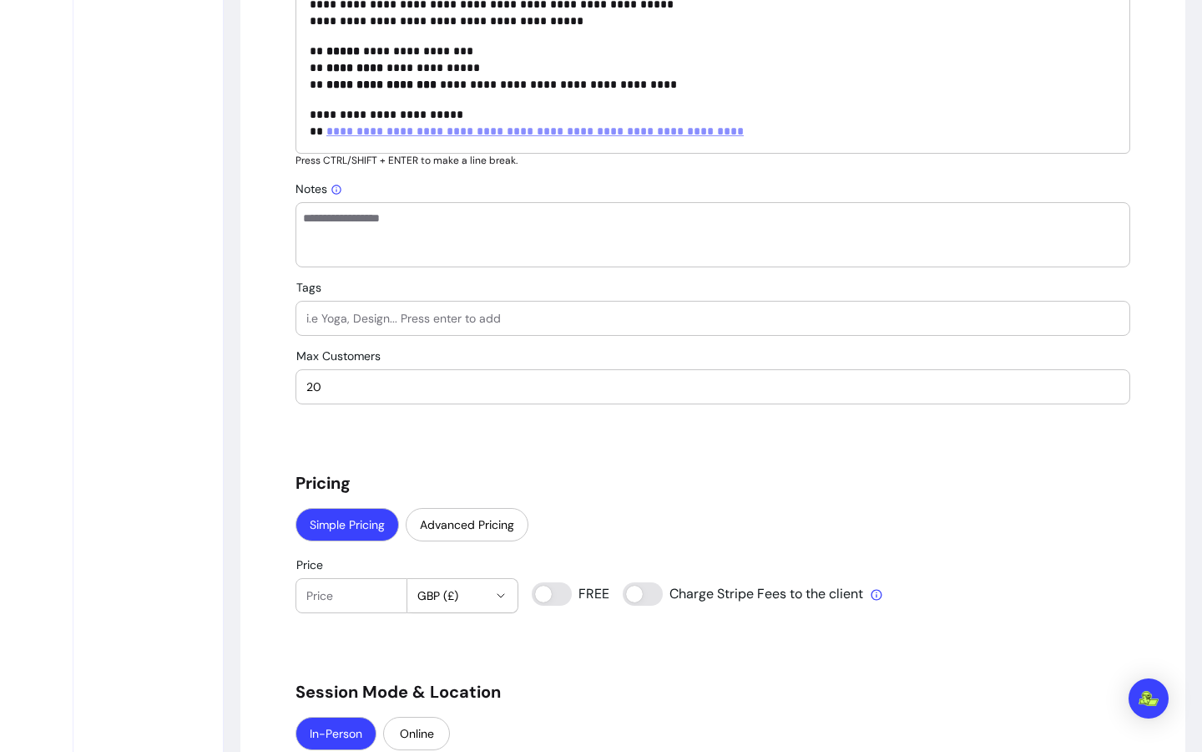
type input "Salsa Footwork for Combat Sports + Friendly Sparring"
click at [483, 307] on div at bounding box center [712, 317] width 813 height 33
type input "C"
type input "Fitnnes"
type input "0"
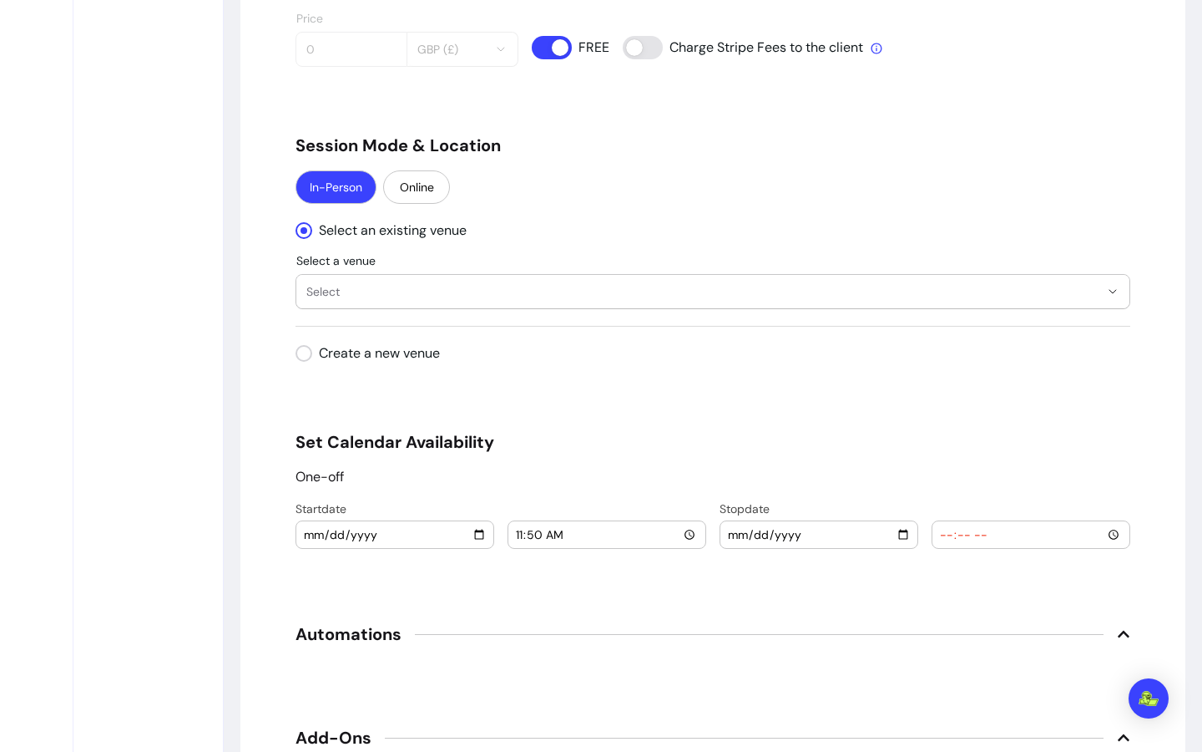
scroll to position [1566, 0]
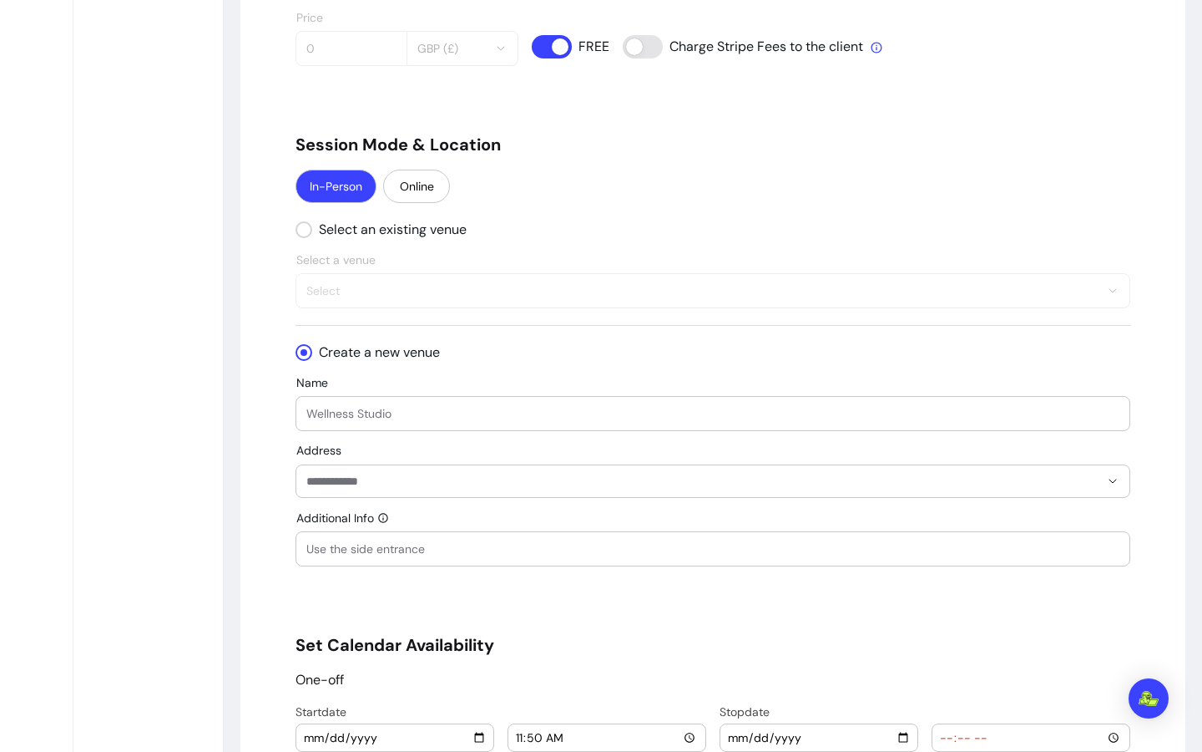
click at [386, 398] on div "" at bounding box center [712, 413] width 813 height 33
type input "[GEOGRAPHIC_DATA]"
click at [480, 494] on div "Address" at bounding box center [713, 480] width 835 height 33
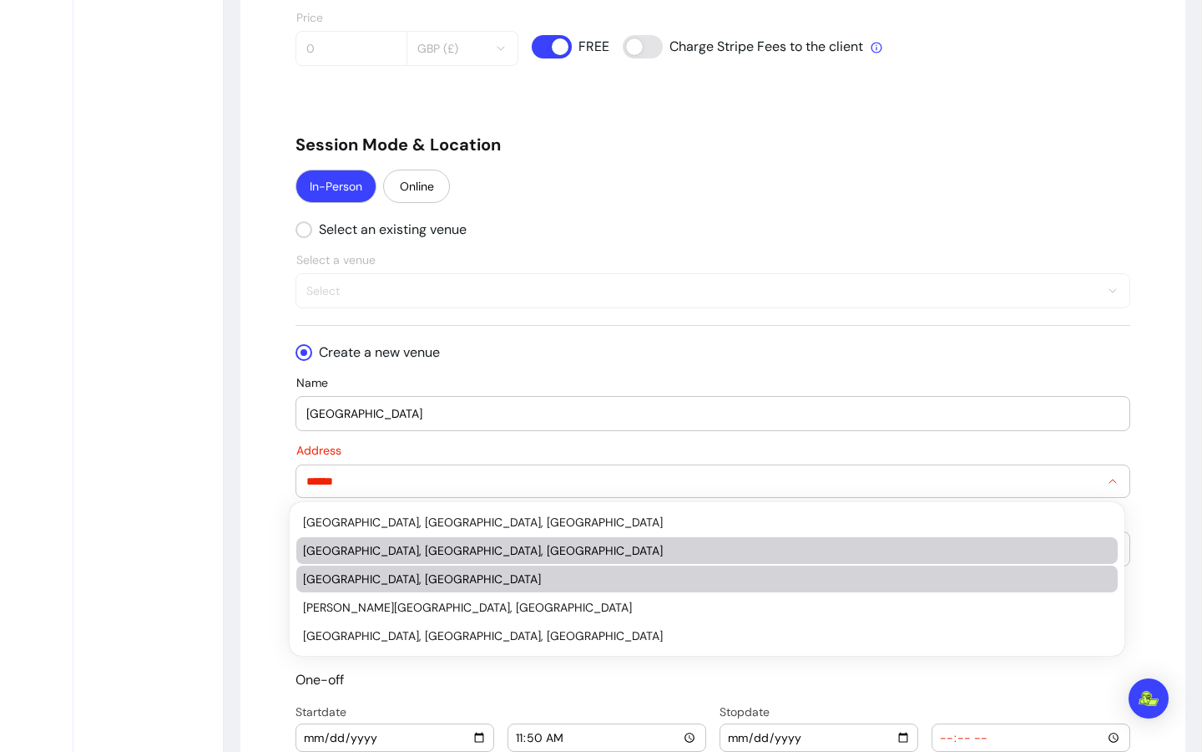
click at [632, 544] on div "[GEOGRAPHIC_DATA], [GEOGRAPHIC_DATA], [GEOGRAPHIC_DATA]" at bounding box center [699, 550] width 792 height 17
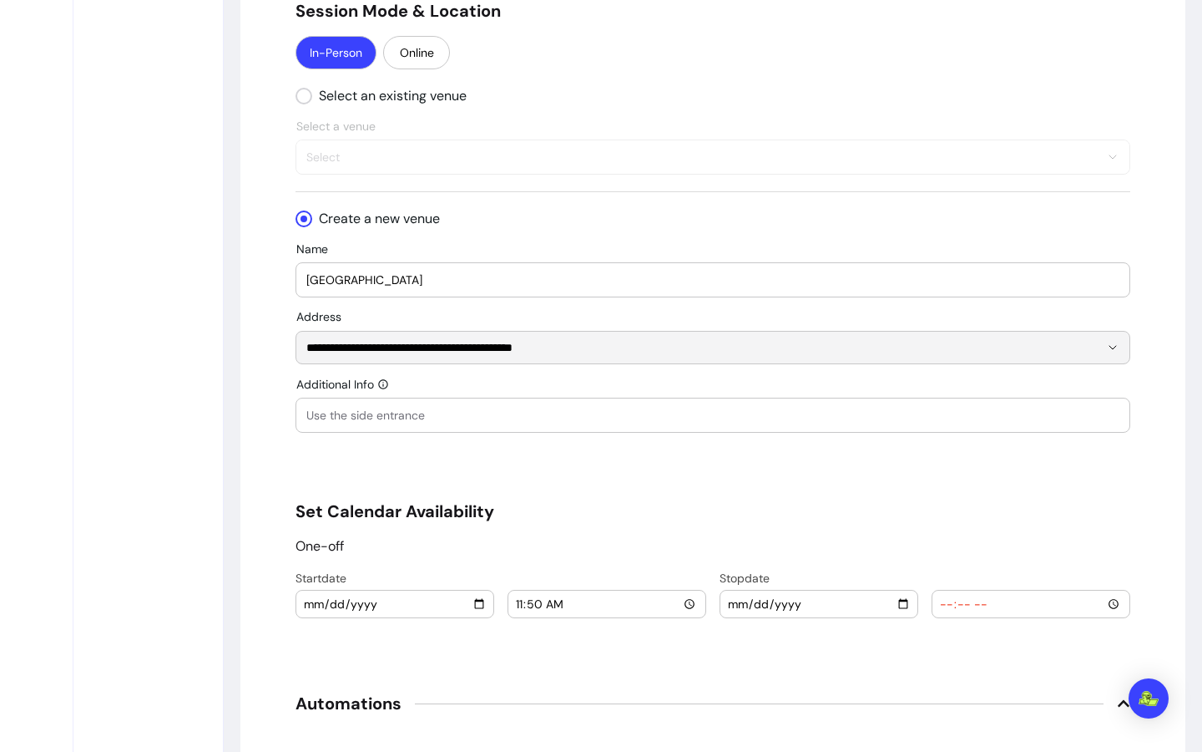
scroll to position [2083, 0]
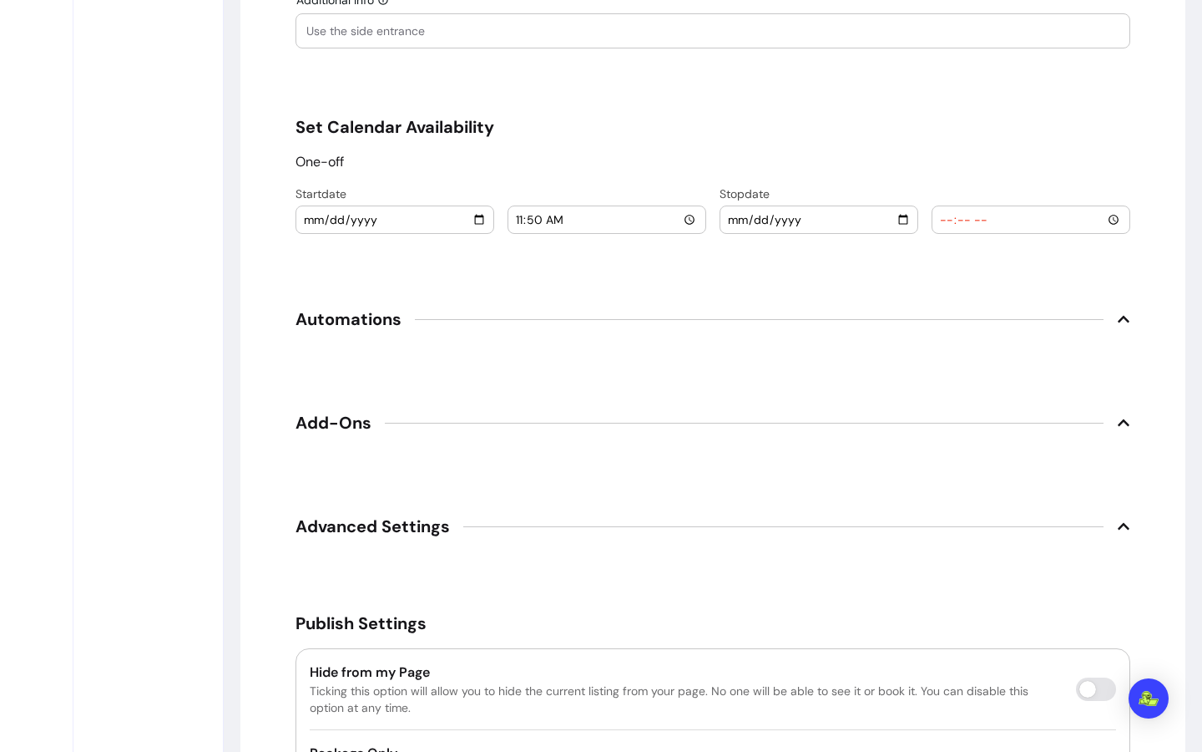
type input "**********"
click at [463, 221] on input "[DATE]" at bounding box center [395, 219] width 184 height 18
click at [477, 220] on input "[DATE]" at bounding box center [395, 219] width 184 height 18
type input "[DATE]"
click at [609, 220] on input "11:50" at bounding box center [607, 219] width 184 height 18
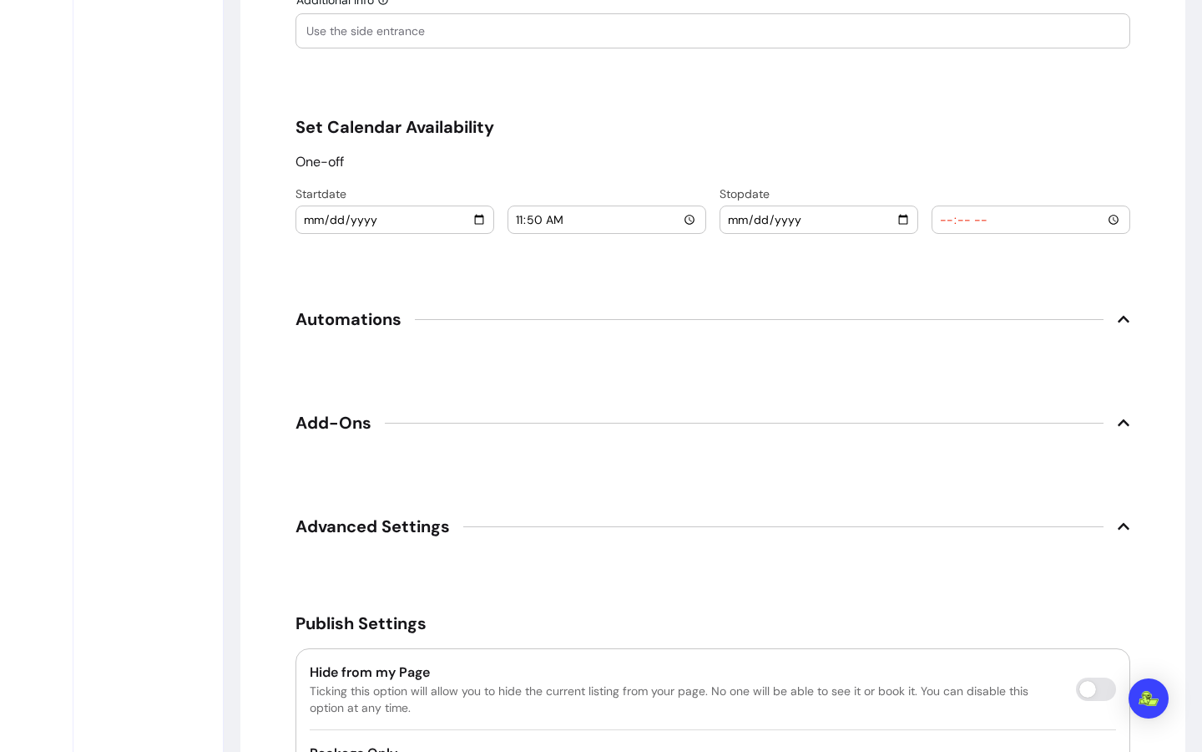
click at [683, 220] on input "11:50" at bounding box center [607, 219] width 184 height 18
type input "11:00"
click at [893, 216] on input "date" at bounding box center [819, 219] width 184 height 18
type input "[DATE]"
click at [1111, 223] on input "time" at bounding box center [1031, 219] width 184 height 18
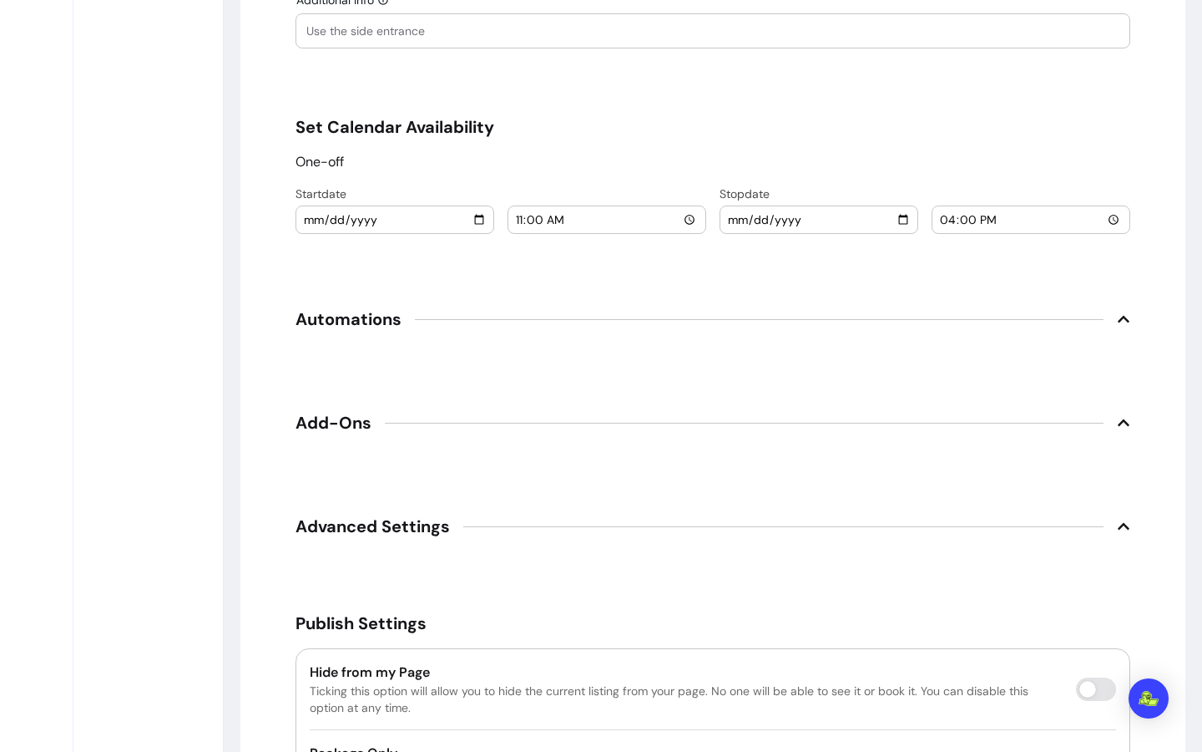
type input "16:00"
click at [645, 319] on span "Automations" at bounding box center [713, 319] width 835 height 37
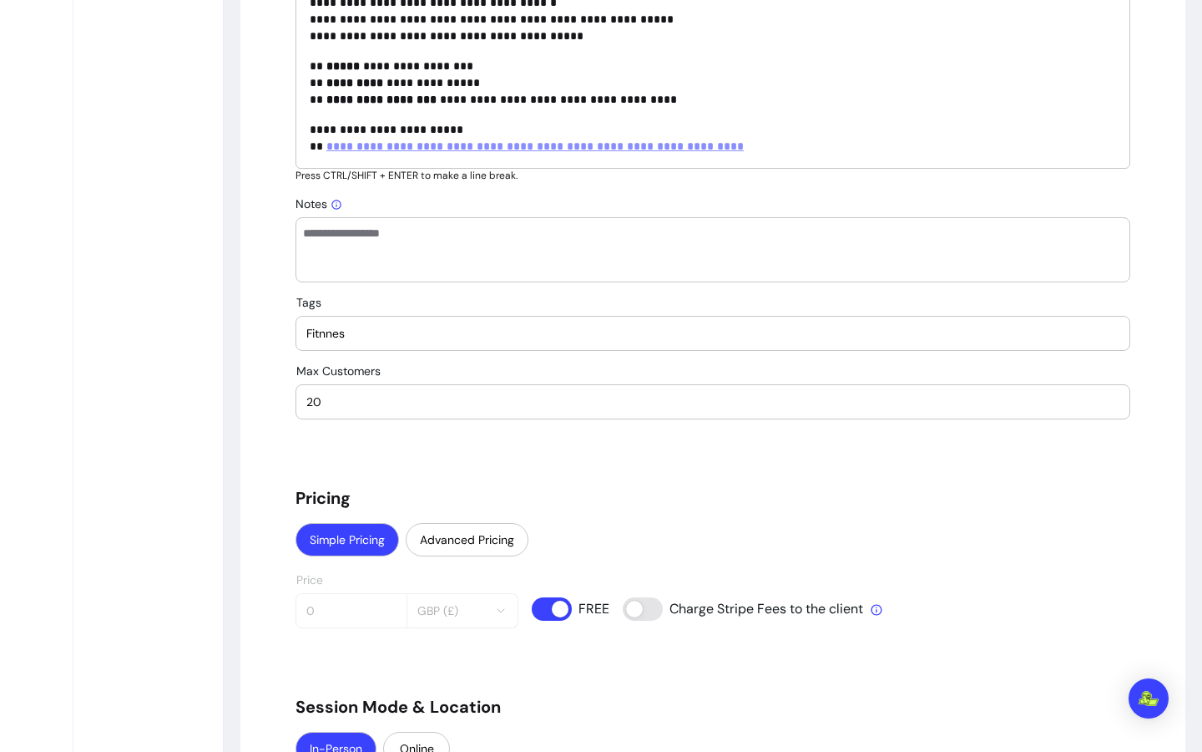
scroll to position [996, 0]
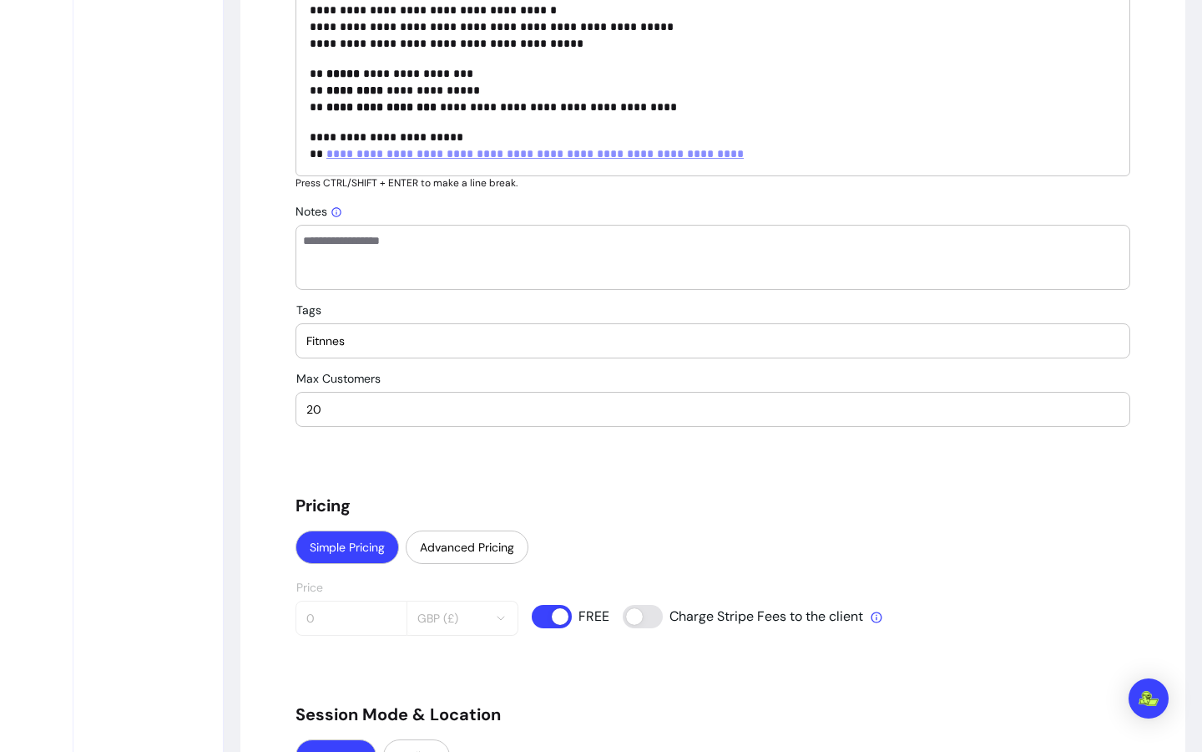
click at [561, 363] on div "**********" at bounding box center [713, 640] width 835 height 2939
drag, startPoint x: 386, startPoint y: 339, endPoint x: 153, endPoint y: 354, distance: 233.5
click at [153, 354] on div "**********" at bounding box center [601, 619] width 1202 height 3070
drag, startPoint x: 362, startPoint y: 339, endPoint x: 229, endPoint y: 332, distance: 133.0
click at [230, 337] on div "**********" at bounding box center [713, 619] width 979 height 3070
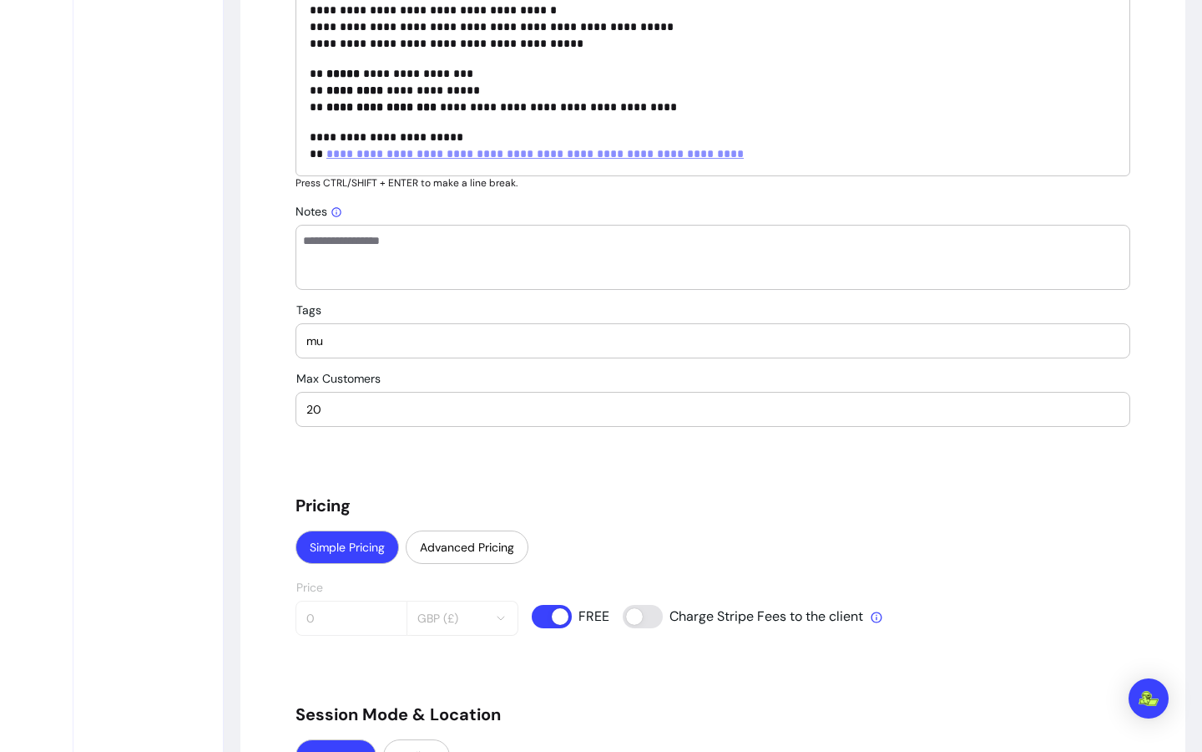
type input "m"
type input "Muay thai"
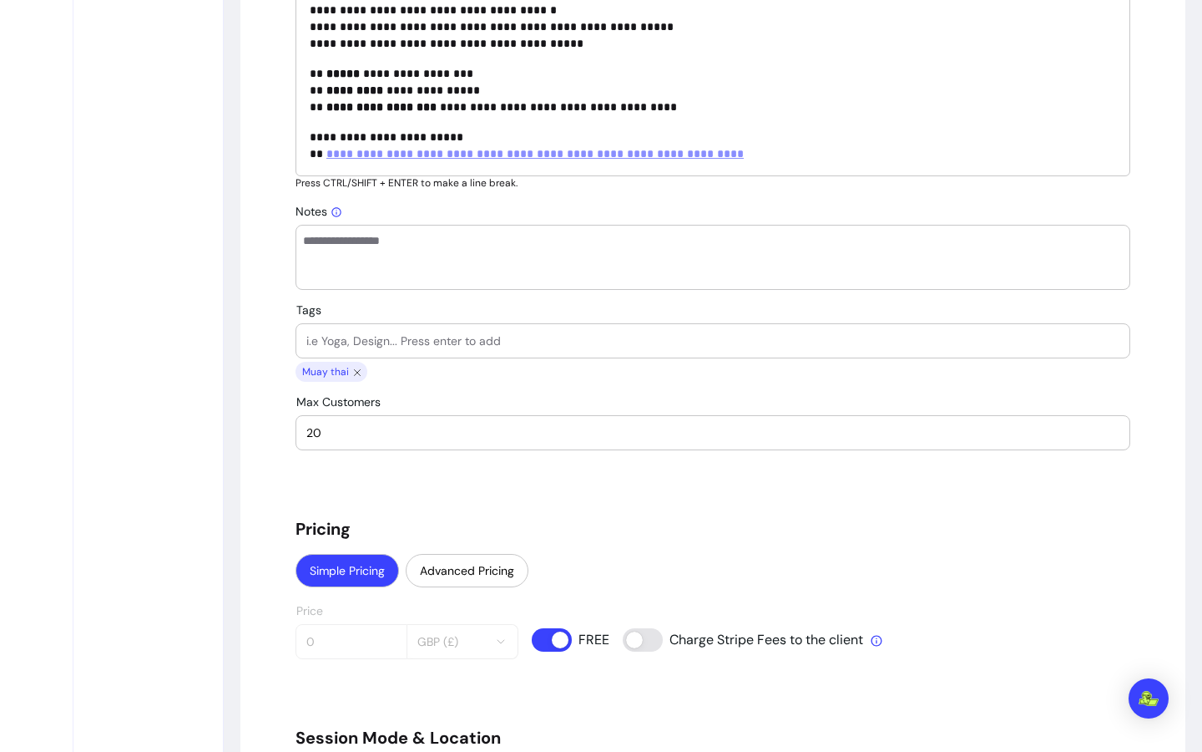
click at [414, 348] on div at bounding box center [712, 340] width 813 height 33
type input "f"
type input "community"
click at [423, 339] on input "Tags" at bounding box center [712, 340] width 813 height 17
type input "outdoors"
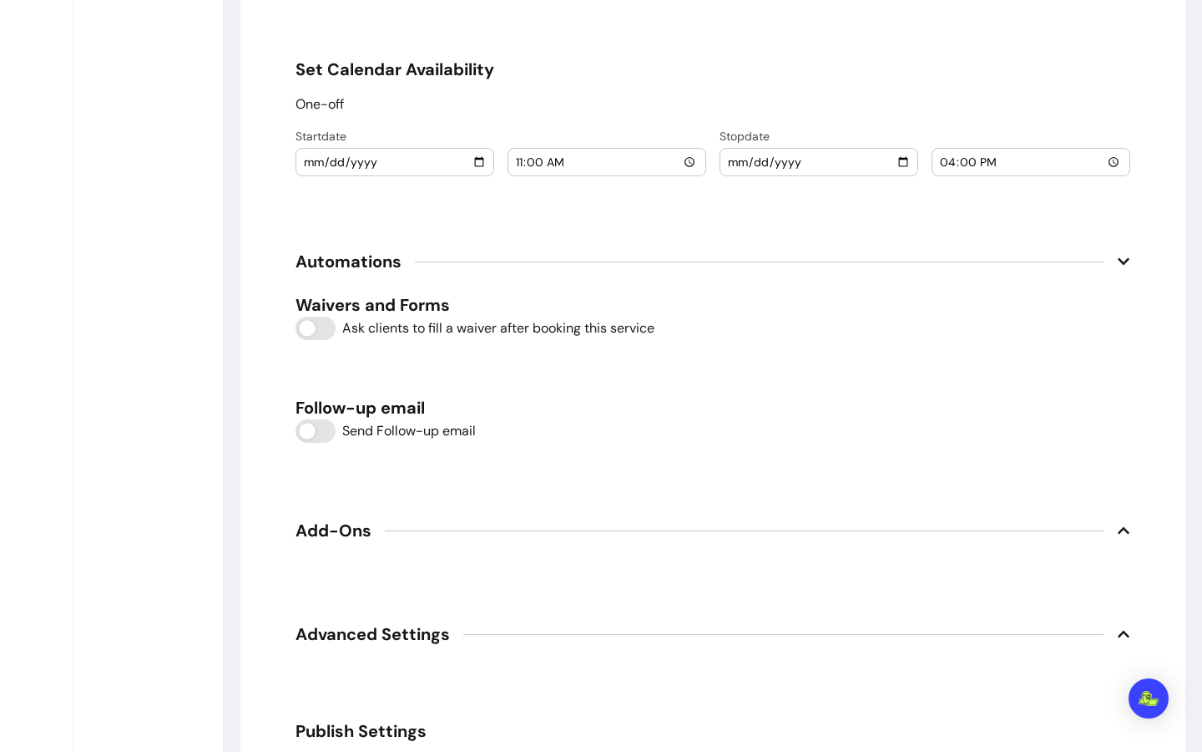
scroll to position [2421, 0]
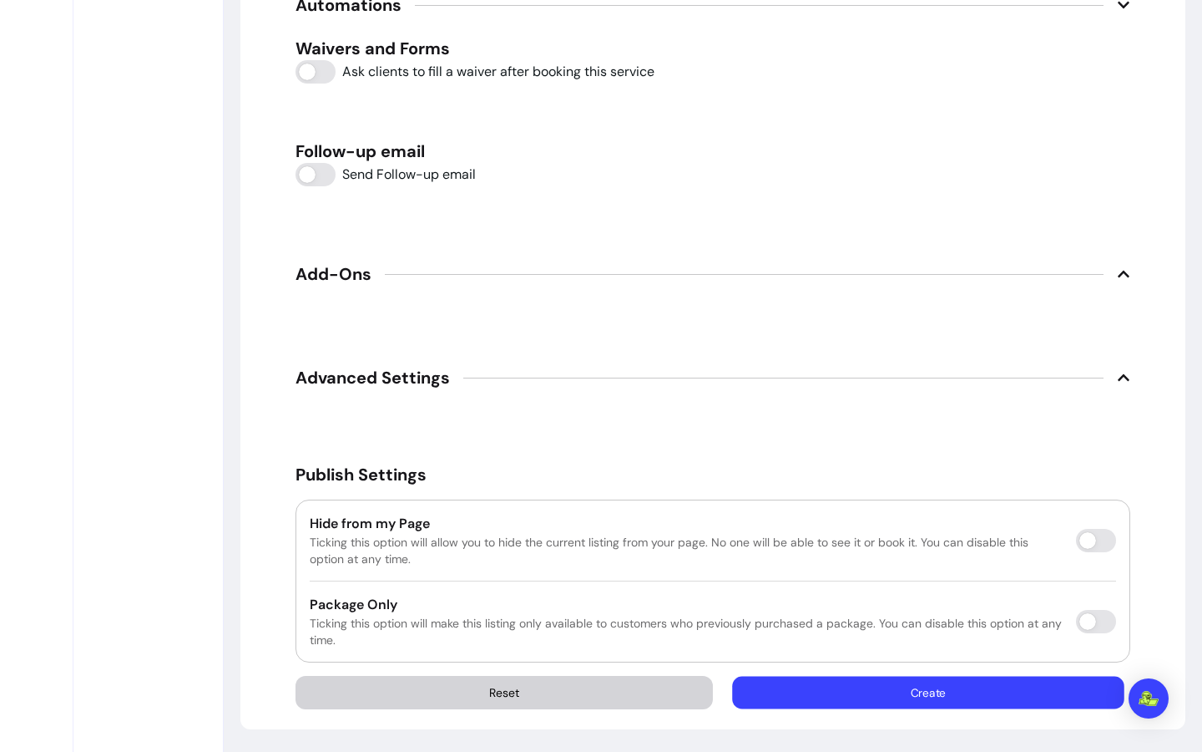
click at [984, 679] on button "Create" at bounding box center [929, 692] width 392 height 33
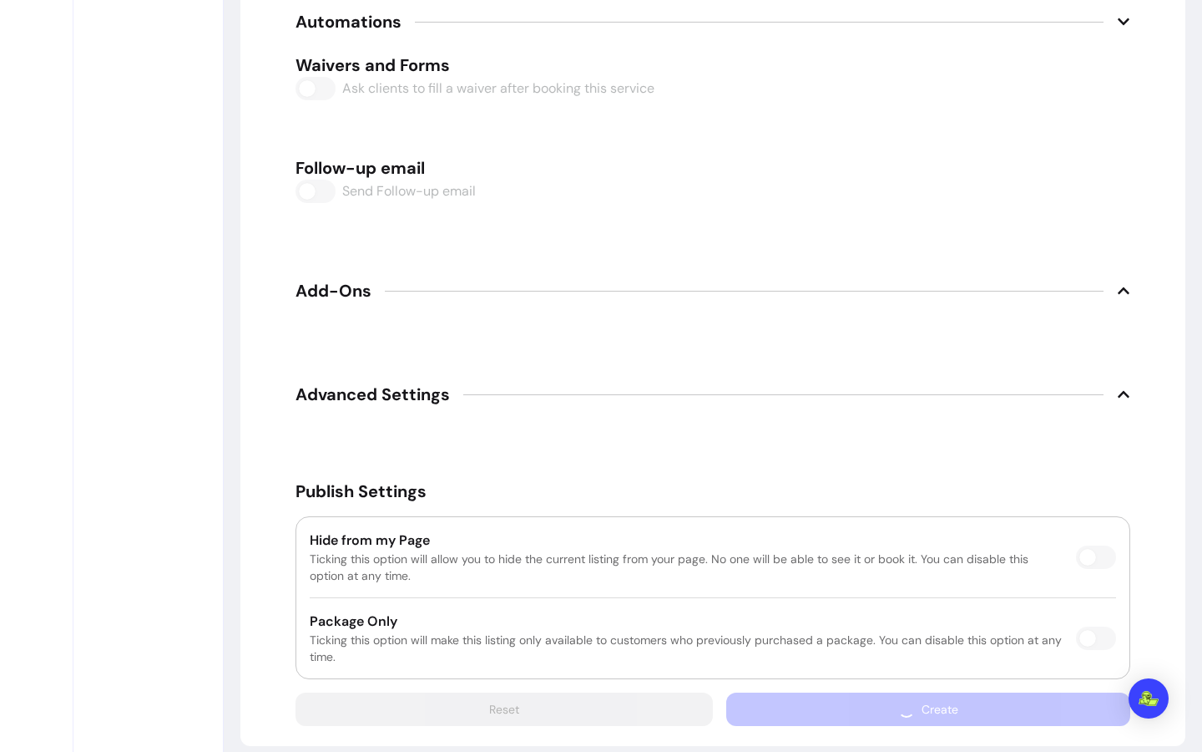
scroll to position [80, 0]
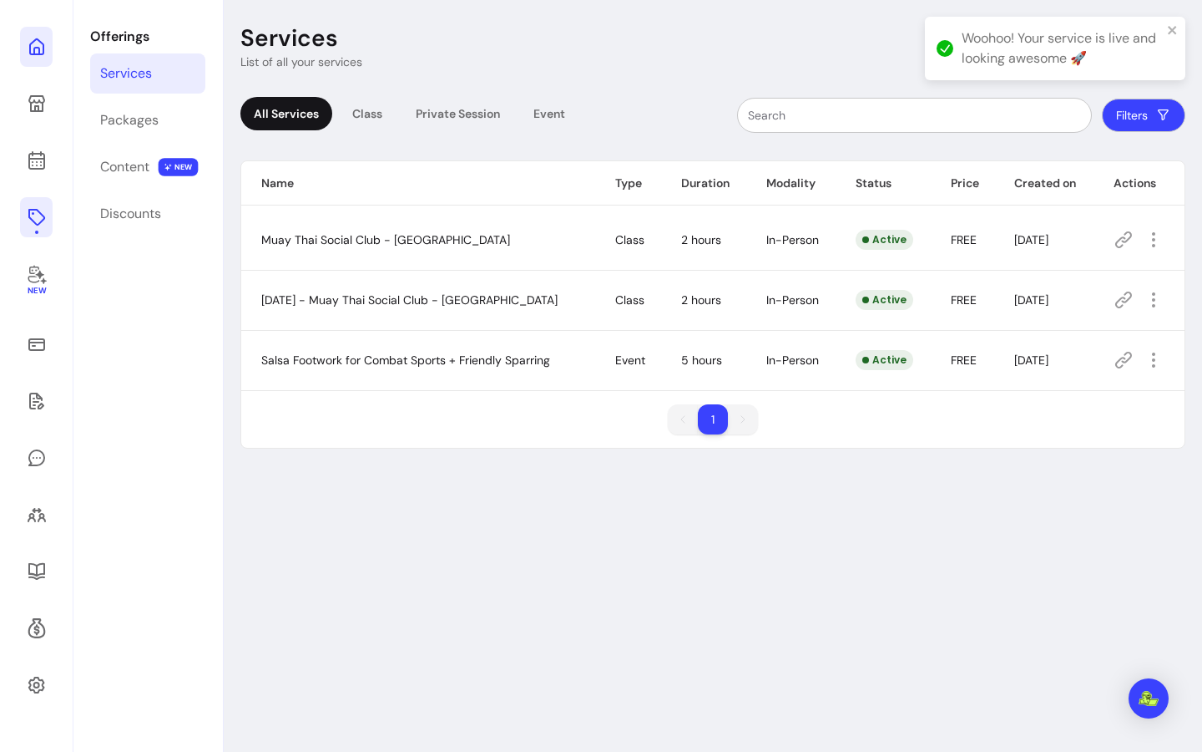
click at [29, 39] on icon at bounding box center [37, 47] width 20 height 20
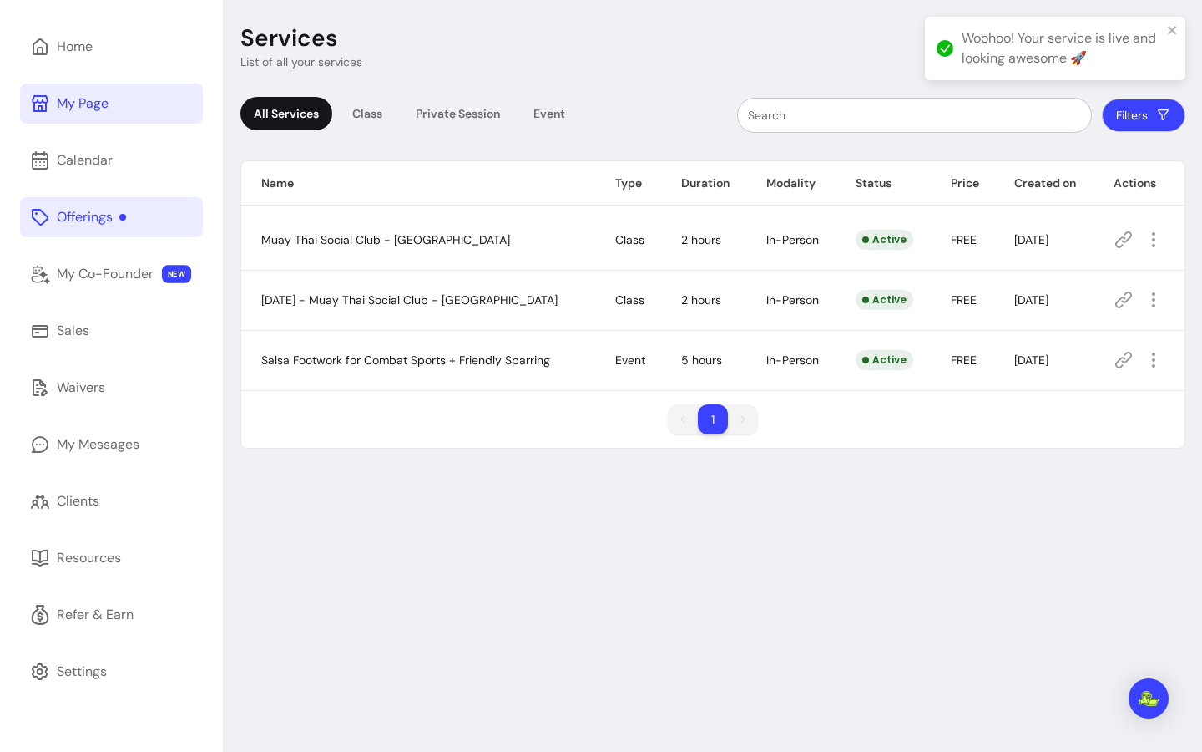
click at [94, 109] on div "My Page" at bounding box center [83, 104] width 52 height 20
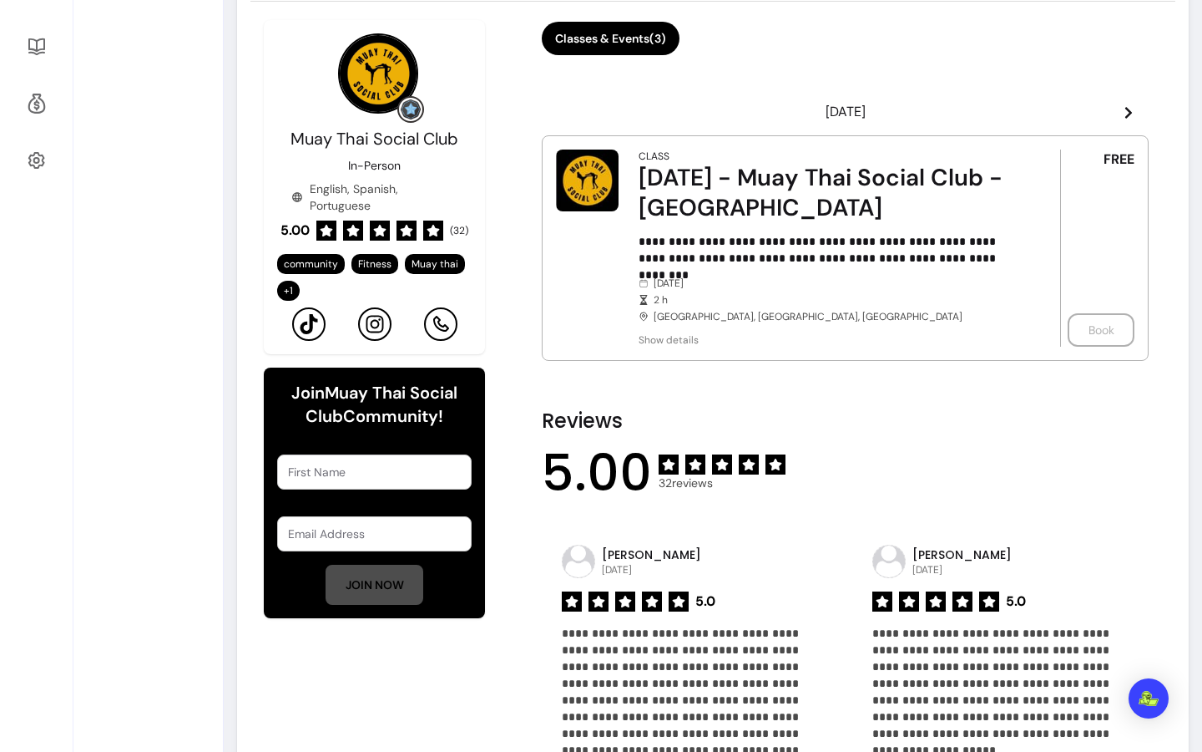
scroll to position [605, 0]
click at [1122, 109] on icon at bounding box center [1128, 111] width 13 height 13
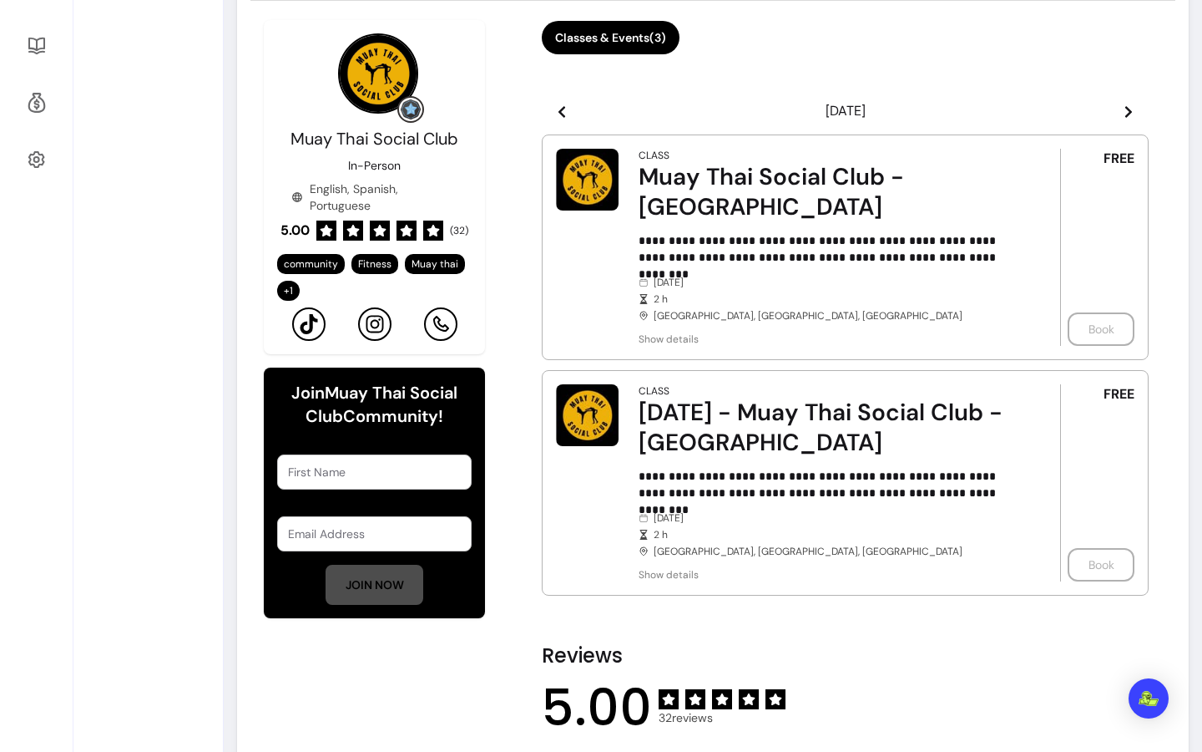
click at [1122, 109] on icon at bounding box center [1128, 111] width 13 height 13
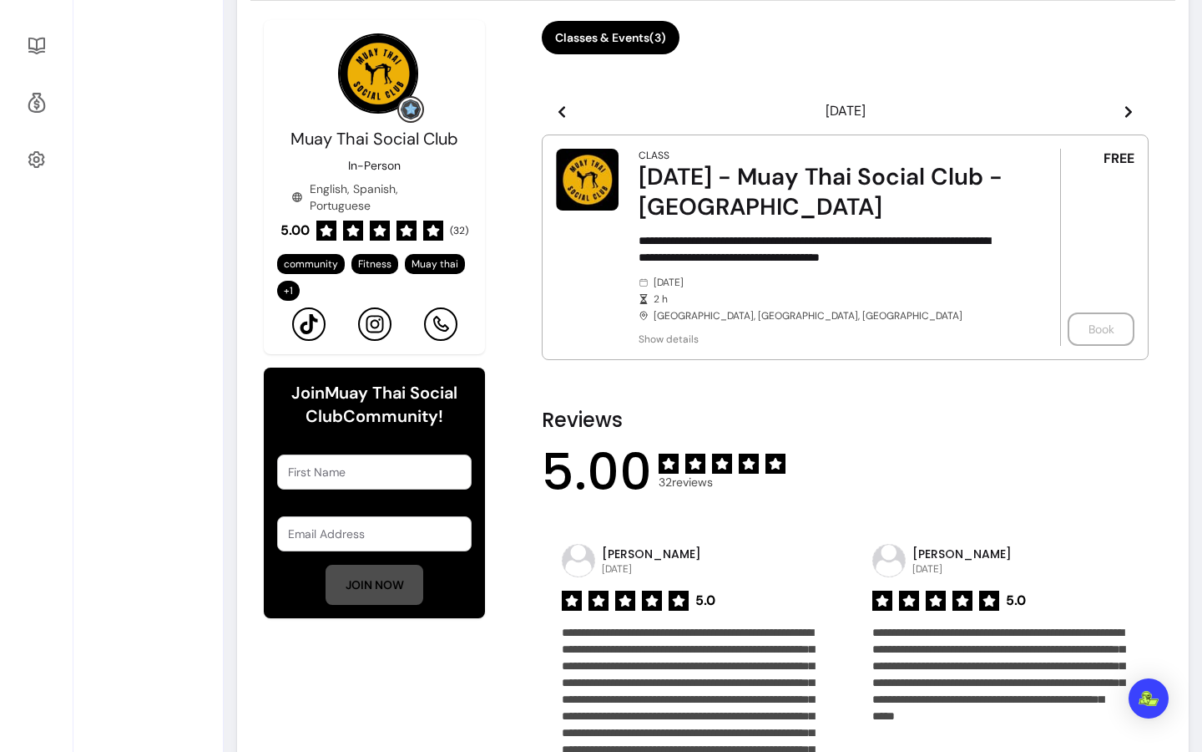
click at [1122, 109] on icon at bounding box center [1128, 111] width 13 height 13
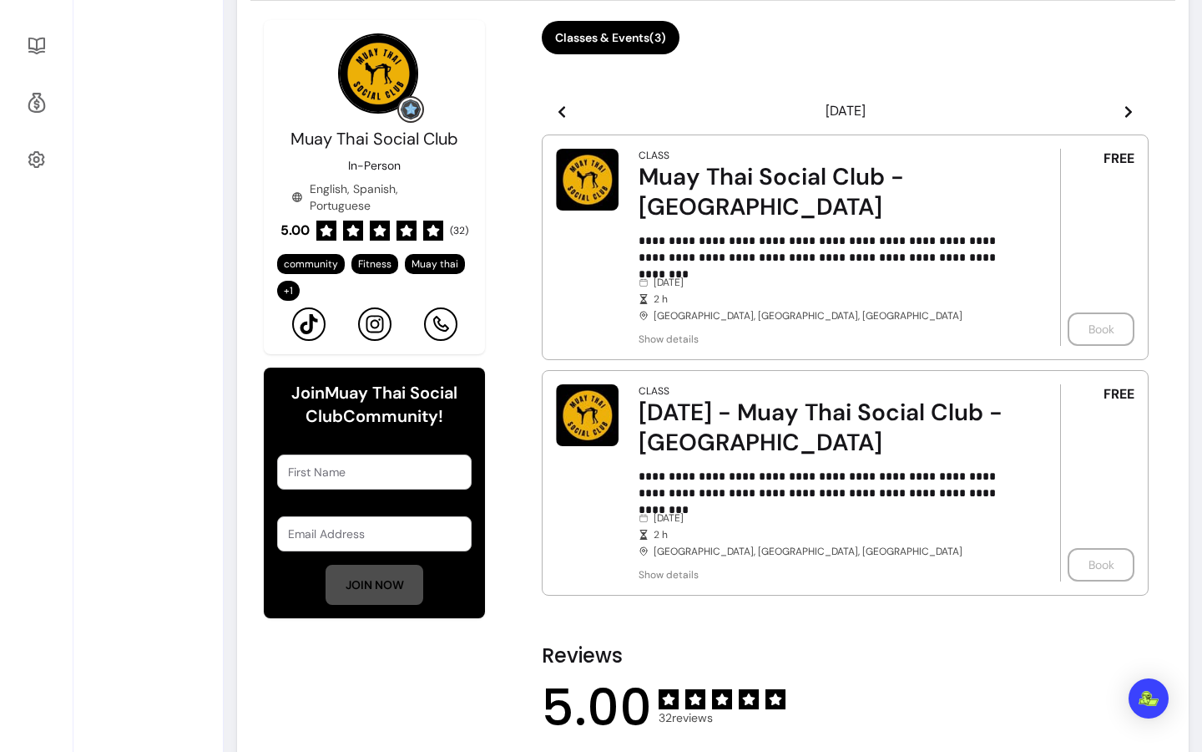
click at [1122, 109] on icon at bounding box center [1128, 111] width 13 height 13
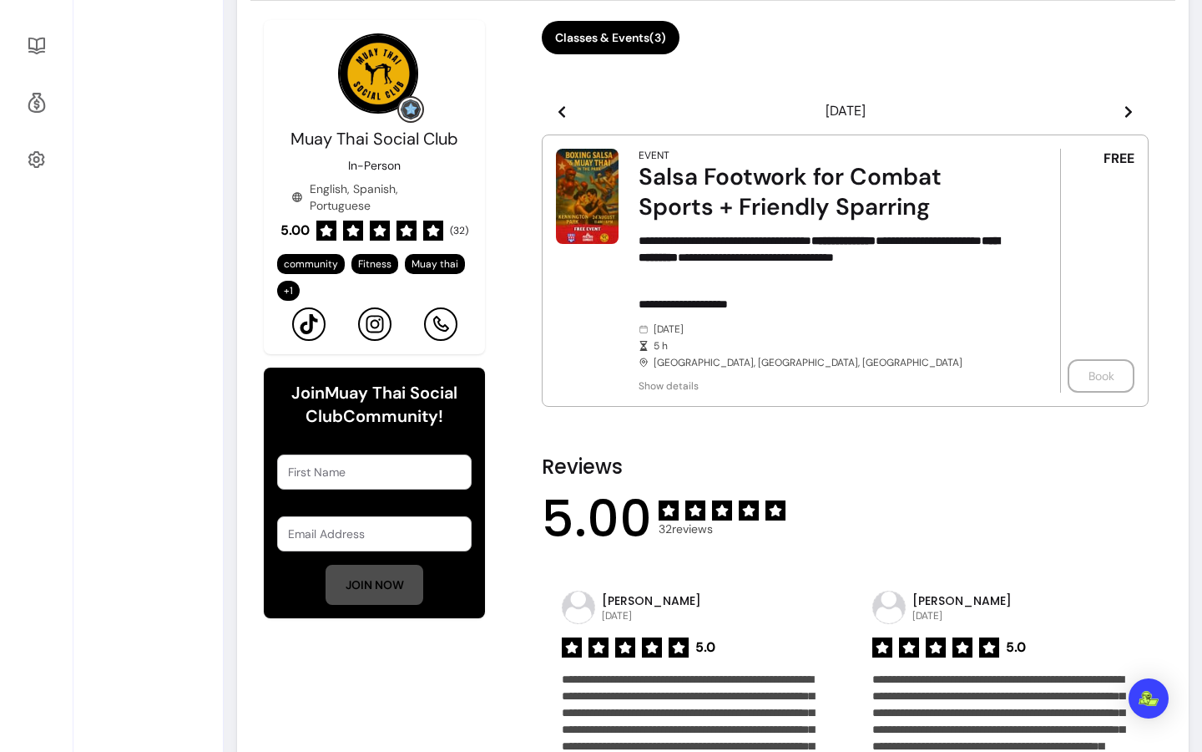
click at [831, 225] on div "**********" at bounding box center [826, 271] width 375 height 244
click at [582, 156] on img at bounding box center [587, 196] width 63 height 94
click at [681, 379] on span "Show details" at bounding box center [826, 385] width 375 height 13
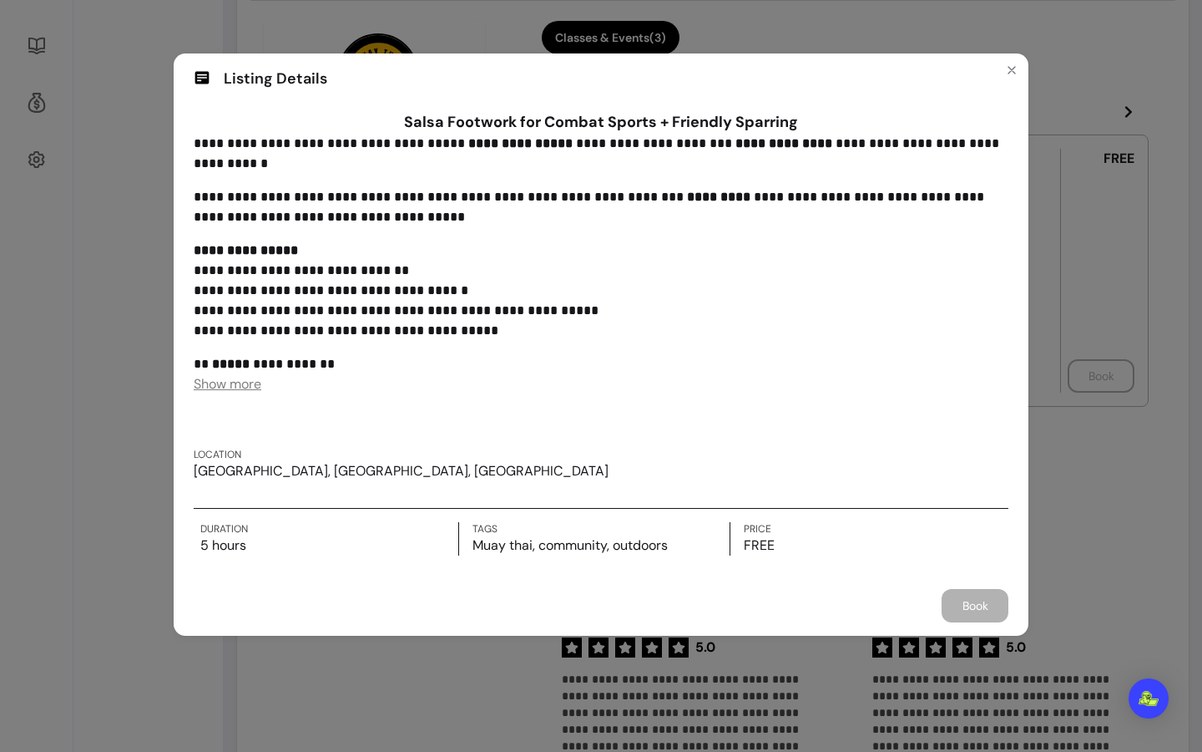
click at [996, 70] on header "Listing Details" at bounding box center [601, 78] width 855 height 50
click at [1006, 58] on button "Close" at bounding box center [1012, 70] width 27 height 27
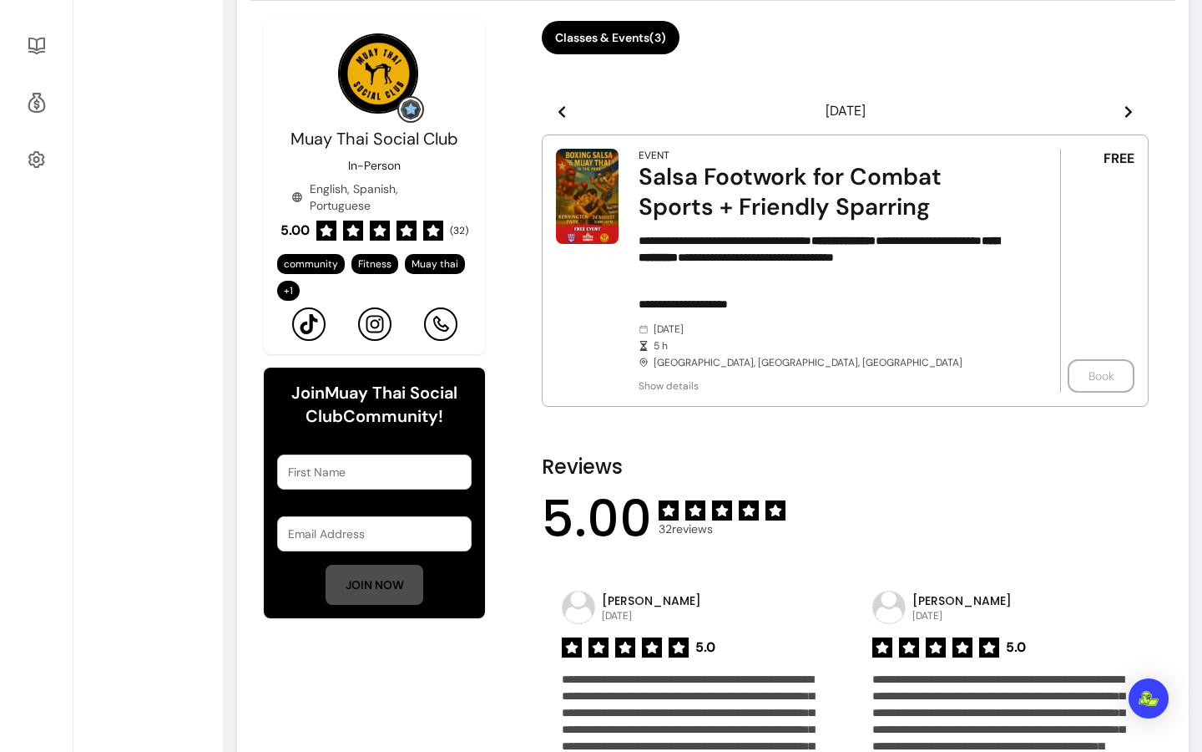
click at [617, 185] on article "**********" at bounding box center [845, 270] width 607 height 272
drag, startPoint x: 595, startPoint y: 185, endPoint x: 607, endPoint y: 188, distance: 12.0
click at [595, 185] on img at bounding box center [587, 196] width 63 height 94
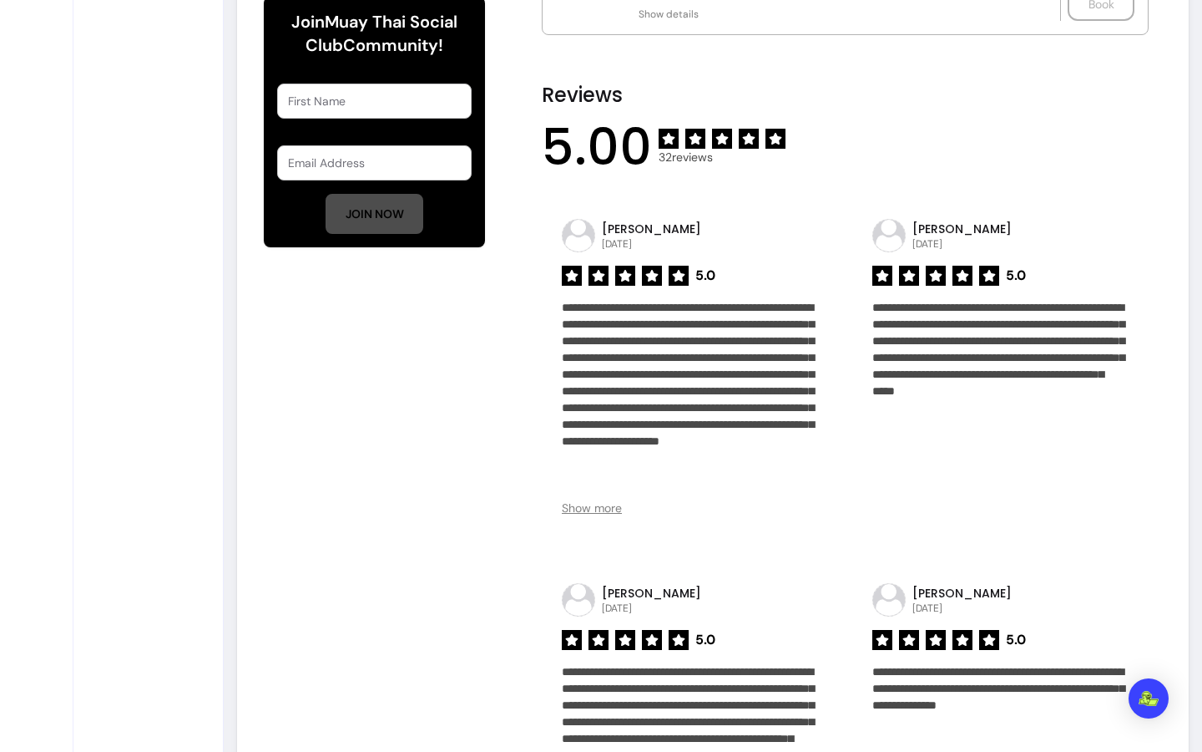
scroll to position [0, 0]
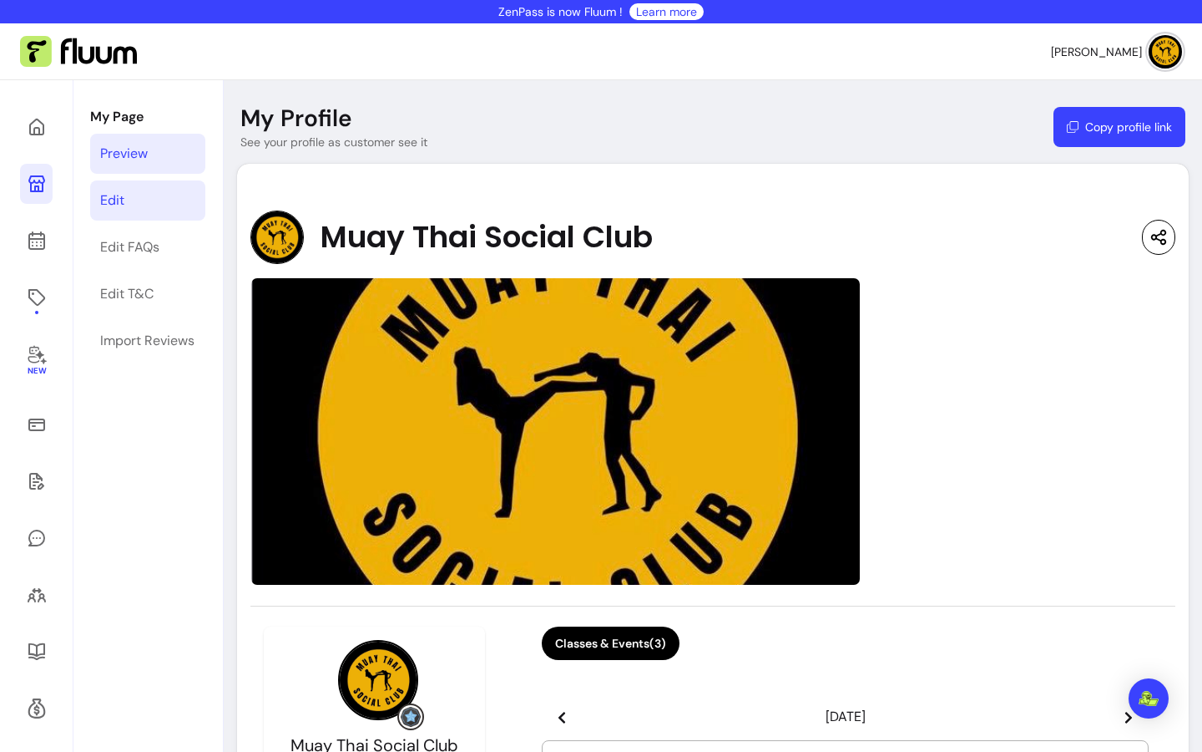
click at [103, 199] on div "Edit" at bounding box center [112, 200] width 24 height 20
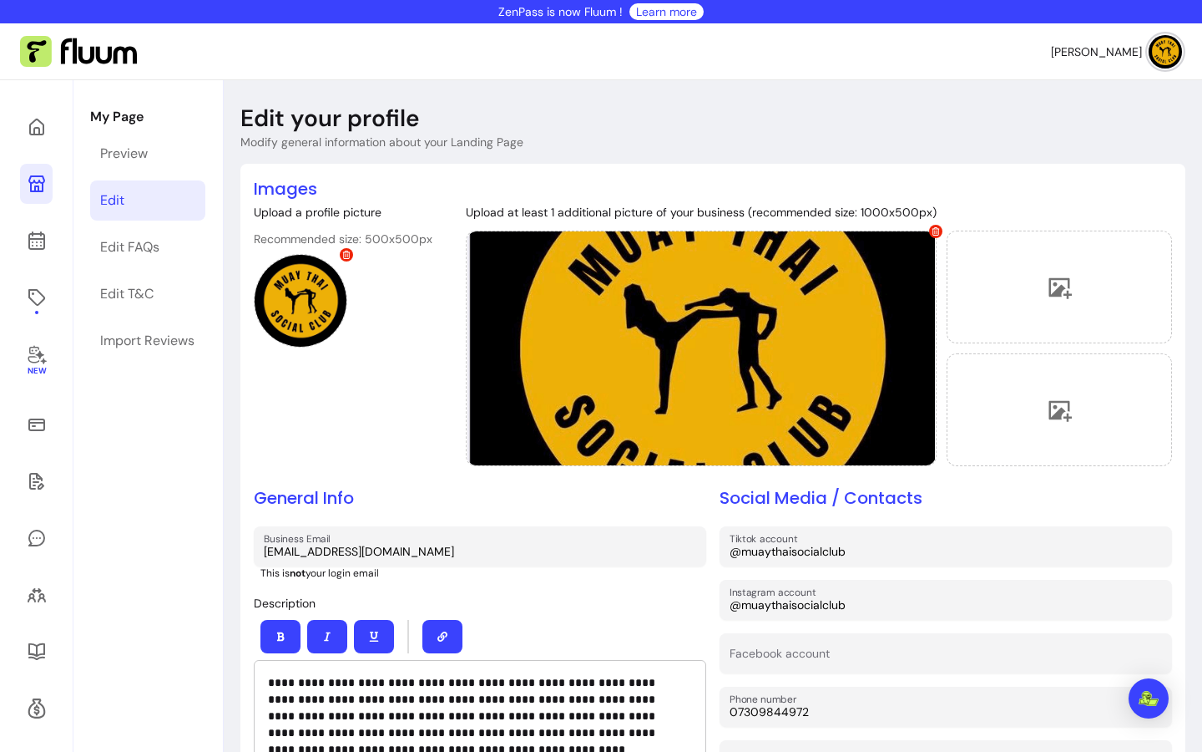
click at [40, 195] on link at bounding box center [36, 184] width 33 height 40
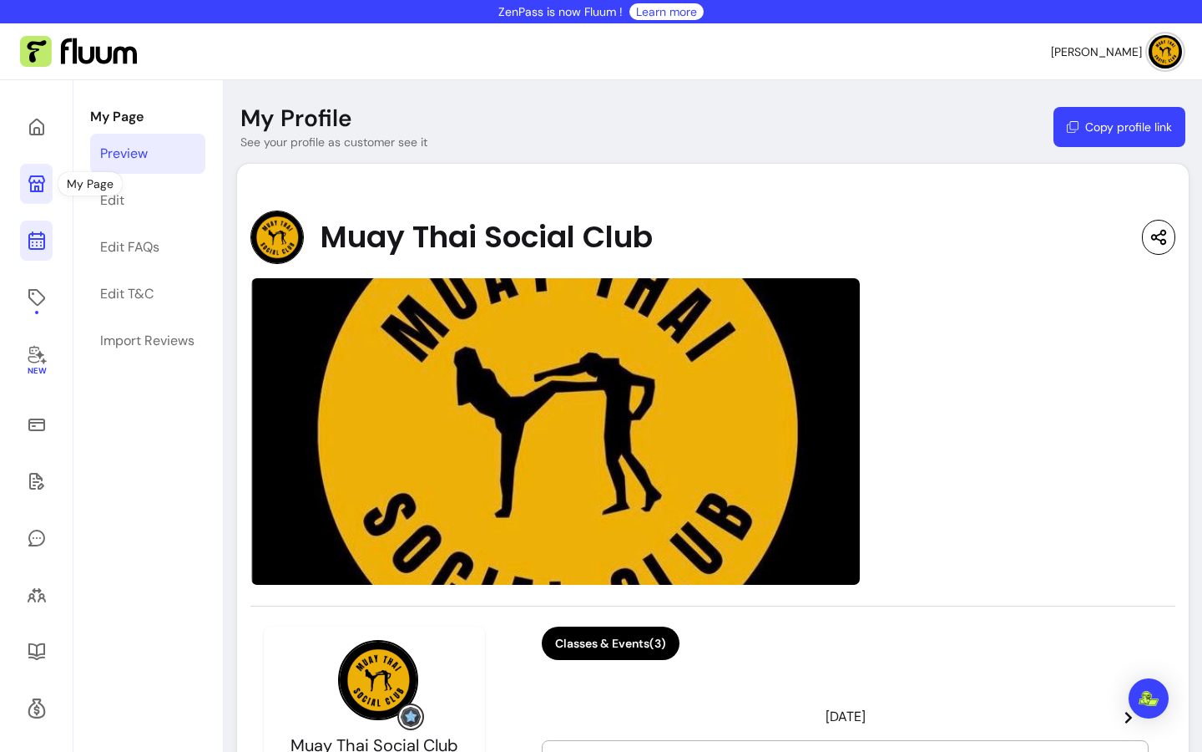
click at [43, 240] on icon at bounding box center [36, 174] width 283 height 238
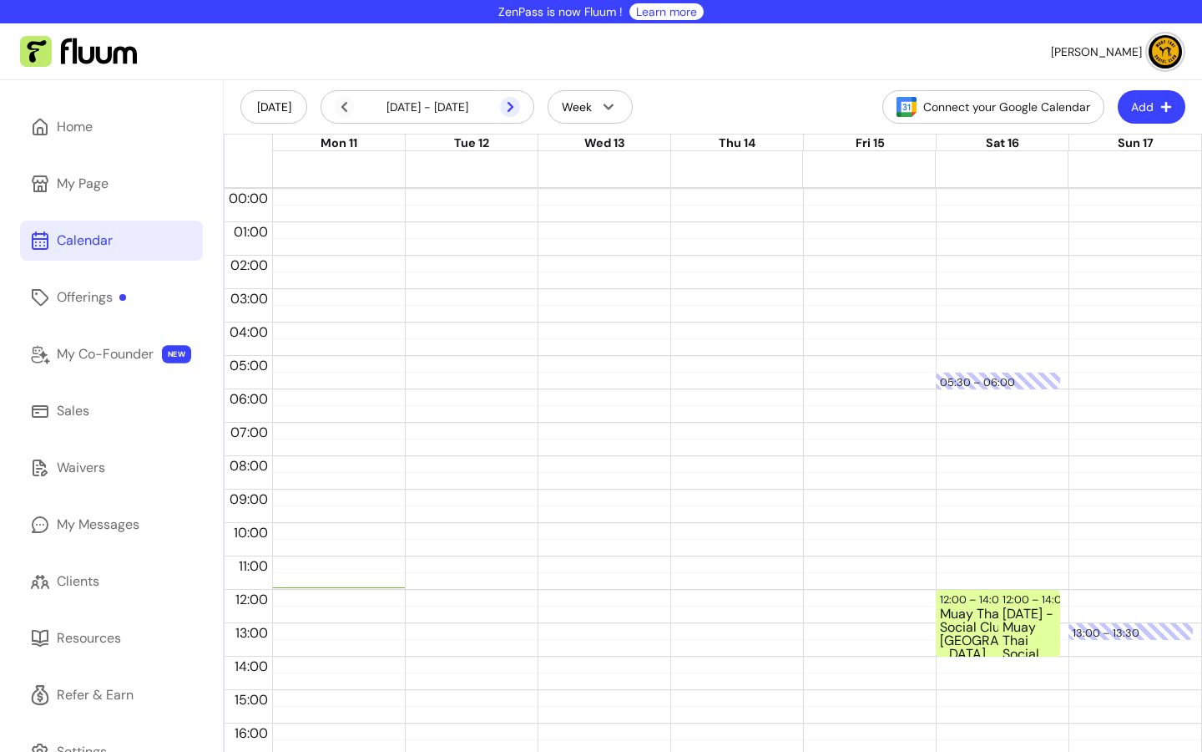
click at [511, 107] on icon at bounding box center [422, 129] width 283 height 238
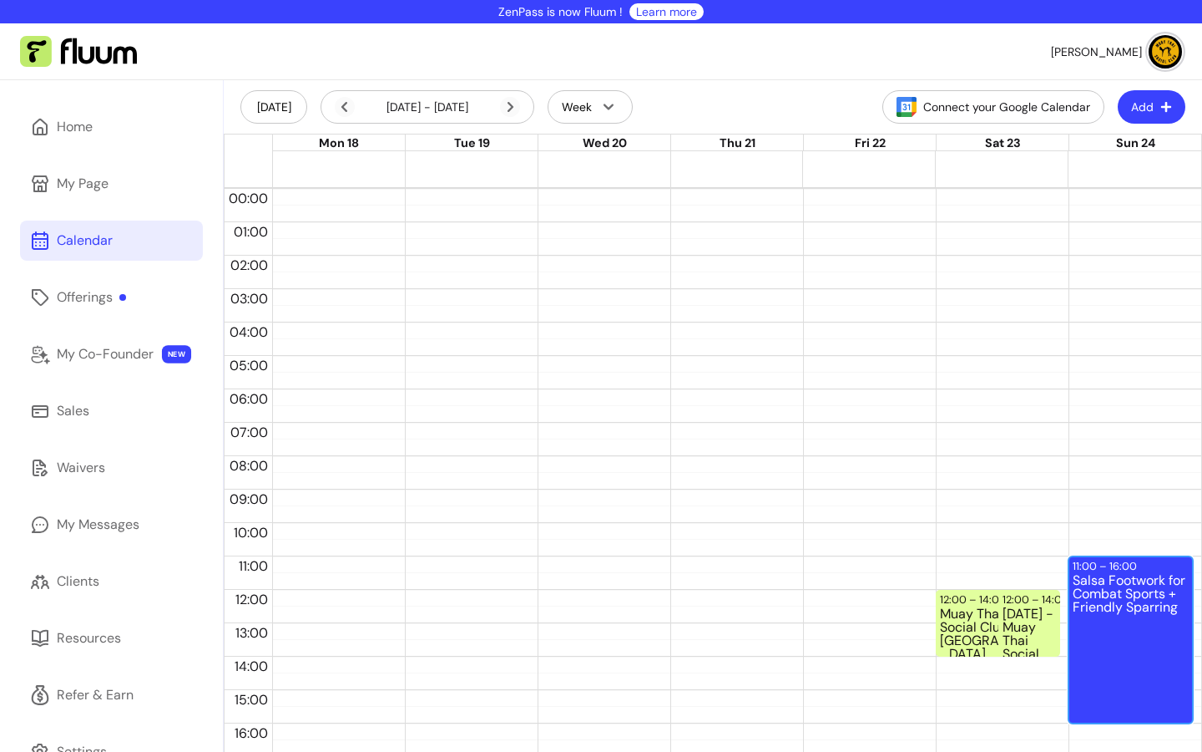
click at [1111, 575] on div "Salsa Footwork for Combat Sports + Friendly Sparring" at bounding box center [1131, 648] width 116 height 148
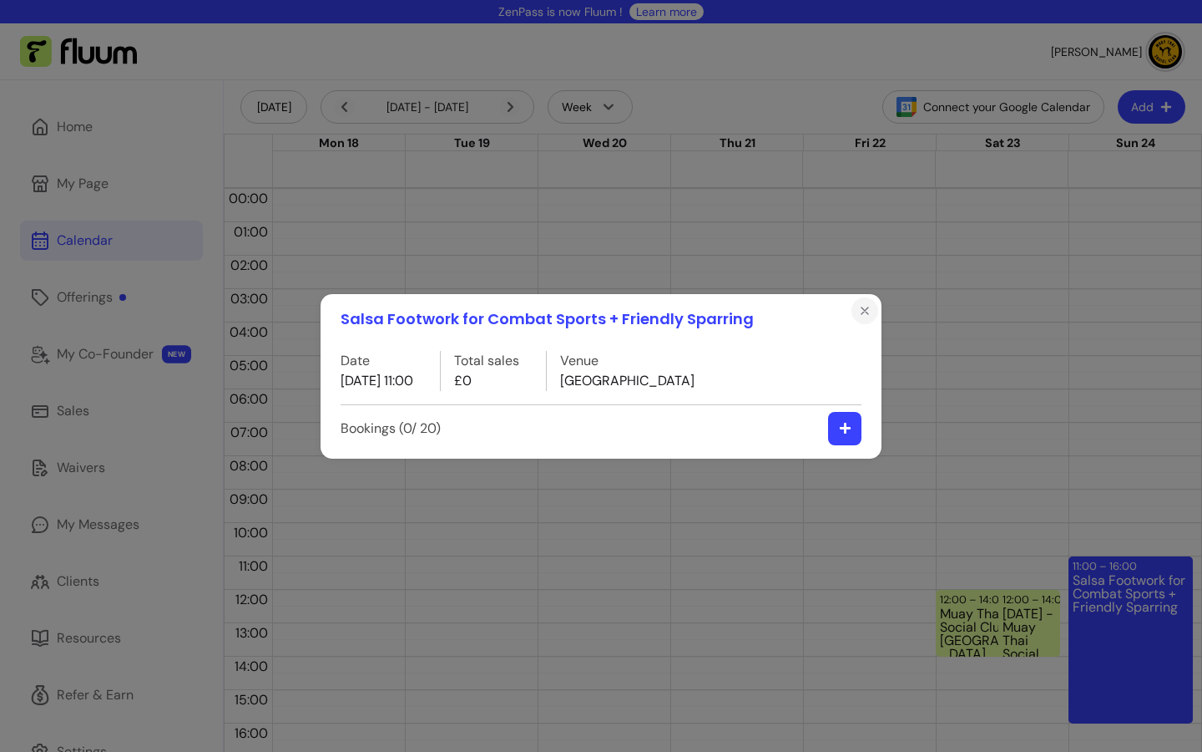
click at [867, 308] on icon "Close" at bounding box center [865, 310] width 7 height 7
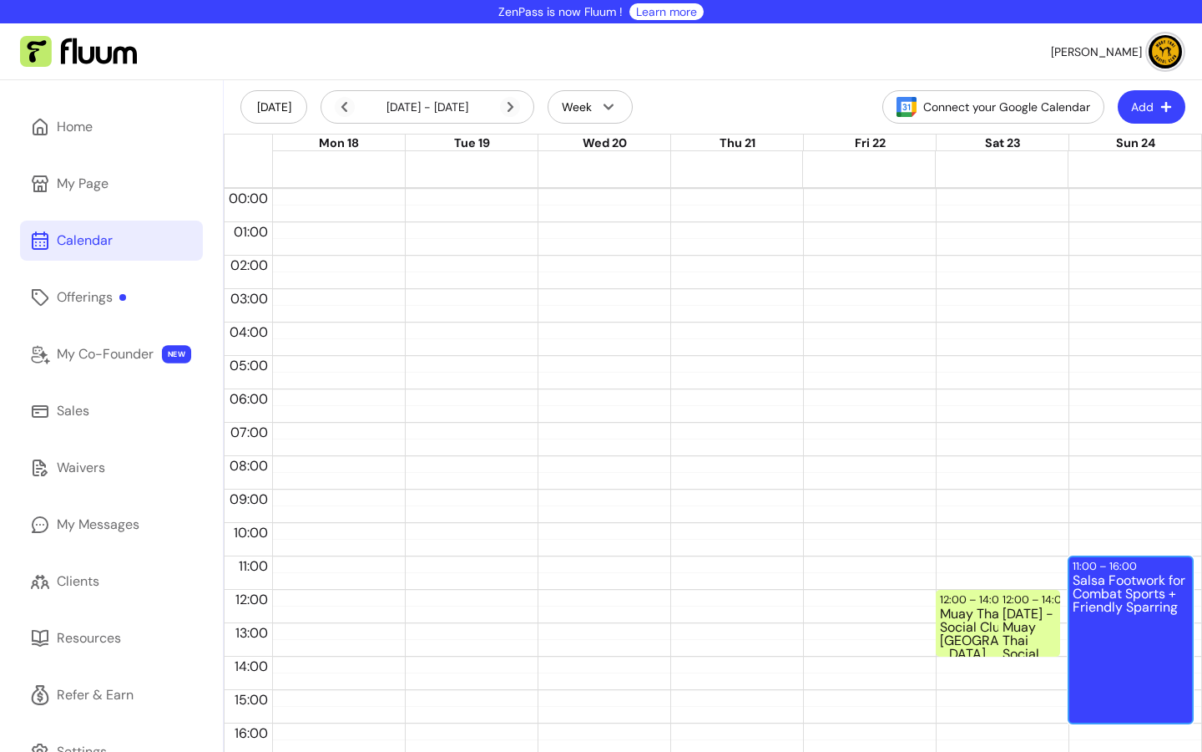
click at [1082, 598] on div "Salsa Footwork for Combat Sports + Friendly Sparring" at bounding box center [1131, 648] width 116 height 148
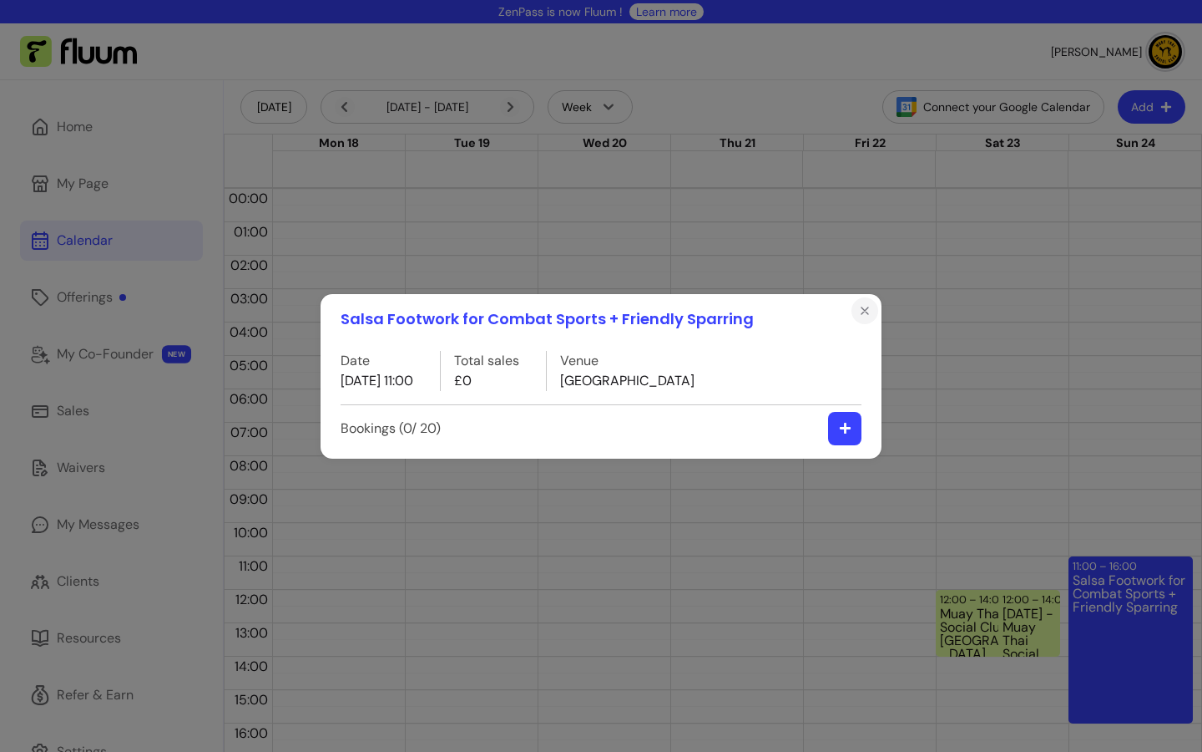
click at [865, 305] on icon "Close" at bounding box center [864, 310] width 13 height 13
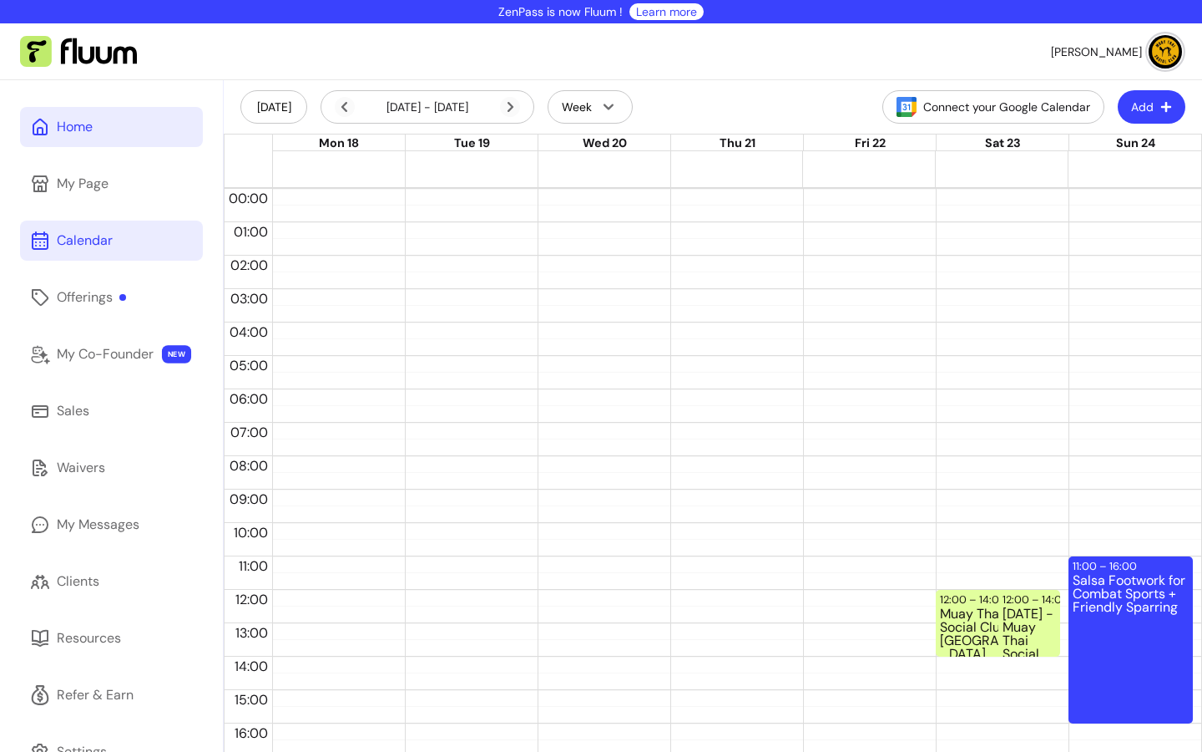
click at [109, 128] on link "Home" at bounding box center [111, 127] width 183 height 40
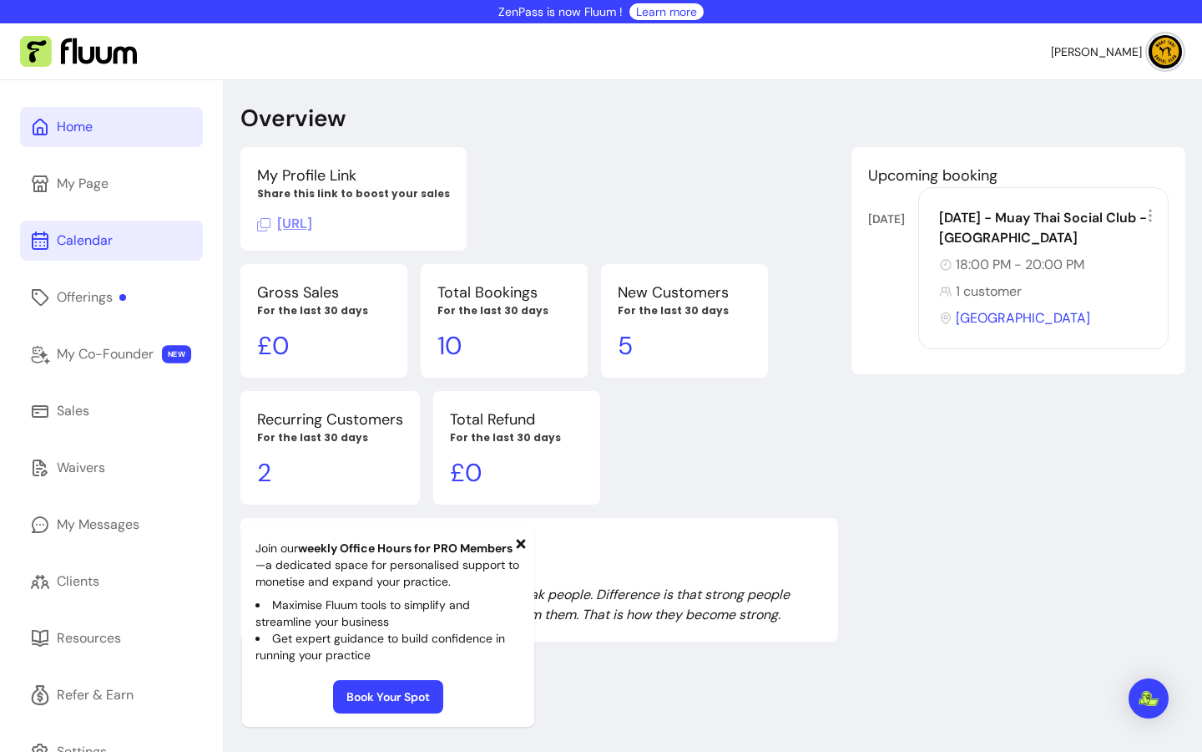
click at [118, 241] on link "Calendar" at bounding box center [111, 240] width 183 height 40
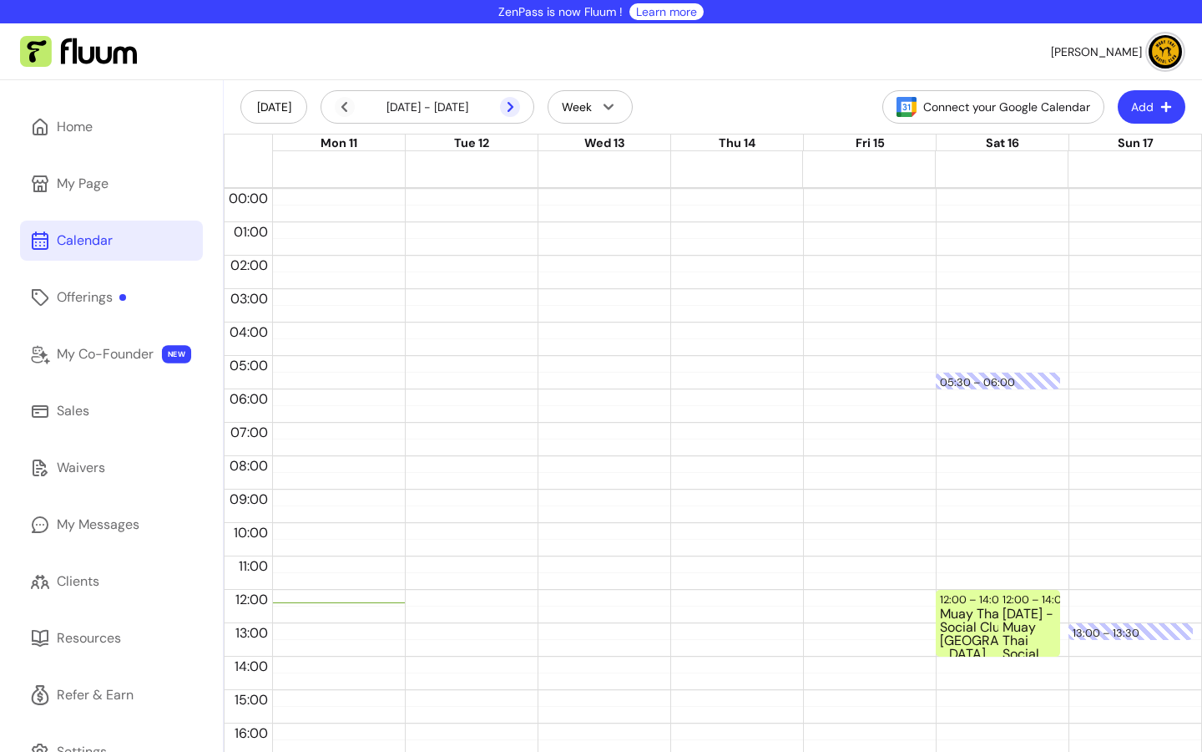
click at [509, 108] on icon at bounding box center [510, 107] width 20 height 20
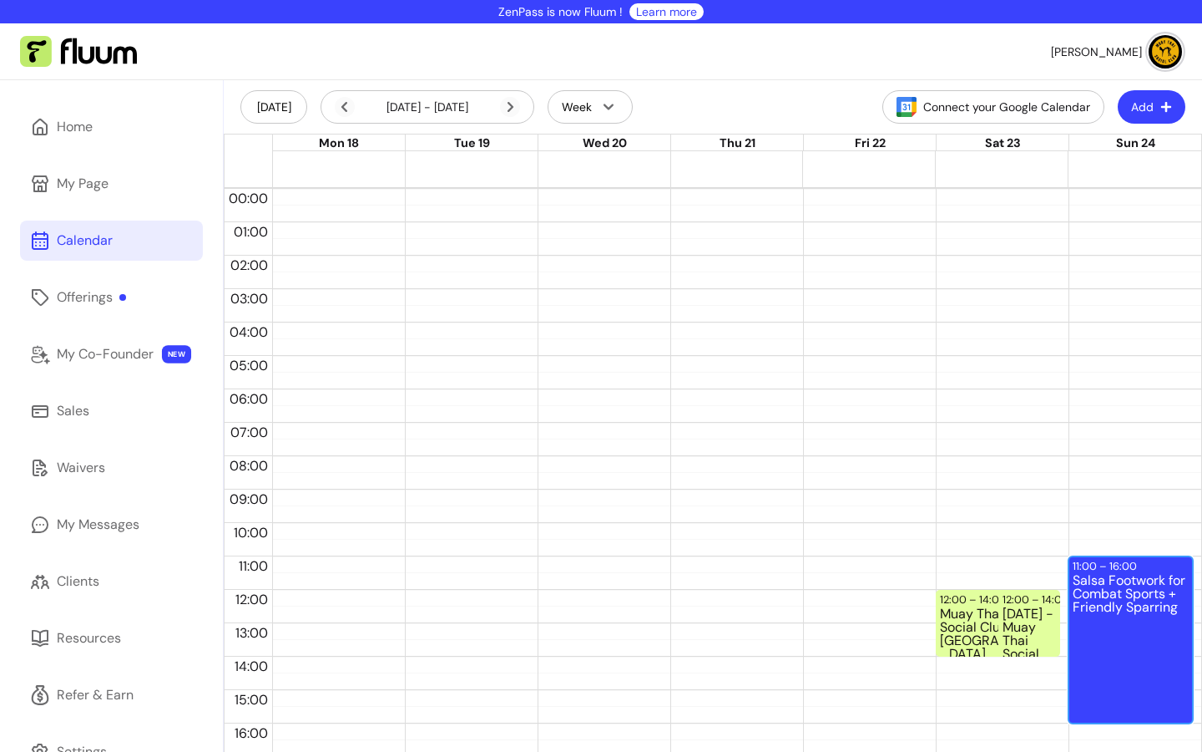
click at [1129, 580] on div "Salsa Footwork for Combat Sports + Friendly Sparring" at bounding box center [1131, 648] width 116 height 148
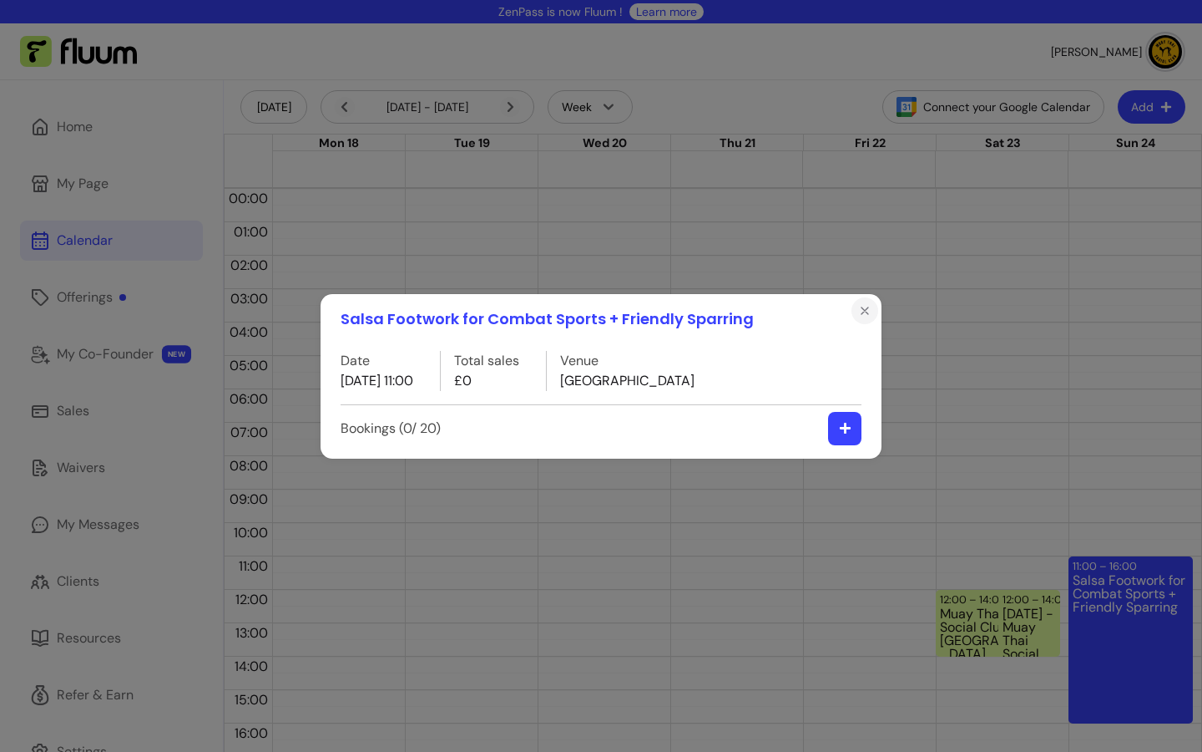
click at [863, 307] on icon "Close" at bounding box center [864, 310] width 13 height 13
